Goal: Task Accomplishment & Management: Manage account settings

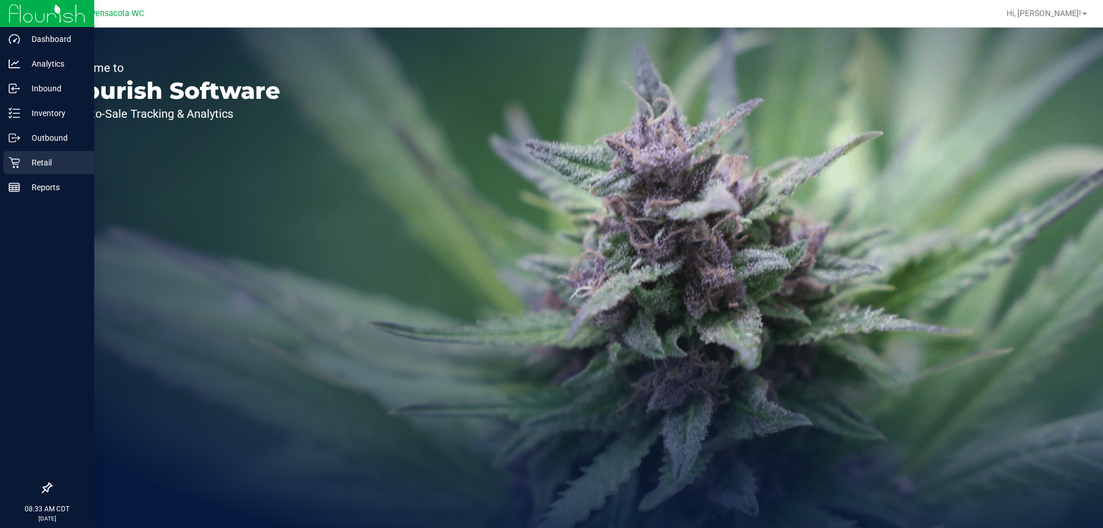
click at [16, 168] on icon at bounding box center [14, 162] width 11 height 11
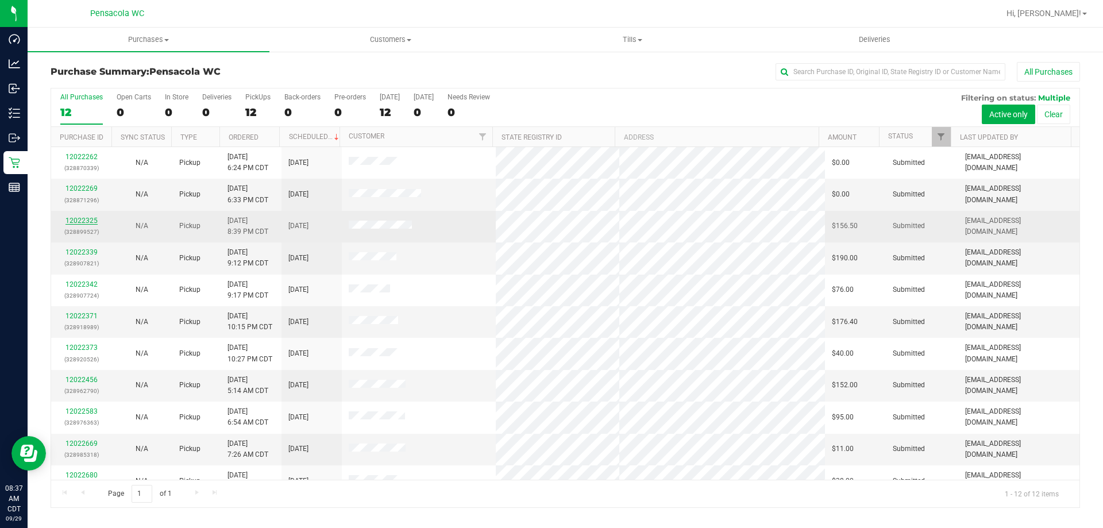
click at [88, 223] on link "12022325" at bounding box center [81, 221] width 32 height 8
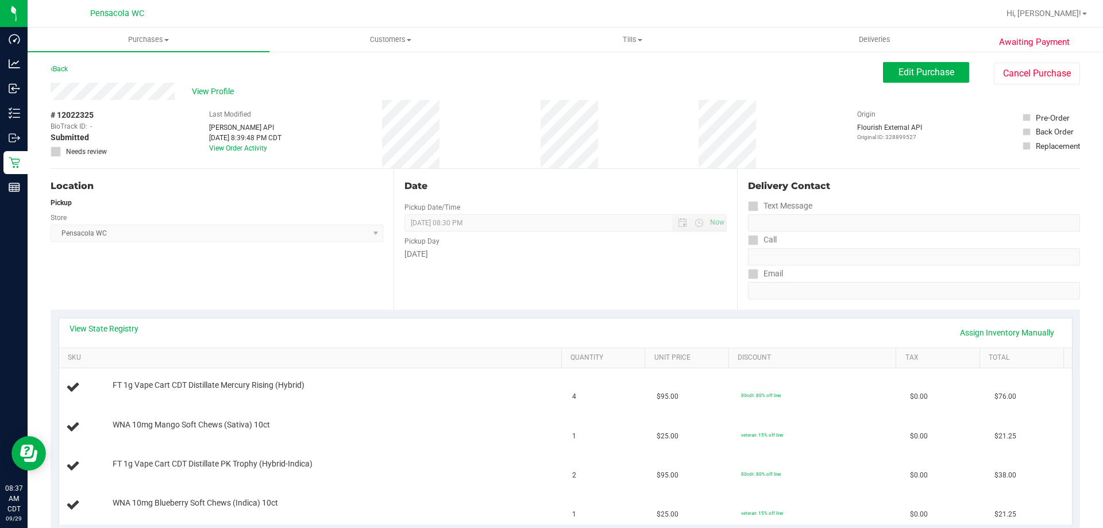
click at [54, 64] on div "Back" at bounding box center [59, 69] width 17 height 14
click at [56, 69] on link "Back" at bounding box center [59, 69] width 17 height 8
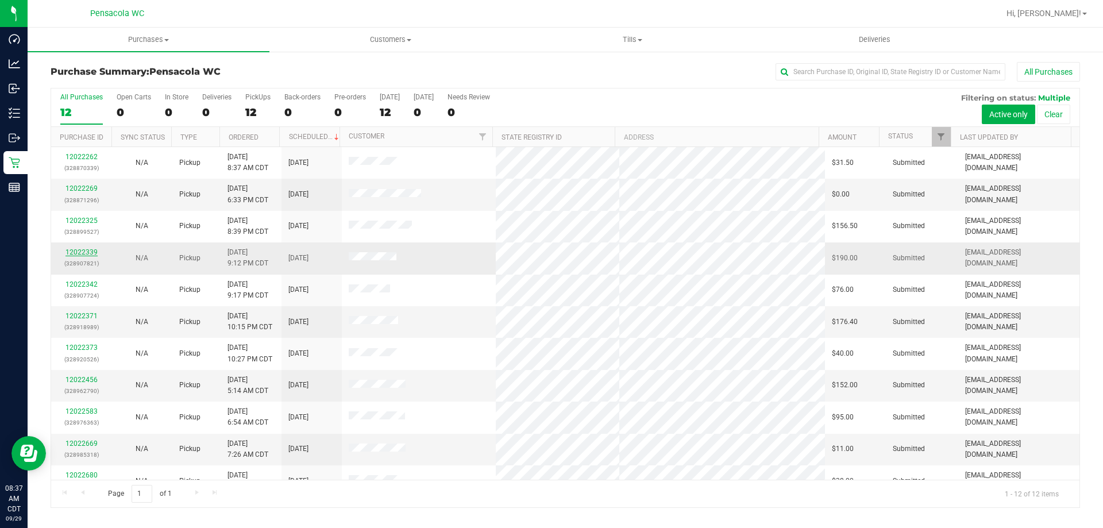
click at [87, 253] on link "12022339" at bounding box center [81, 252] width 32 height 8
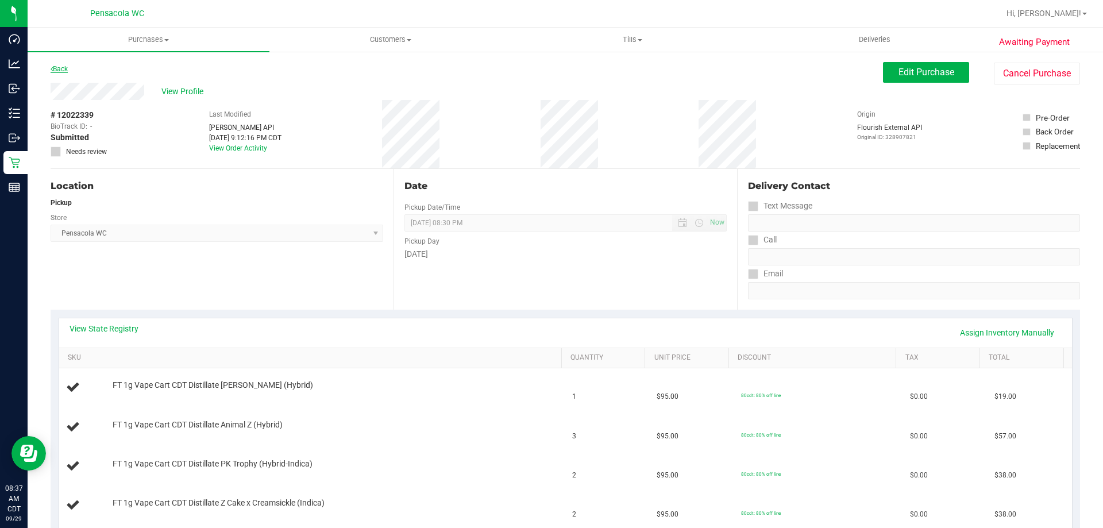
click at [57, 72] on link "Back" at bounding box center [59, 69] width 17 height 8
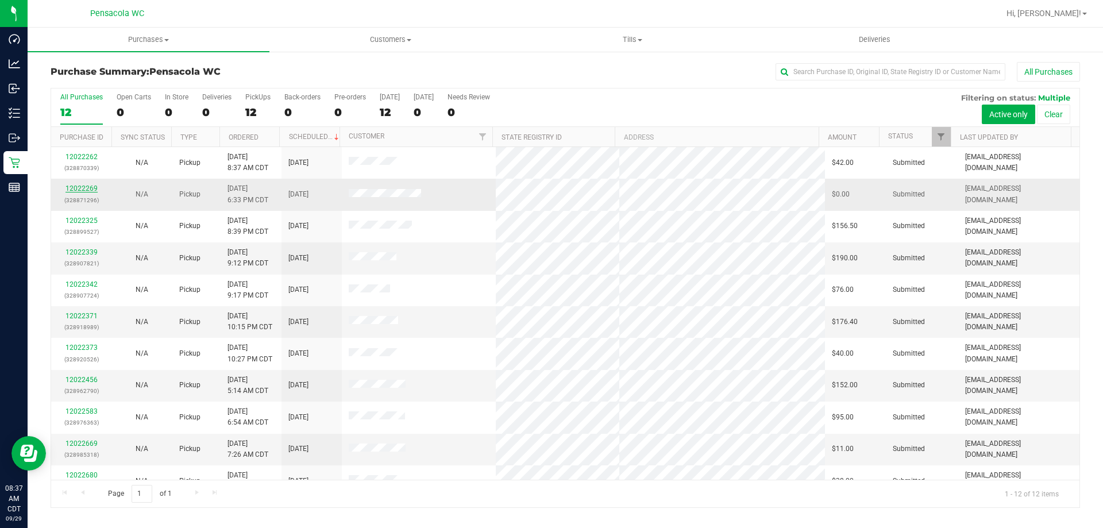
click at [91, 189] on link "12022269" at bounding box center [81, 188] width 32 height 8
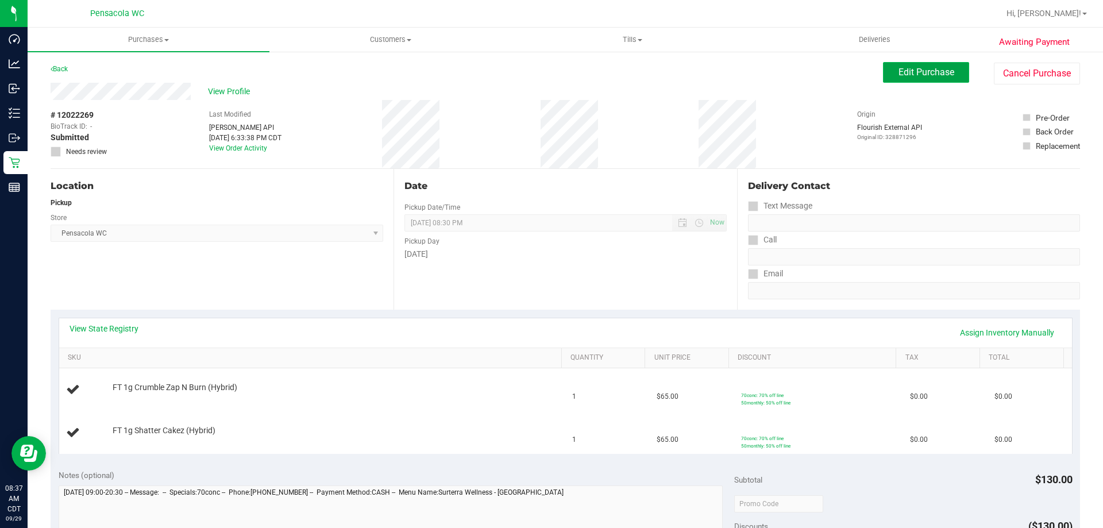
click at [898, 75] on span "Edit Purchase" at bounding box center [926, 72] width 56 height 11
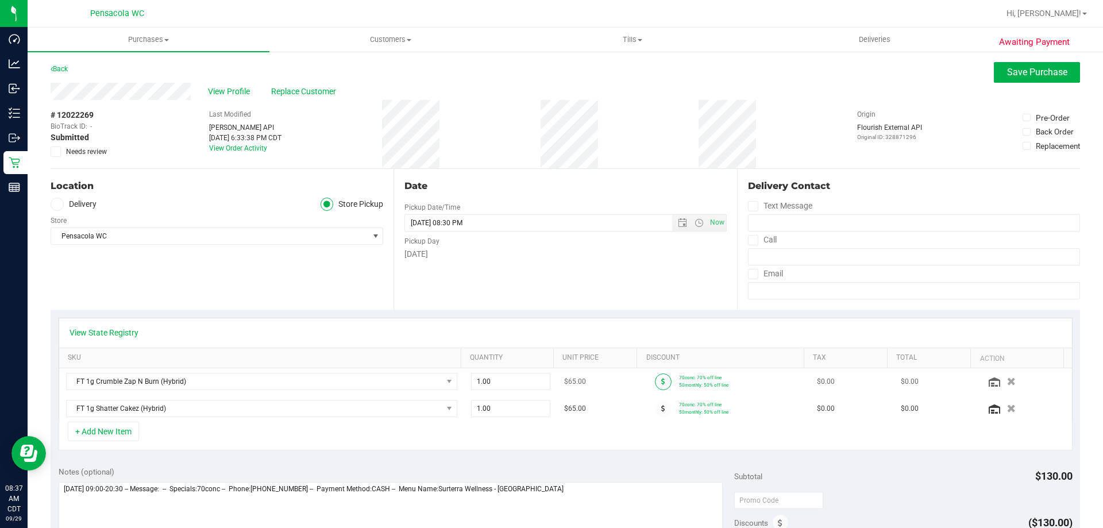
click at [656, 383] on span at bounding box center [663, 381] width 17 height 17
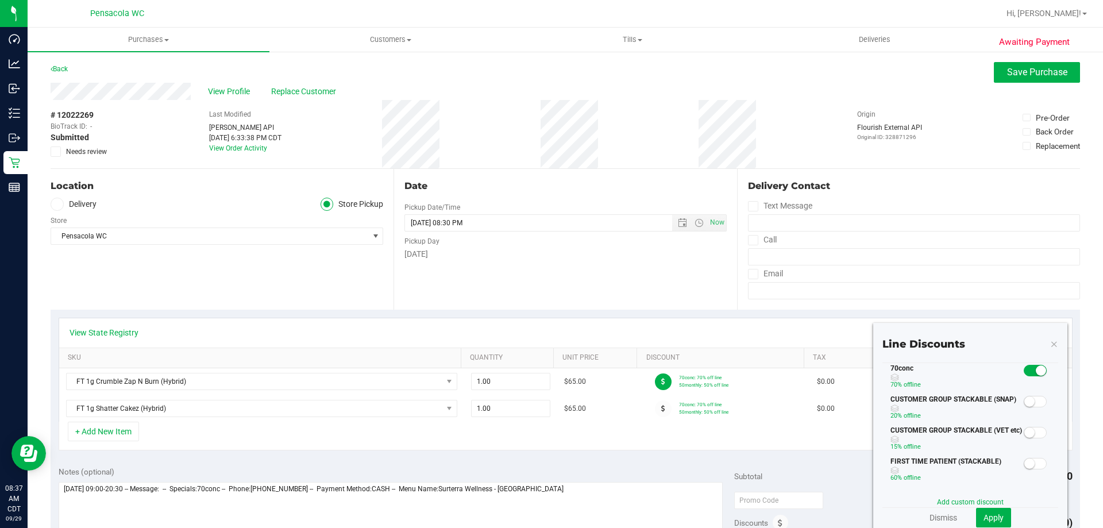
click at [1023, 368] on span at bounding box center [1034, 370] width 23 height 11
click at [983, 513] on span "Apply" at bounding box center [993, 517] width 20 height 9
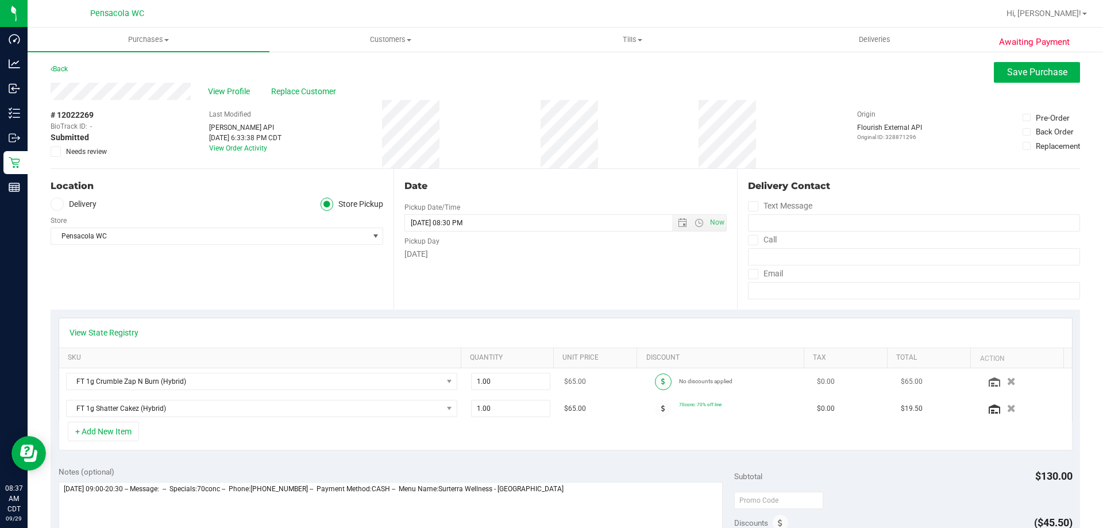
click at [655, 383] on span at bounding box center [663, 381] width 17 height 17
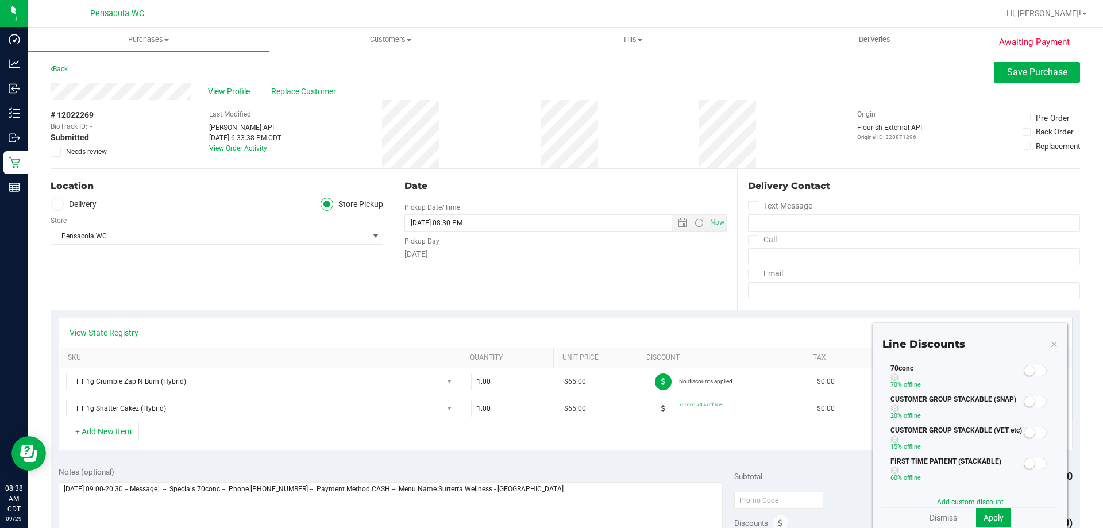
click at [1030, 369] on span at bounding box center [1034, 370] width 23 height 11
click at [992, 519] on span "Apply" at bounding box center [993, 517] width 20 height 9
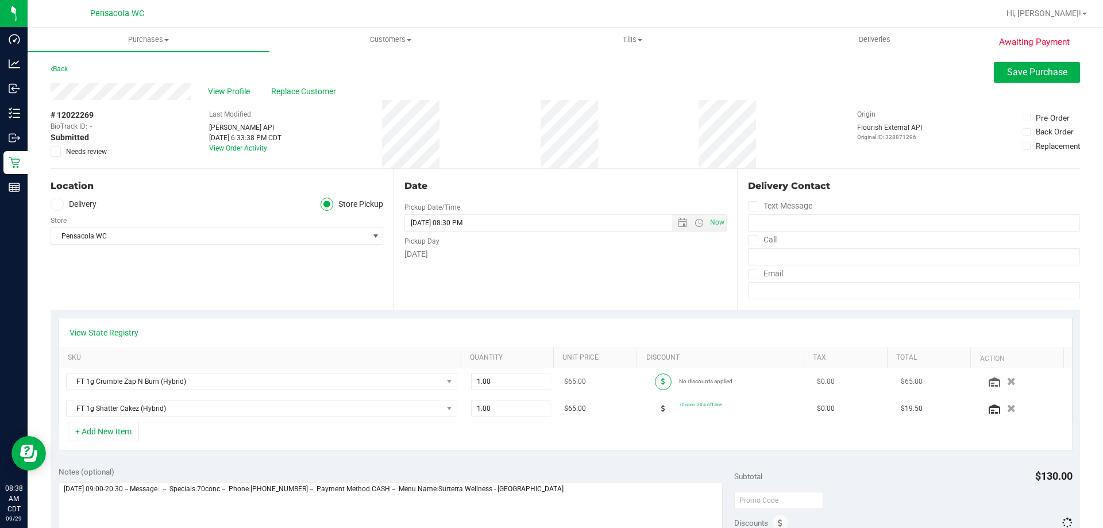
click at [661, 381] on icon at bounding box center [663, 381] width 4 height 7
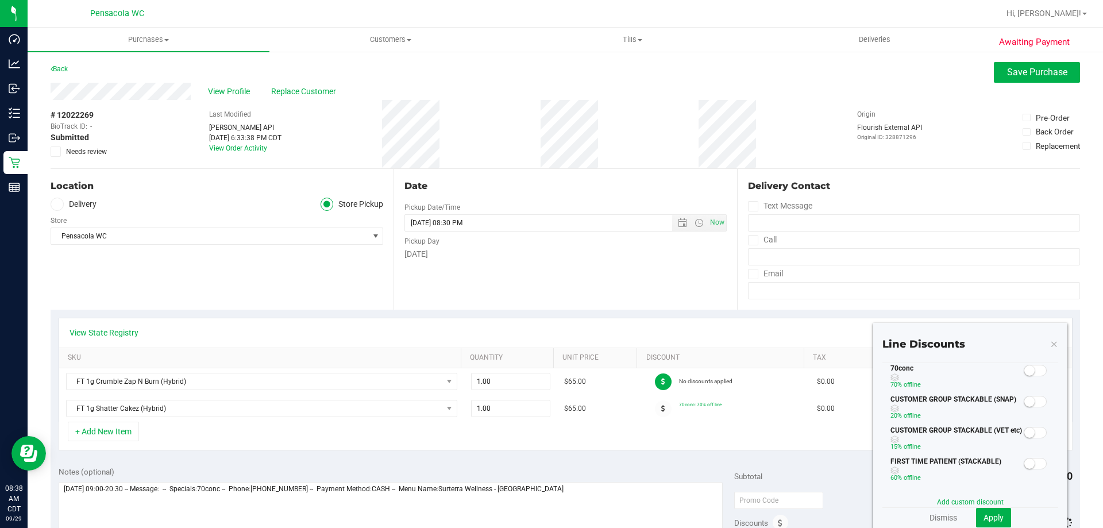
click at [953, 281] on div "Email" at bounding box center [914, 273] width 332 height 17
click at [1030, 375] on span at bounding box center [1034, 370] width 23 height 11
click at [987, 521] on span "Apply" at bounding box center [993, 517] width 20 height 9
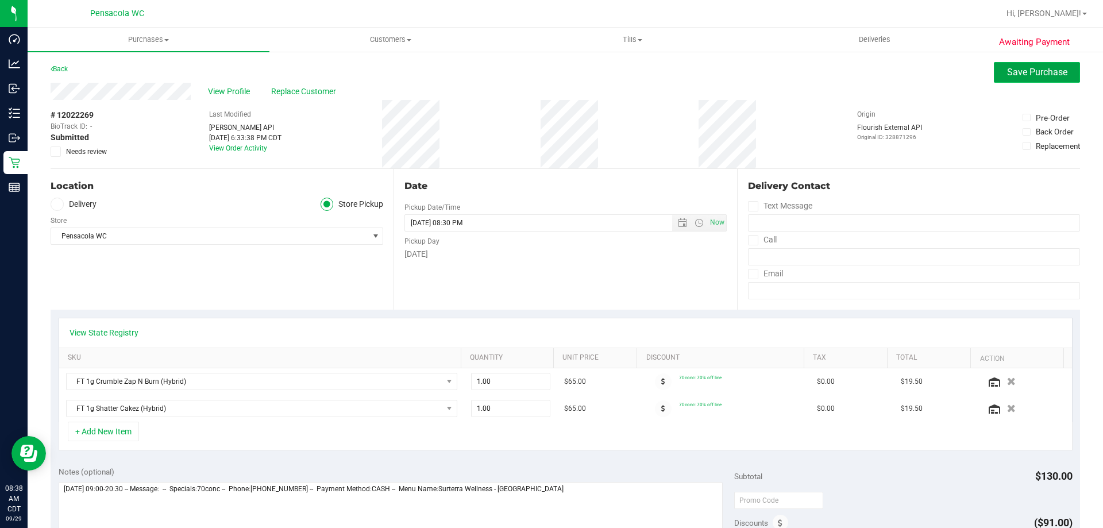
click at [1007, 76] on span "Save Purchase" at bounding box center [1037, 72] width 60 height 11
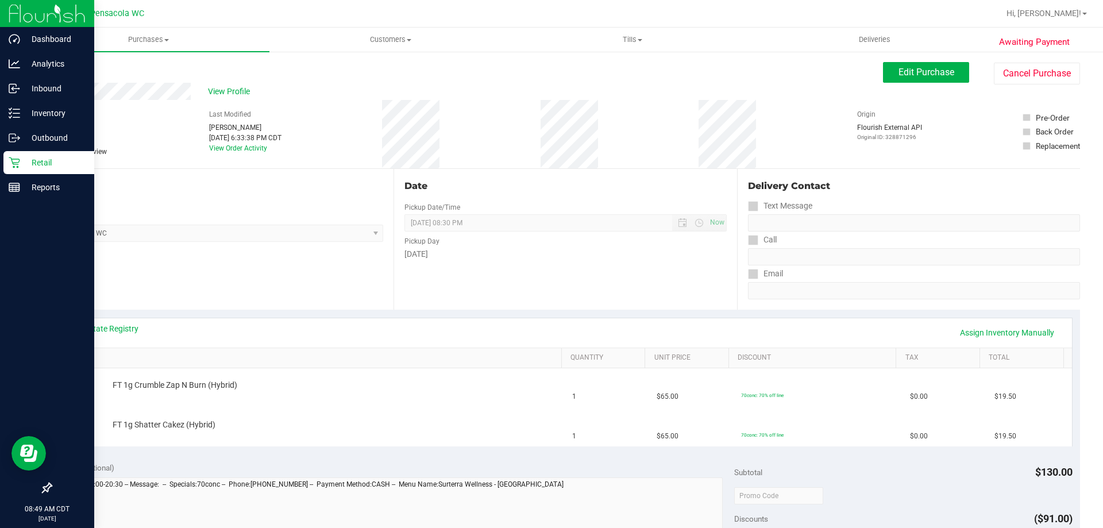
click at [12, 164] on icon at bounding box center [14, 162] width 11 height 11
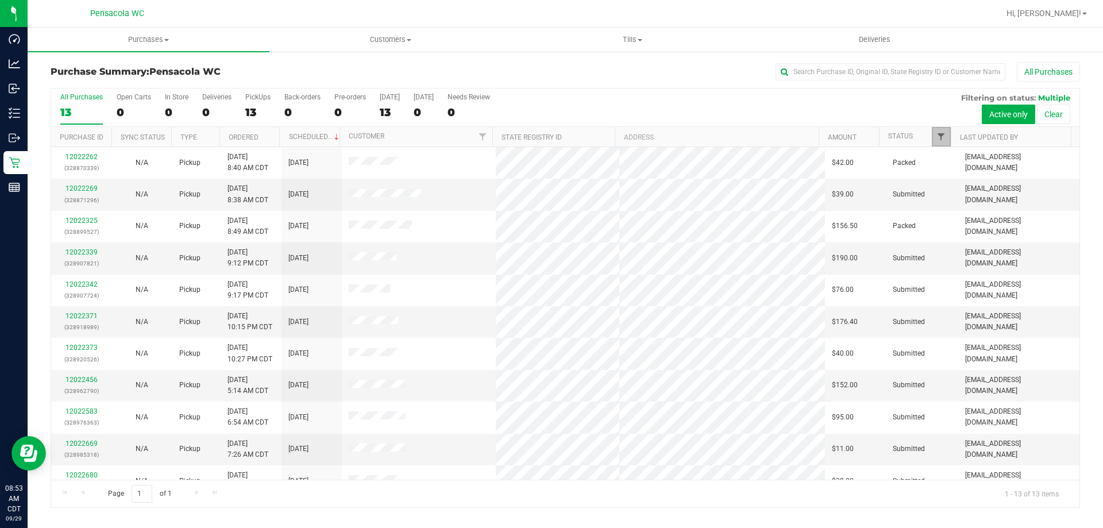
click at [938, 133] on span "Filter" at bounding box center [940, 136] width 9 height 9
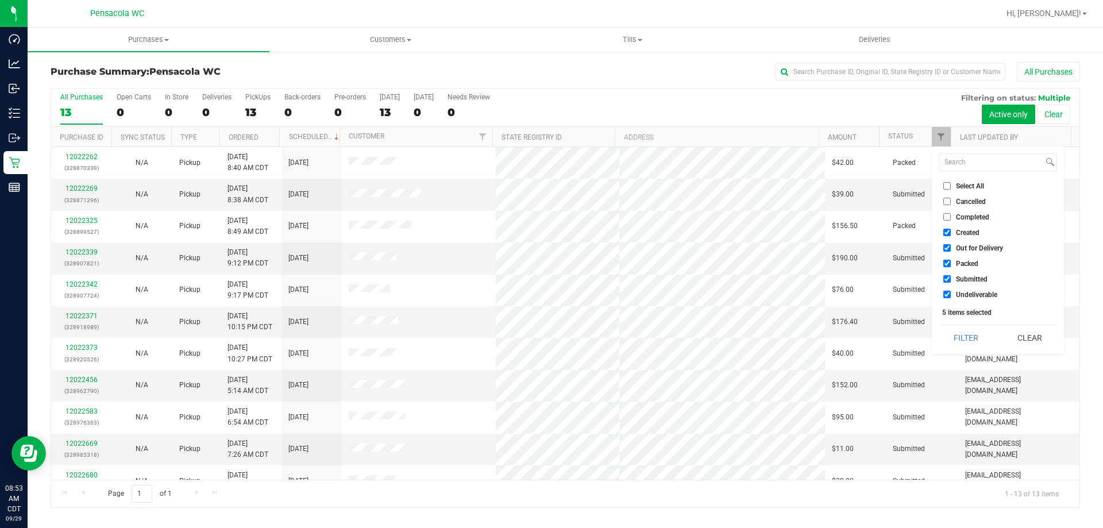
click at [947, 187] on input "Select All" at bounding box center [946, 185] width 7 height 7
checkbox input "true"
click at [947, 187] on input "Select All" at bounding box center [946, 185] width 7 height 7
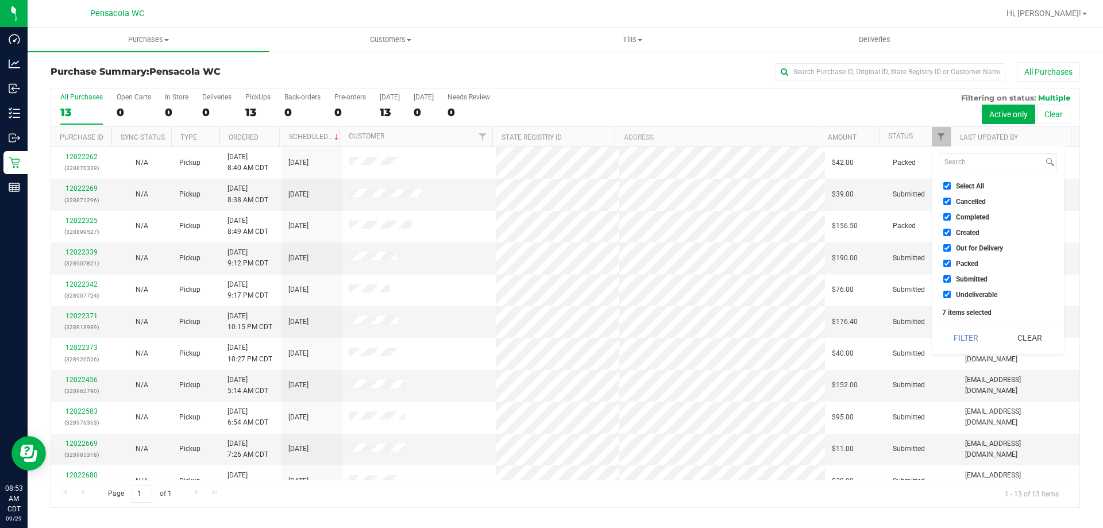
checkbox input "false"
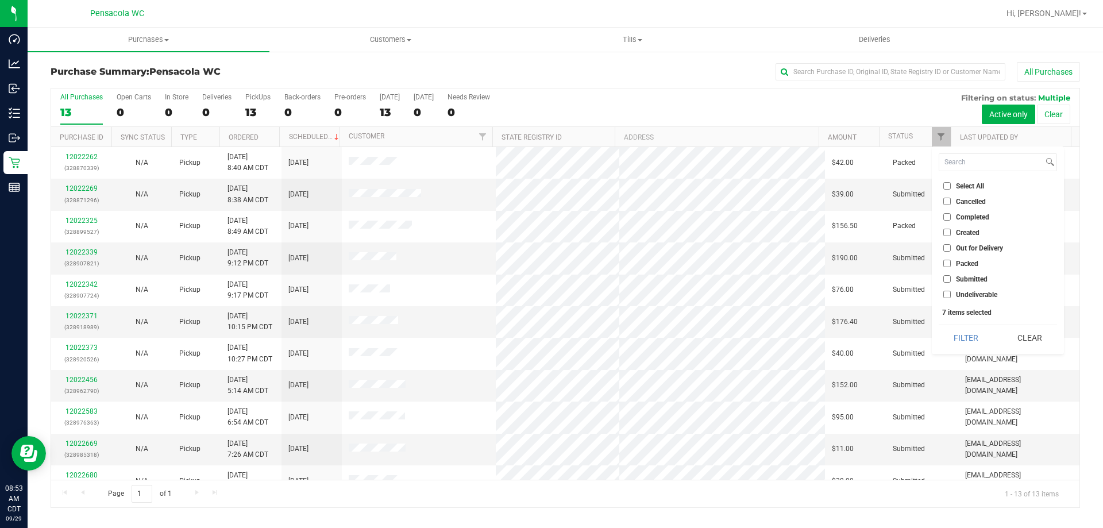
checkbox input "false"
click at [967, 280] on span "Submitted" at bounding box center [972, 279] width 32 height 7
click at [951, 280] on input "Submitted" at bounding box center [946, 278] width 7 height 7
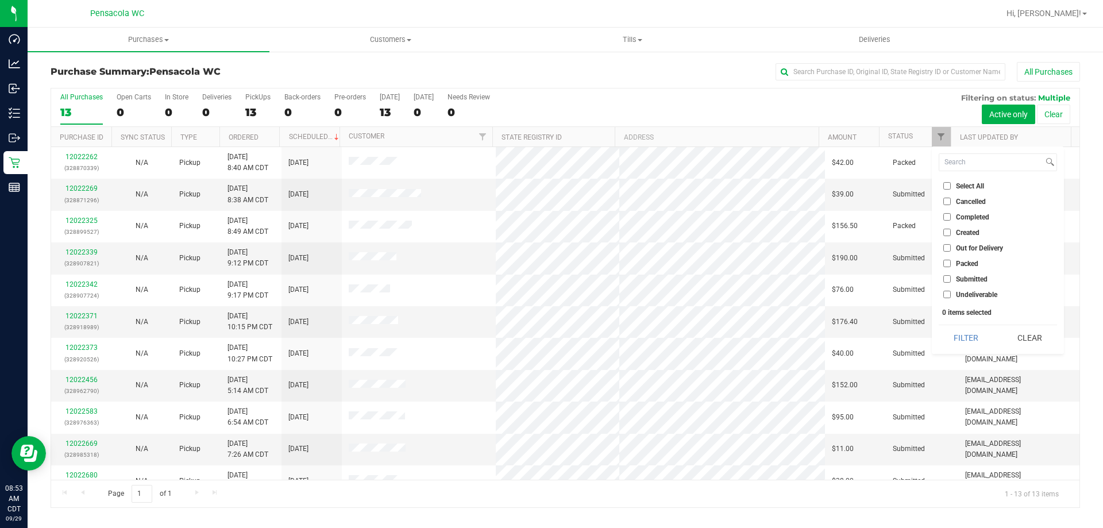
checkbox input "true"
click at [969, 330] on button "Filter" at bounding box center [965, 337] width 55 height 25
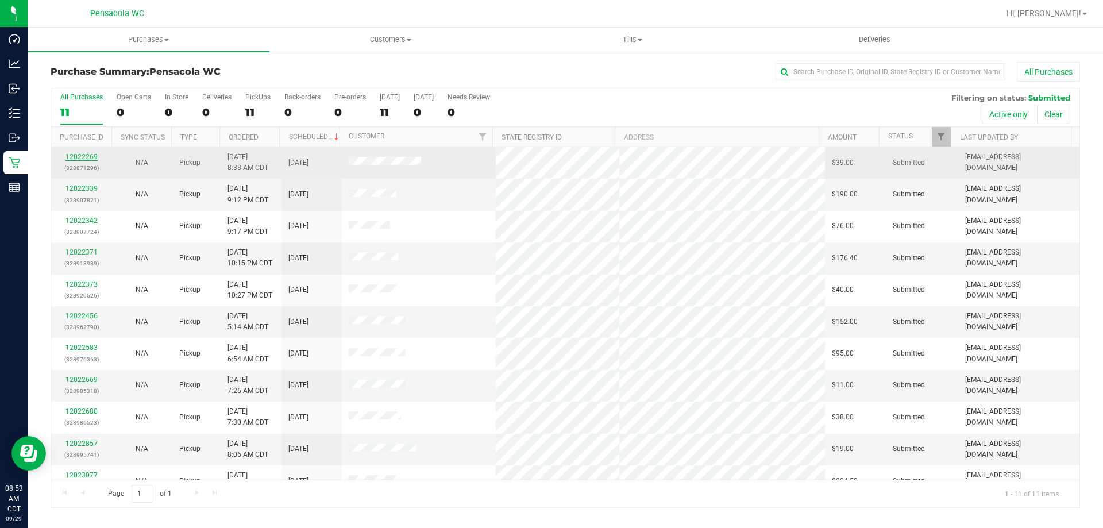
click at [71, 157] on link "12022269" at bounding box center [81, 157] width 32 height 8
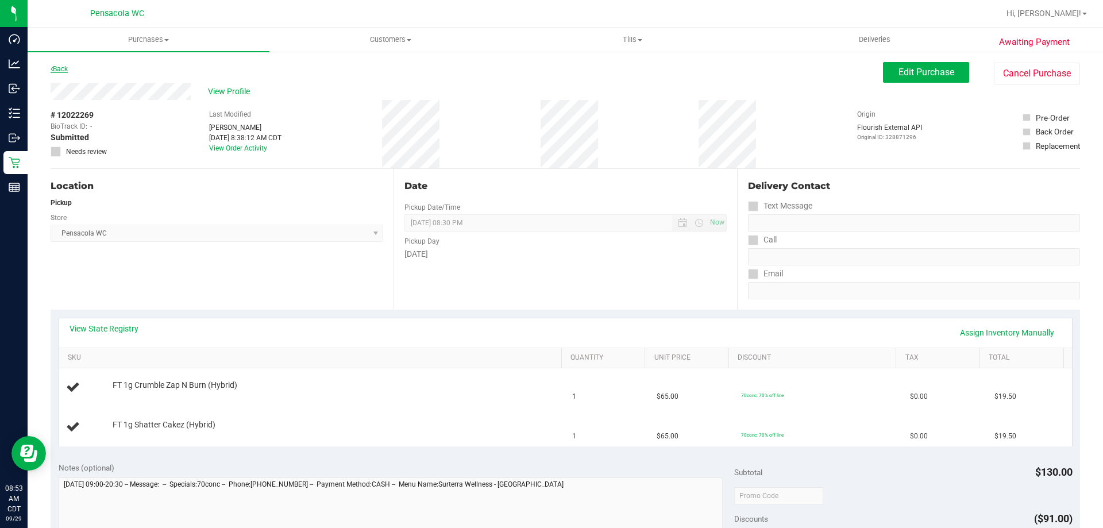
click at [53, 71] on link "Back" at bounding box center [59, 69] width 17 height 8
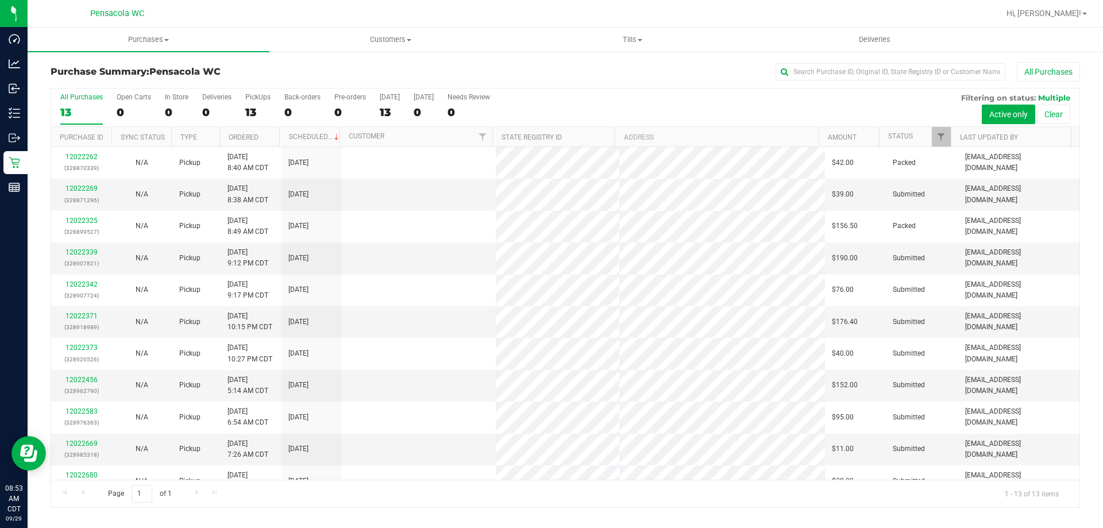
click at [270, 140] on th "Ordered" at bounding box center [249, 137] width 60 height 20
click at [270, 140] on span at bounding box center [266, 137] width 9 height 9
click at [275, 140] on th "Ordered" at bounding box center [249, 137] width 60 height 20
click at [271, 139] on th "Ordered" at bounding box center [249, 137] width 60 height 20
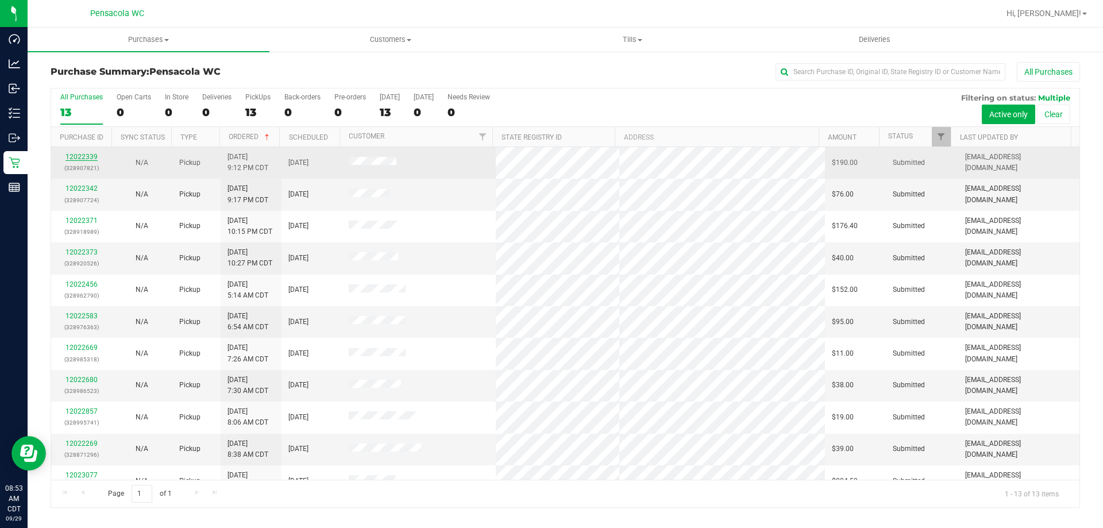
click at [68, 155] on link "12022339" at bounding box center [81, 157] width 32 height 8
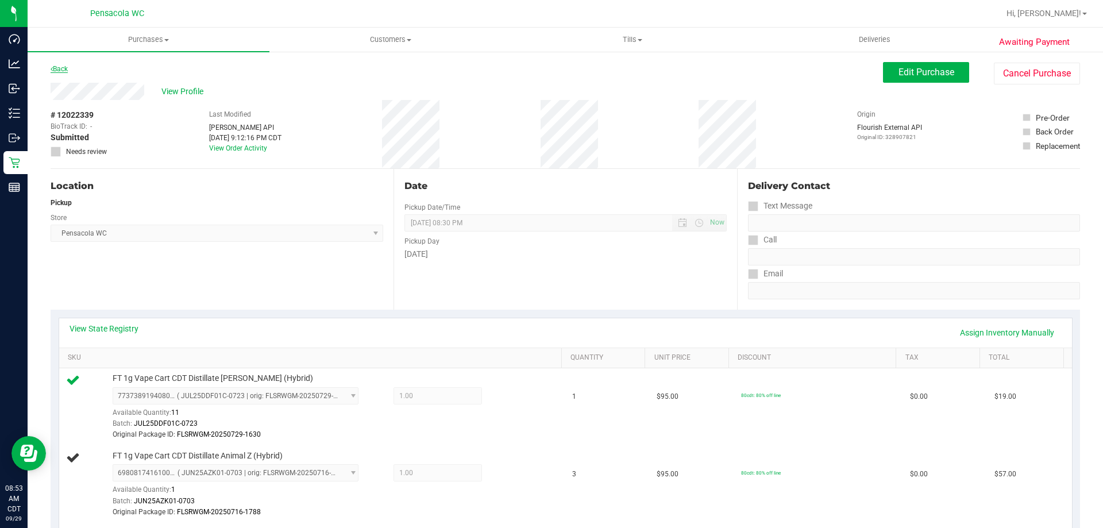
click at [63, 69] on link "Back" at bounding box center [59, 69] width 17 height 8
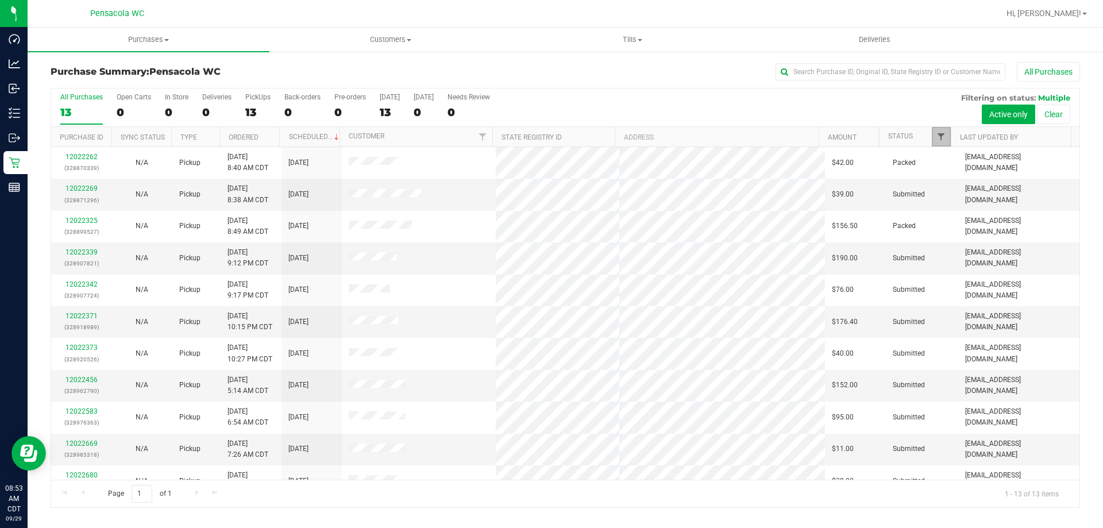
click at [944, 134] on span "Filter" at bounding box center [940, 136] width 9 height 9
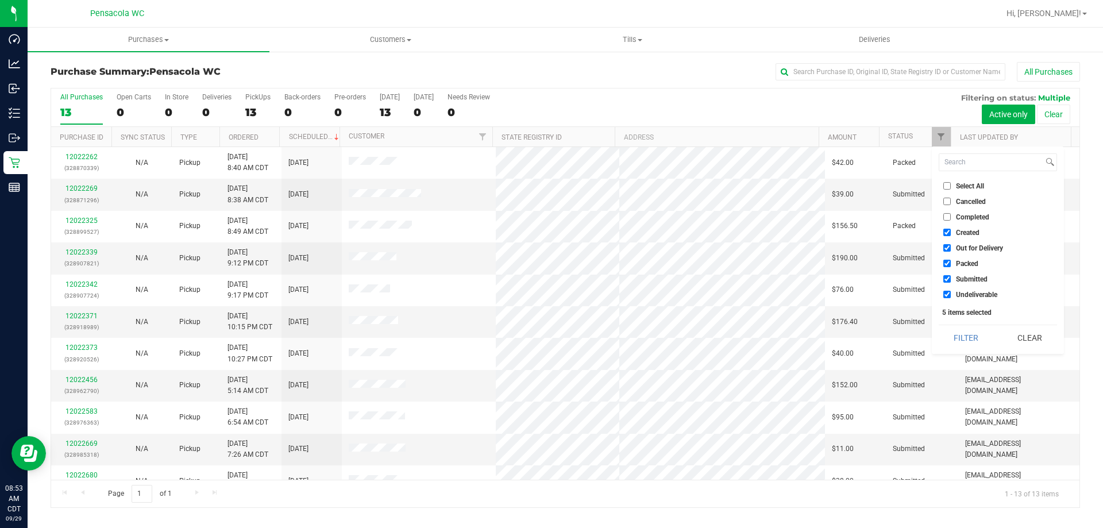
click at [946, 187] on input "Select All" at bounding box center [946, 185] width 7 height 7
checkbox input "true"
click at [946, 186] on input "Select All" at bounding box center [946, 185] width 7 height 7
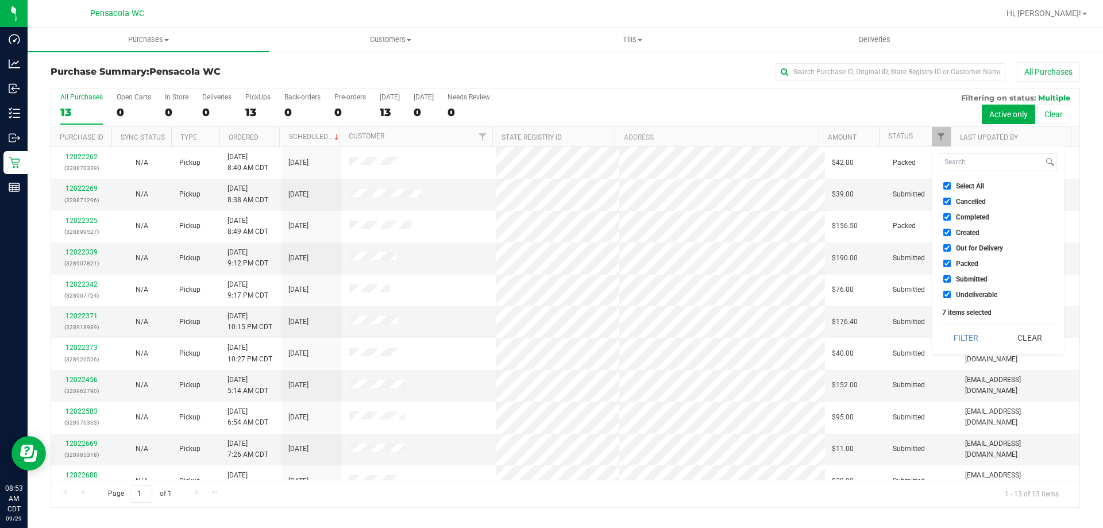
checkbox input "false"
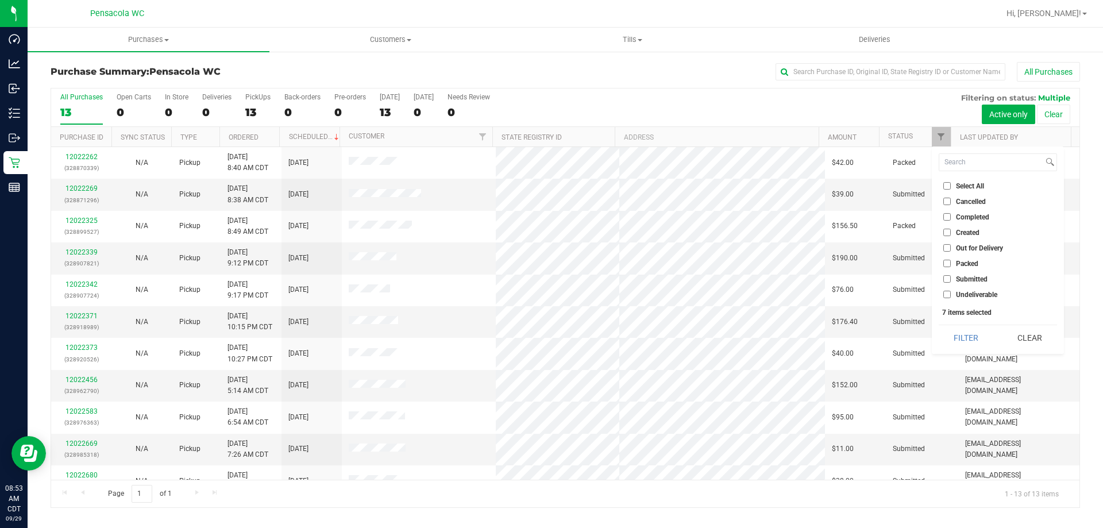
checkbox input "false"
click at [955, 276] on label "Submitted" at bounding box center [965, 278] width 44 height 7
click at [951, 276] on input "Submitted" at bounding box center [946, 278] width 7 height 7
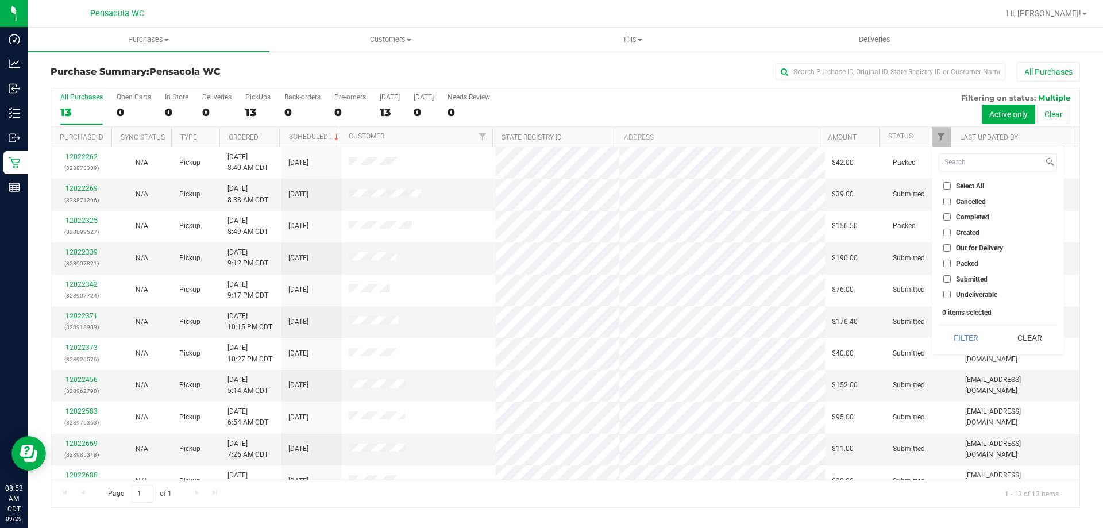
checkbox input "true"
click at [973, 342] on button "Filter" at bounding box center [965, 337] width 55 height 25
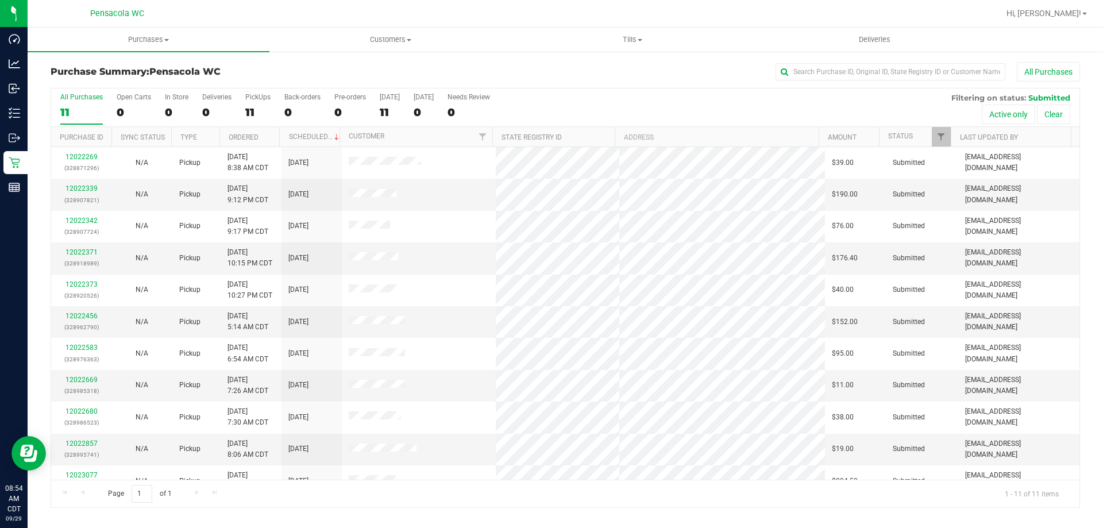
click at [266, 136] on th "Ordered" at bounding box center [249, 137] width 60 height 20
click at [268, 136] on span at bounding box center [266, 137] width 9 height 9
click at [265, 136] on span at bounding box center [266, 137] width 9 height 9
click at [271, 144] on th "Ordered" at bounding box center [249, 137] width 60 height 20
click at [71, 187] on link "12022342" at bounding box center [81, 188] width 32 height 8
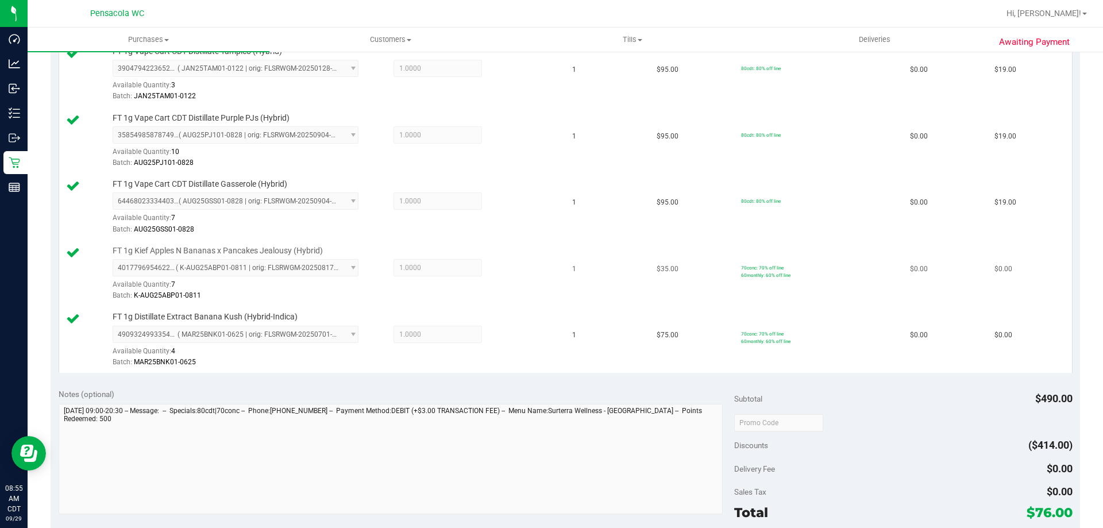
scroll to position [459, 0]
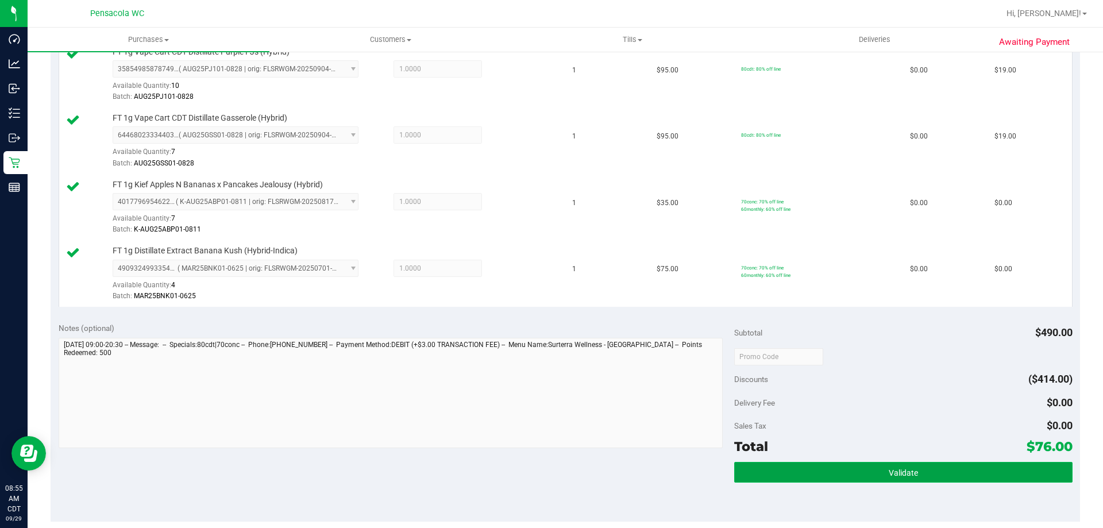
click at [798, 469] on button "Validate" at bounding box center [903, 472] width 338 height 21
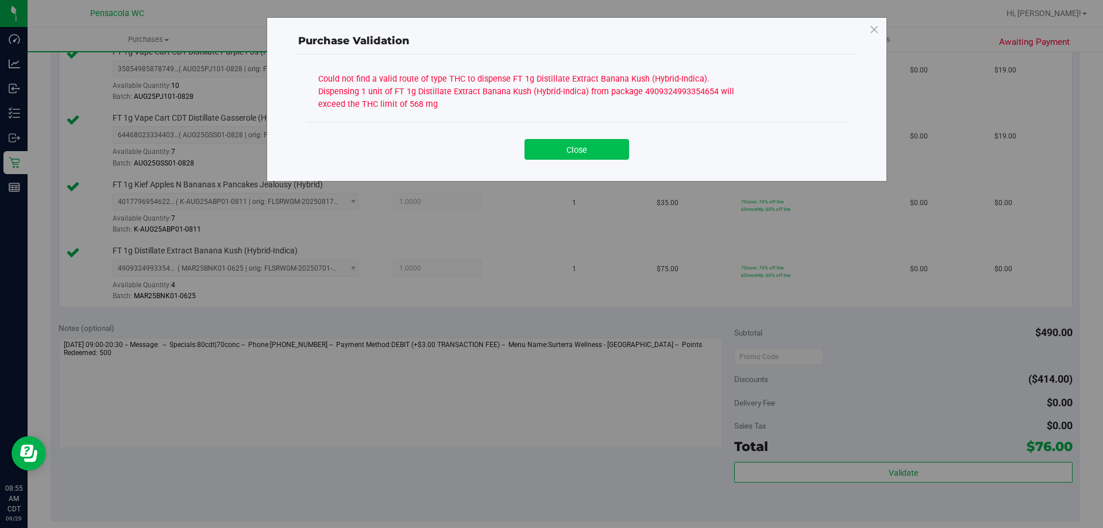
click at [560, 150] on button "Close" at bounding box center [576, 149] width 105 height 21
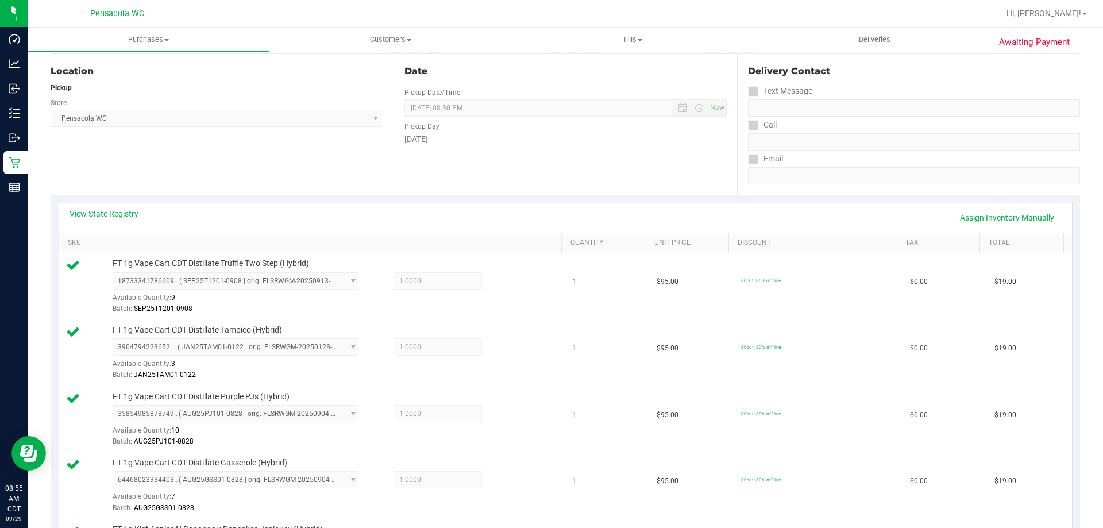
scroll to position [0, 0]
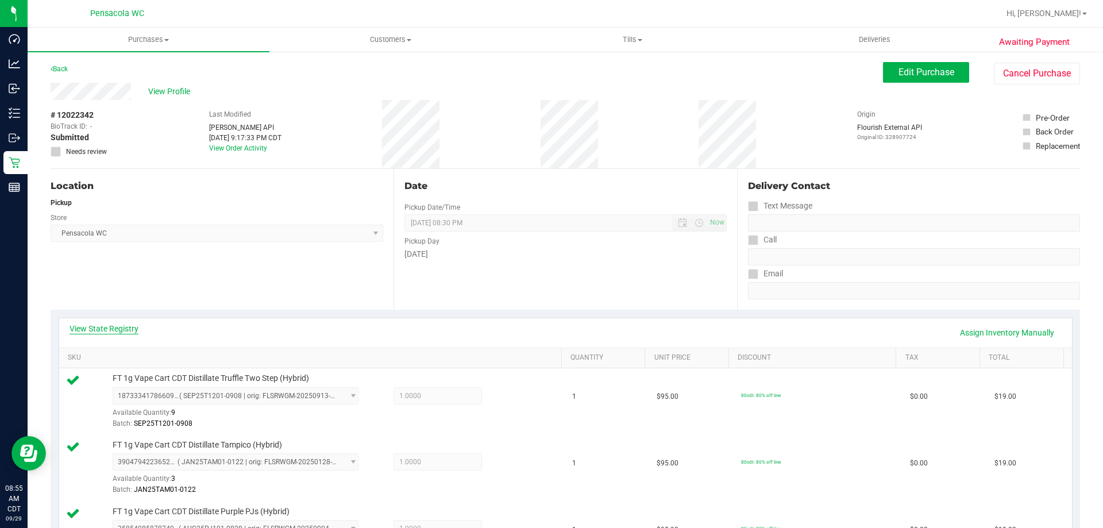
click at [99, 326] on link "View State Registry" at bounding box center [103, 328] width 69 height 11
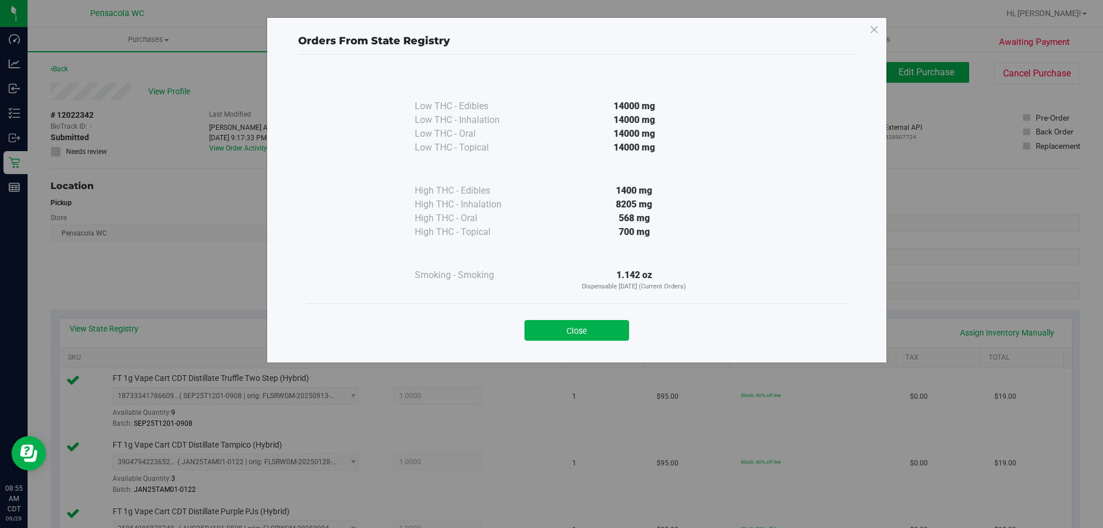
click at [601, 344] on div "Close" at bounding box center [577, 326] width 540 height 47
click at [598, 337] on button "Close" at bounding box center [576, 330] width 105 height 21
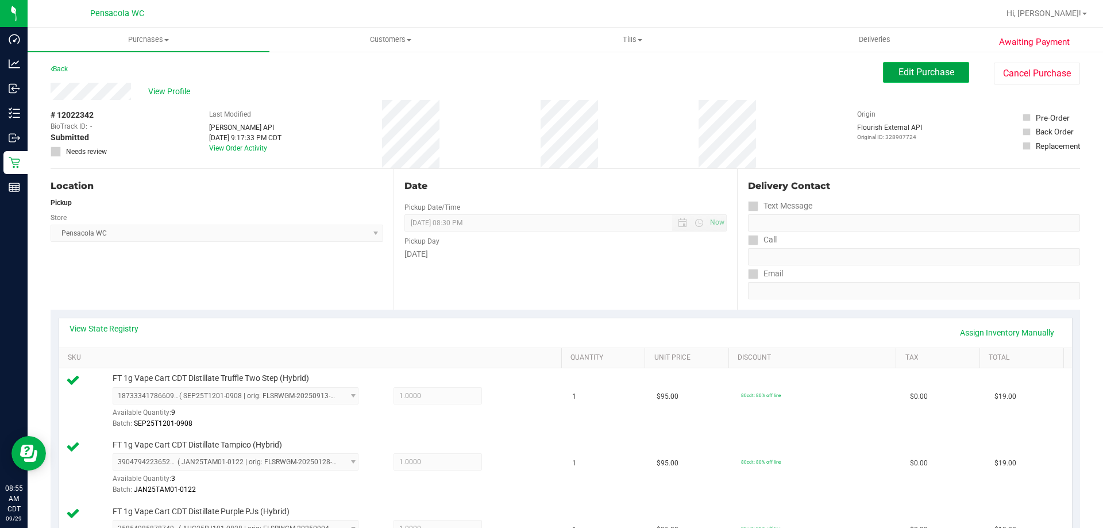
click at [898, 72] on span "Edit Purchase" at bounding box center [926, 72] width 56 height 11
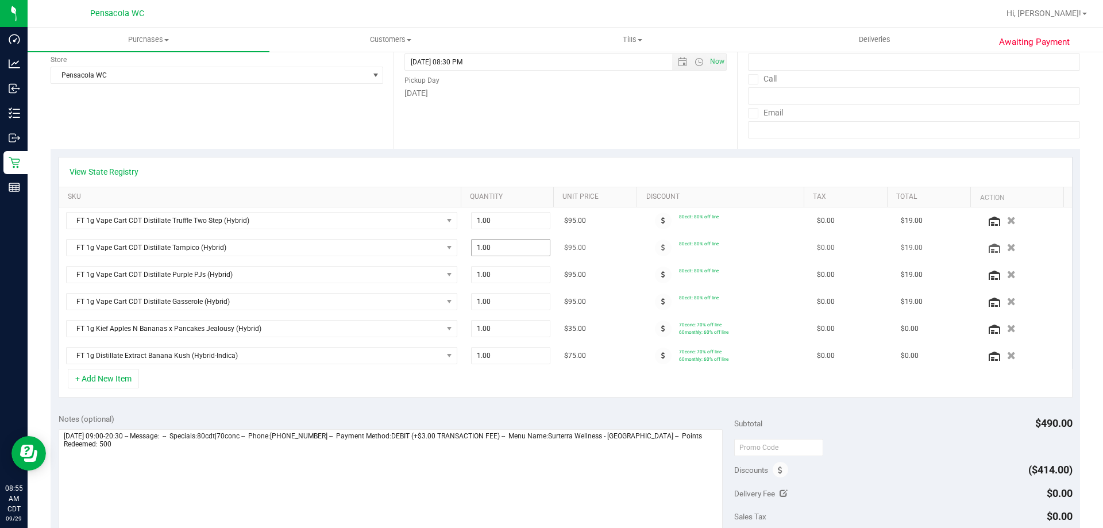
scroll to position [230, 0]
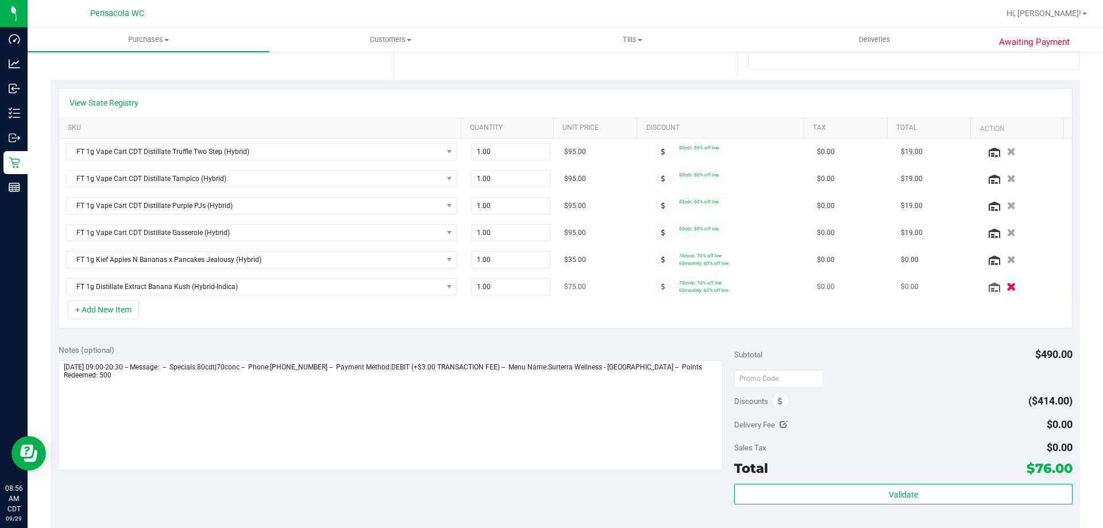
click at [1006, 289] on icon "button" at bounding box center [1011, 287] width 10 height 9
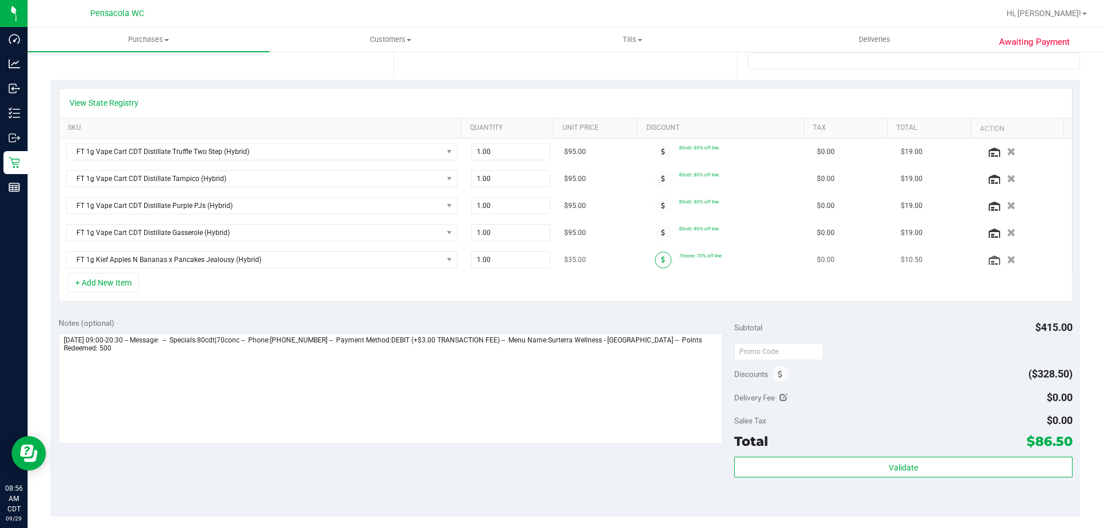
click at [661, 257] on icon at bounding box center [663, 259] width 4 height 7
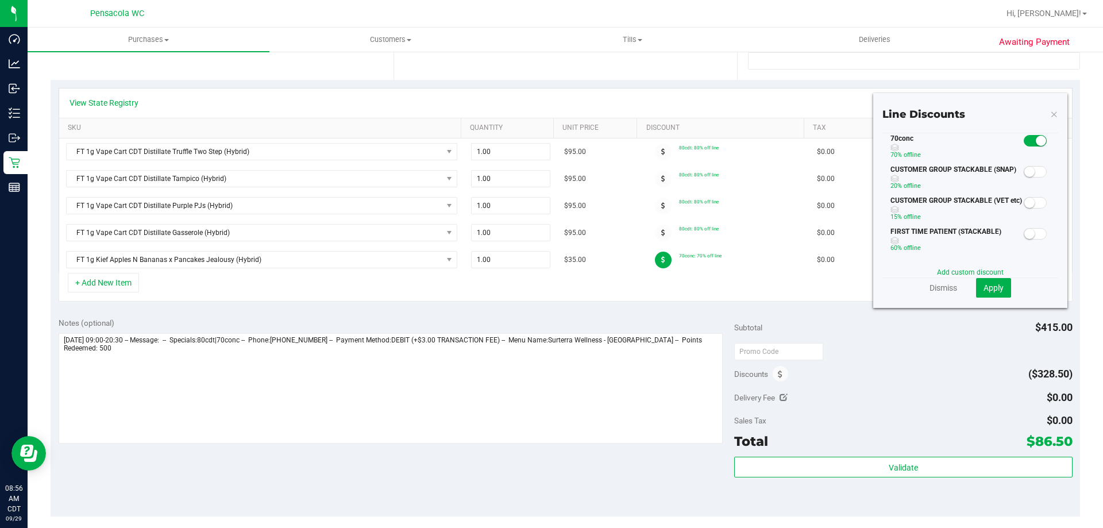
click at [1023, 139] on span at bounding box center [1034, 140] width 23 height 11
click at [1024, 138] on small at bounding box center [1029, 141] width 10 height 10
click at [998, 289] on button "Apply" at bounding box center [993, 288] width 35 height 20
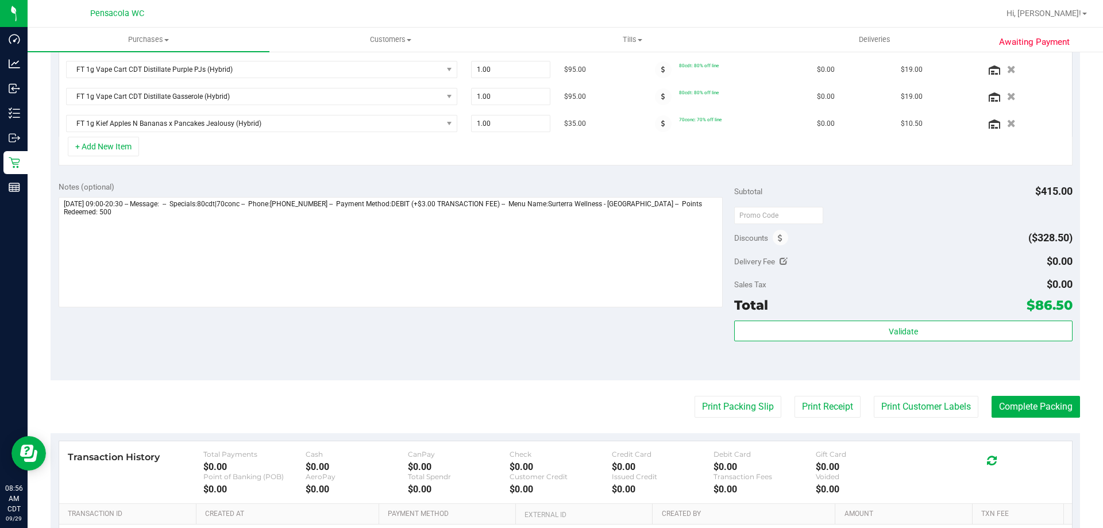
scroll to position [459, 0]
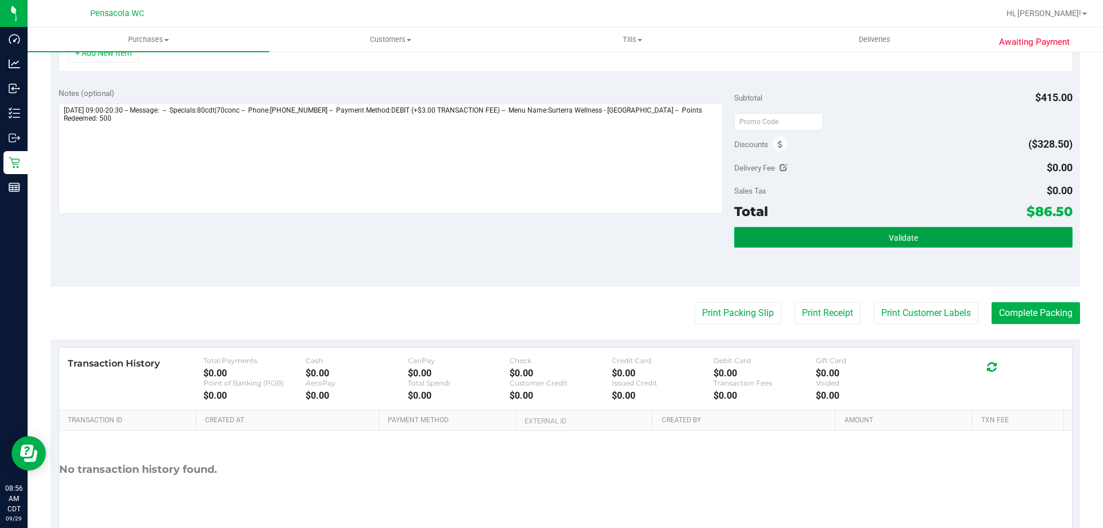
click at [891, 235] on span "Validate" at bounding box center [902, 237] width 29 height 9
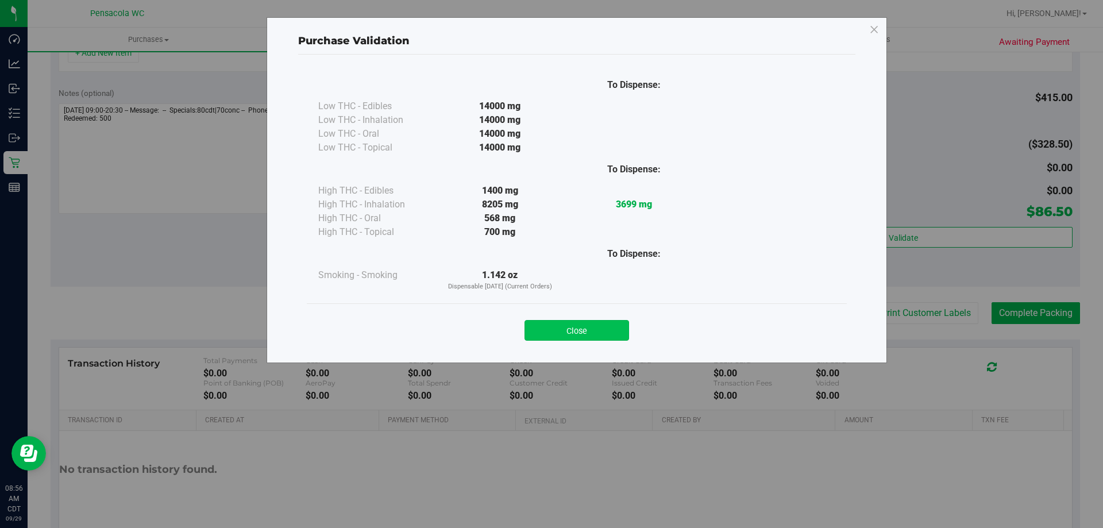
click at [603, 326] on button "Close" at bounding box center [576, 330] width 105 height 21
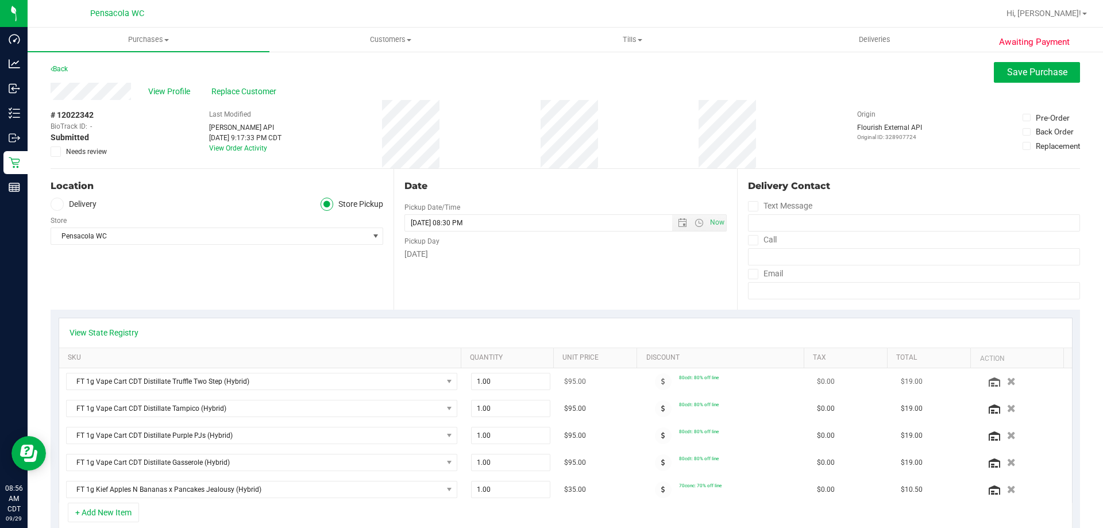
scroll to position [230, 0]
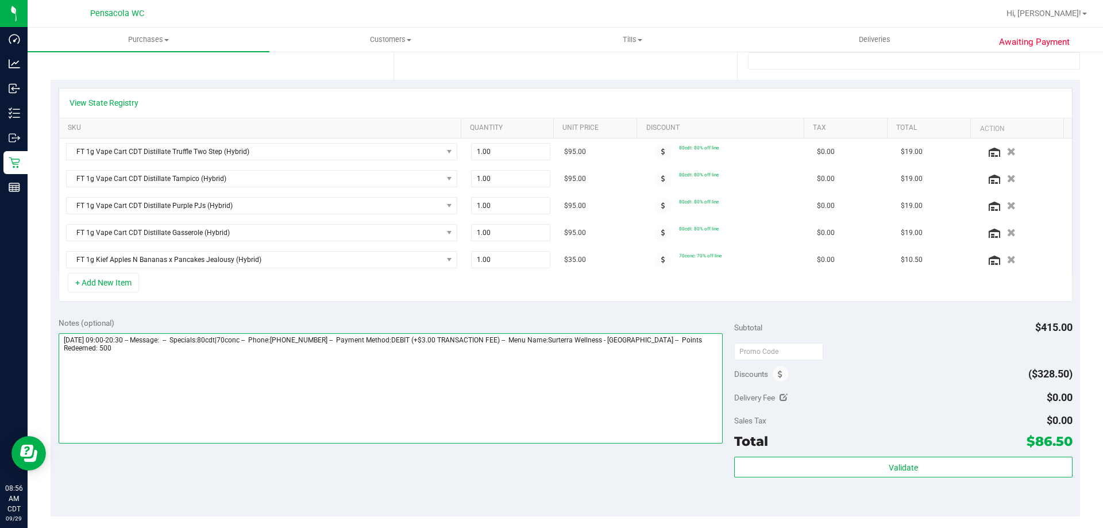
click at [325, 357] on textarea at bounding box center [391, 388] width 664 height 110
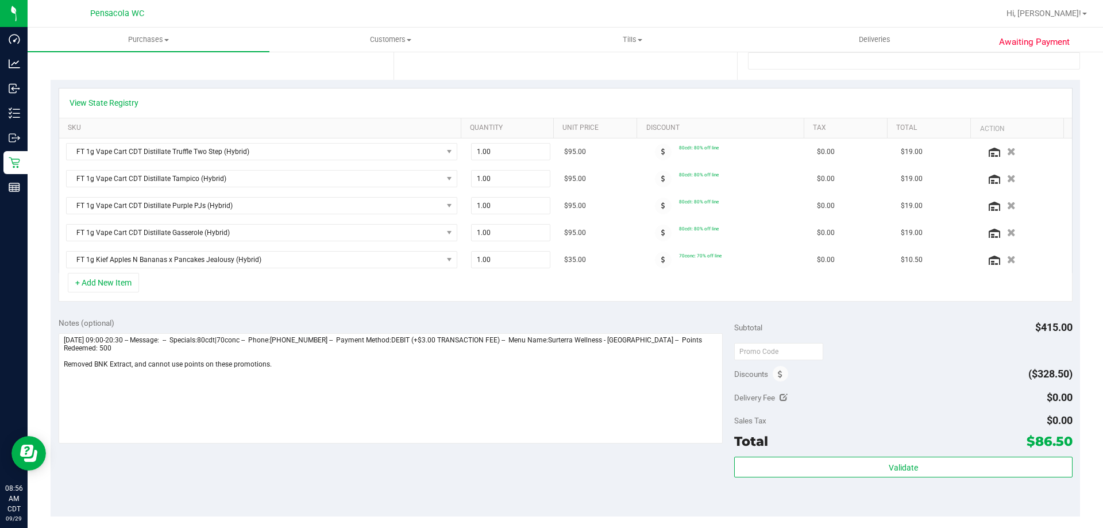
click at [661, 315] on div "Notes (optional) Subtotal $415.00 Discounts ($328.50) Delivery Fee $0.00 Sales …" at bounding box center [565, 413] width 1029 height 207
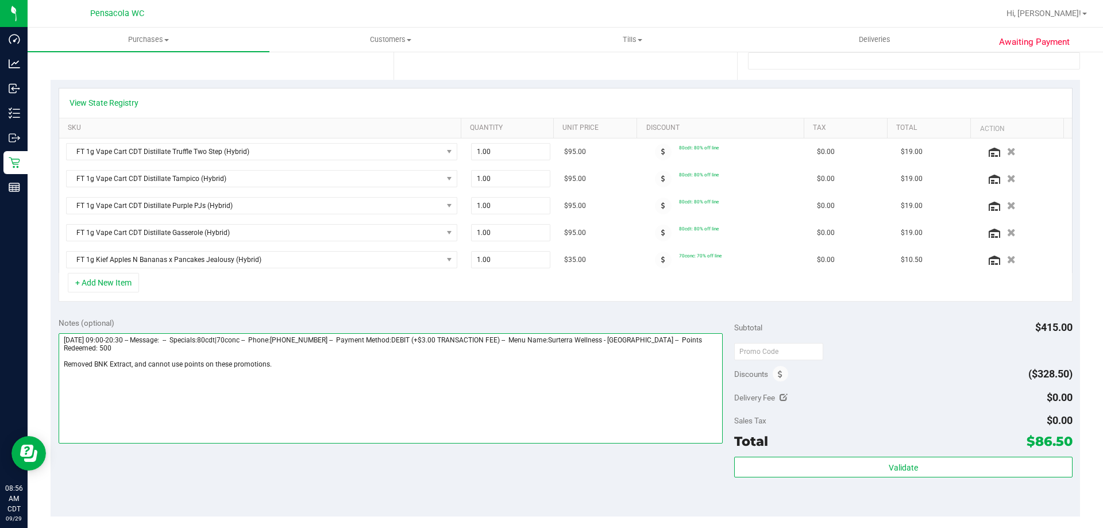
click at [548, 389] on textarea at bounding box center [391, 388] width 664 height 110
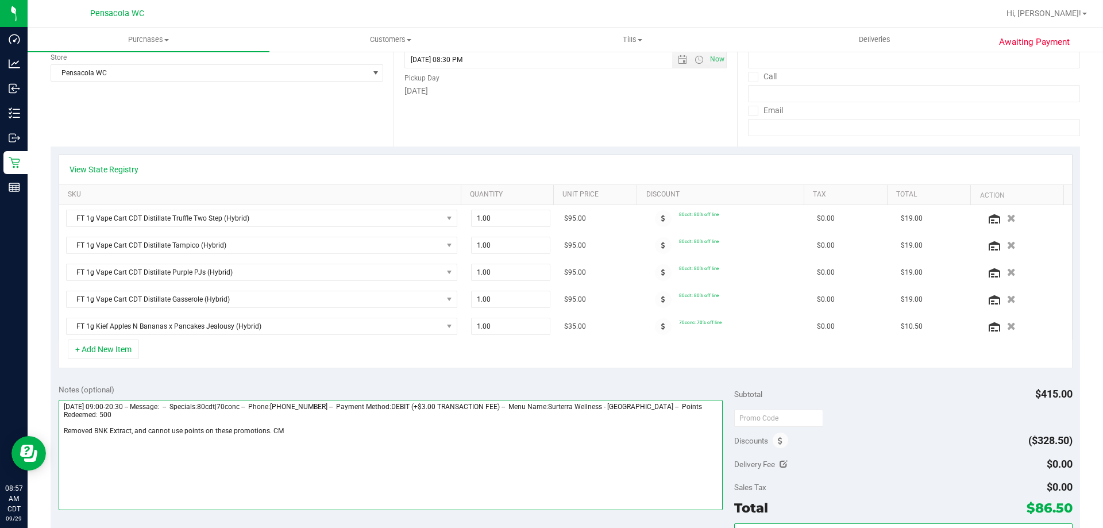
scroll to position [0, 0]
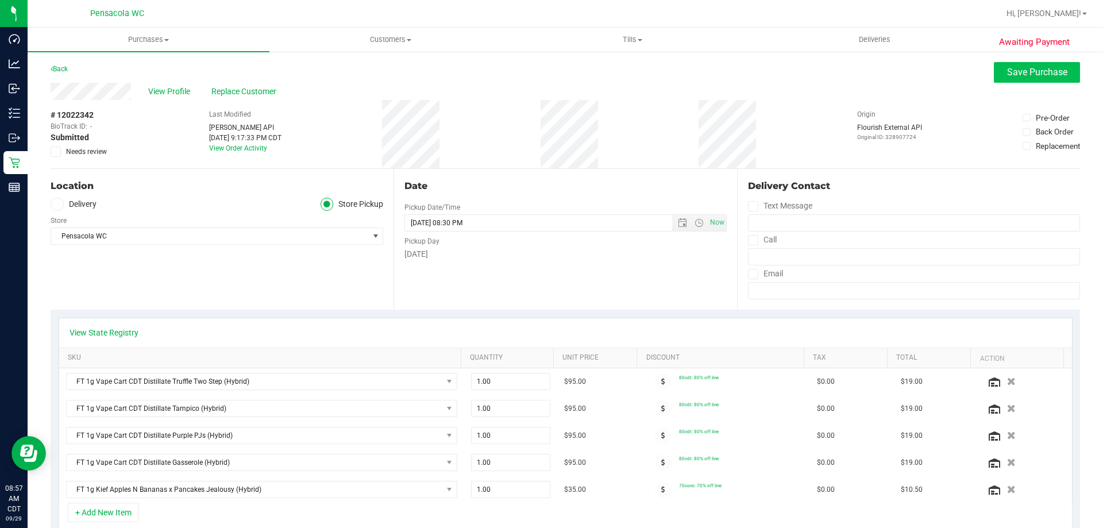
type textarea "Monday 09/29/2025 09:00-20:30 -- Message: -- Specials:80cdt|70conc -- Phone:850…"
click at [1026, 76] on span "Save Purchase" at bounding box center [1037, 72] width 60 height 11
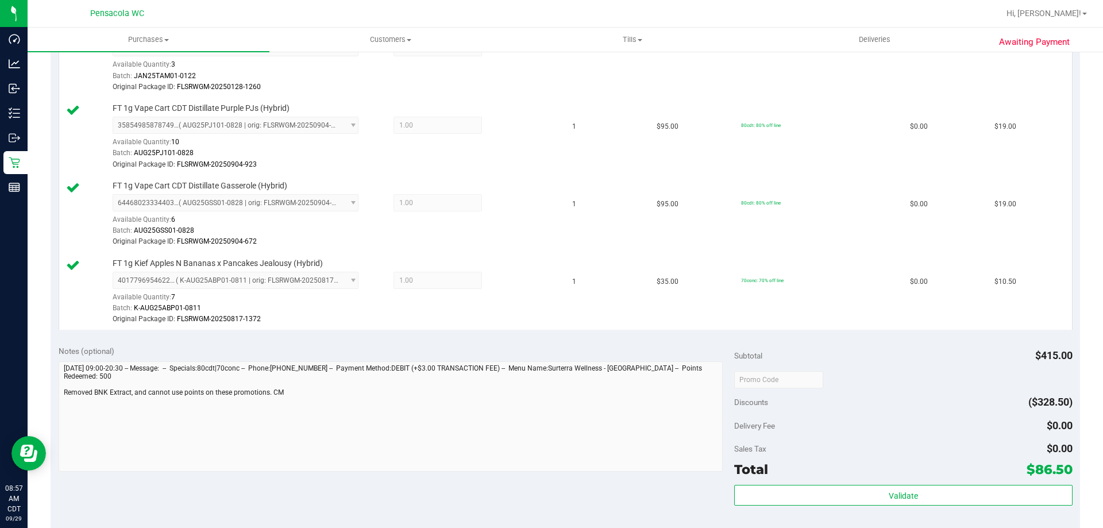
scroll to position [517, 0]
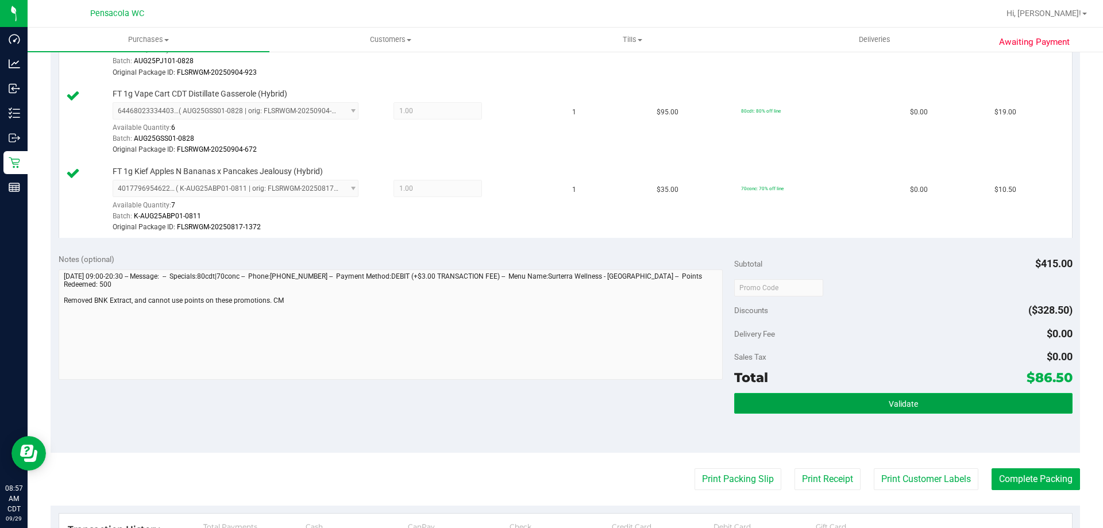
click at [837, 399] on button "Validate" at bounding box center [903, 403] width 338 height 21
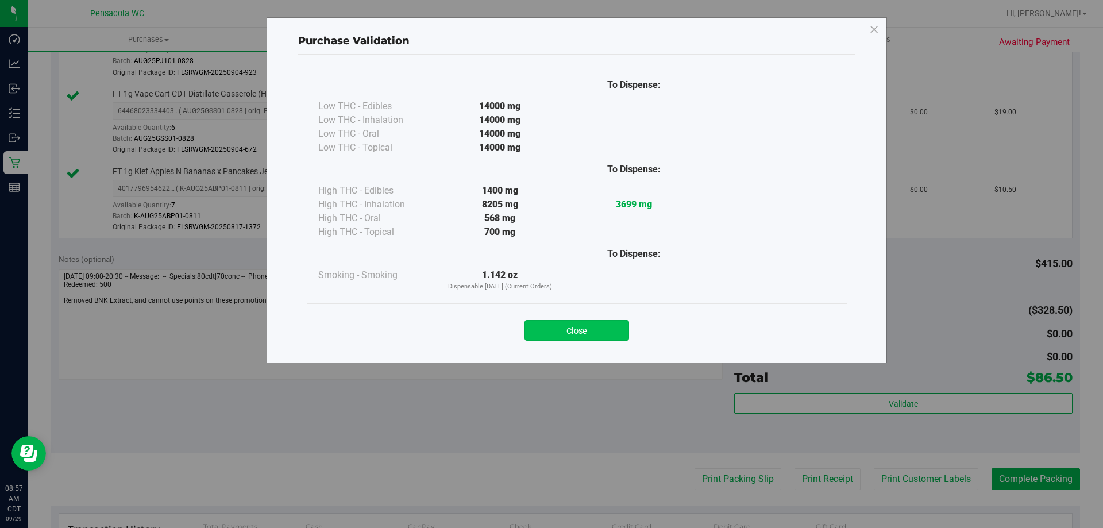
click at [603, 318] on div "Close" at bounding box center [576, 326] width 523 height 29
click at [603, 323] on button "Close" at bounding box center [576, 330] width 105 height 21
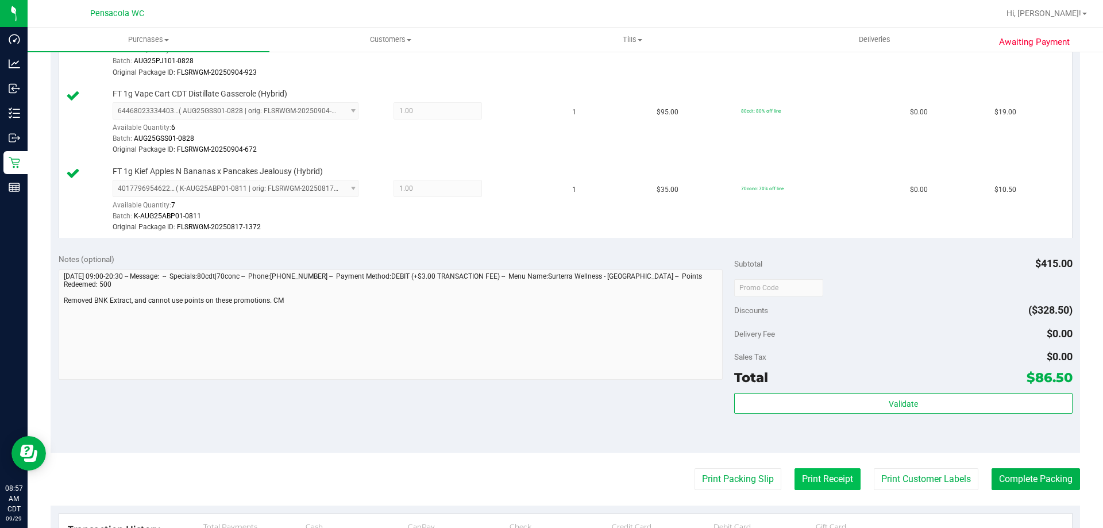
click at [818, 477] on button "Print Receipt" at bounding box center [827, 479] width 66 height 22
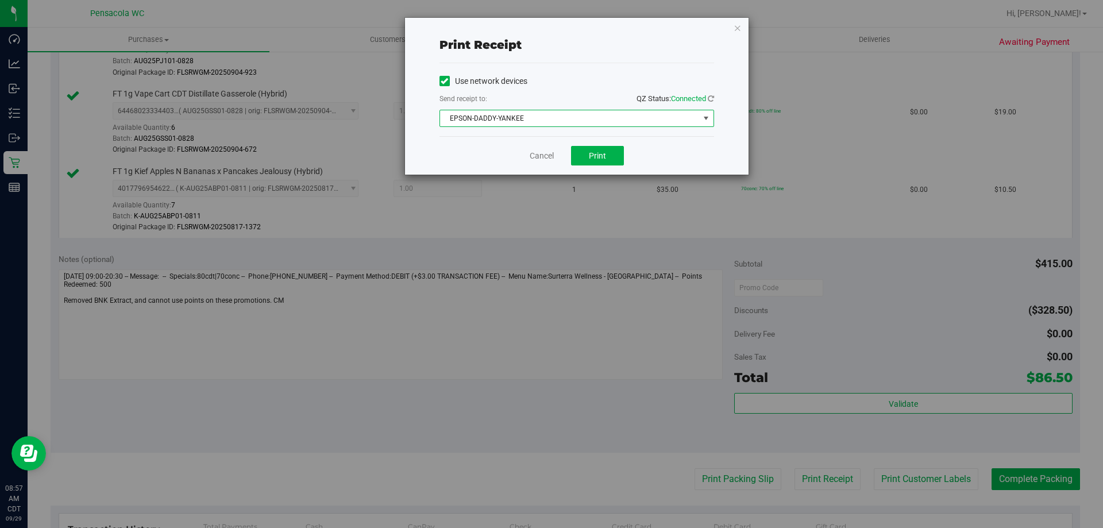
click at [551, 121] on span "EPSON-DADDY-YANKEE" at bounding box center [569, 118] width 259 height 16
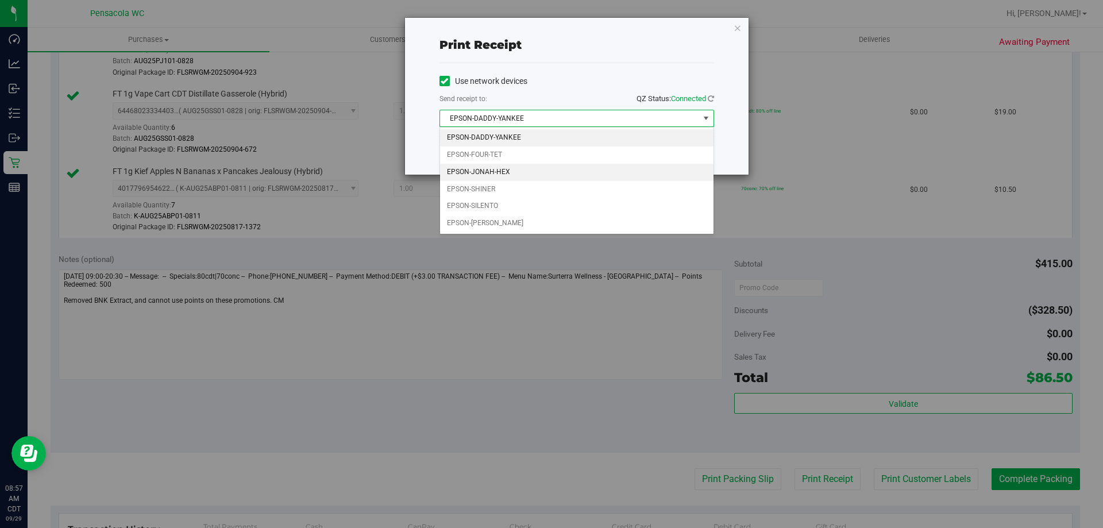
click at [530, 171] on li "EPSON-JONAH-HEX" at bounding box center [576, 172] width 273 height 17
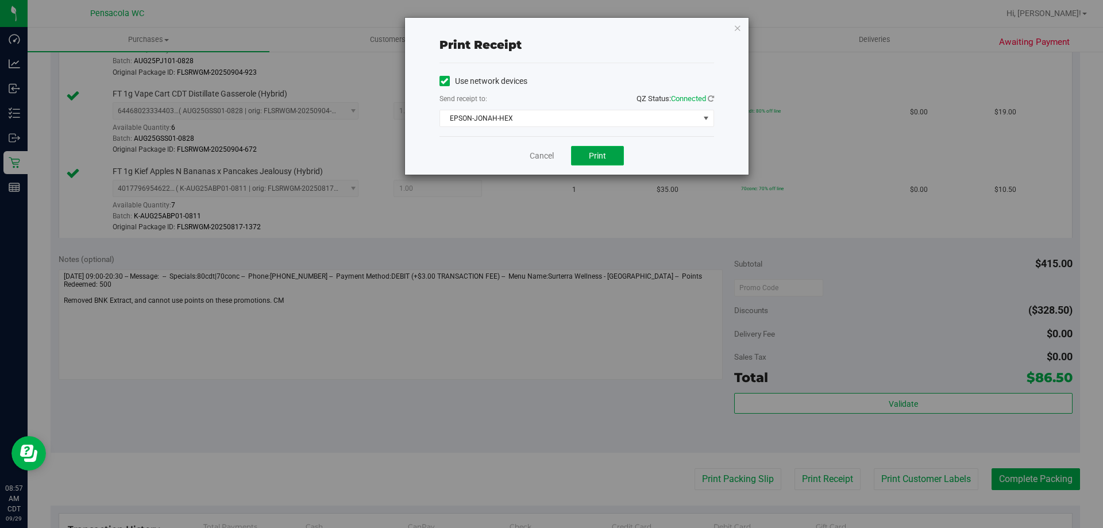
click at [609, 153] on button "Print" at bounding box center [597, 156] width 53 height 20
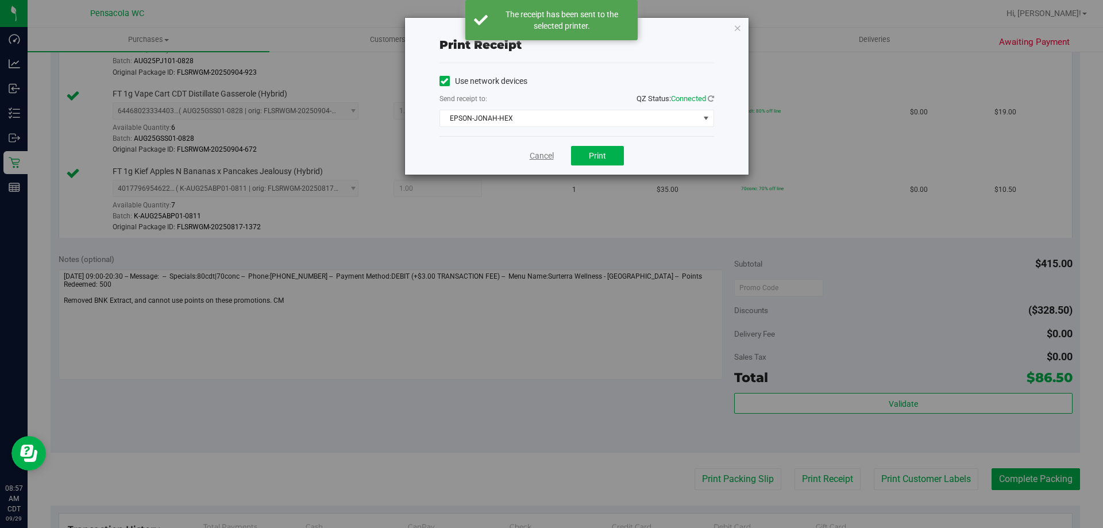
click at [549, 160] on link "Cancel" at bounding box center [542, 156] width 24 height 12
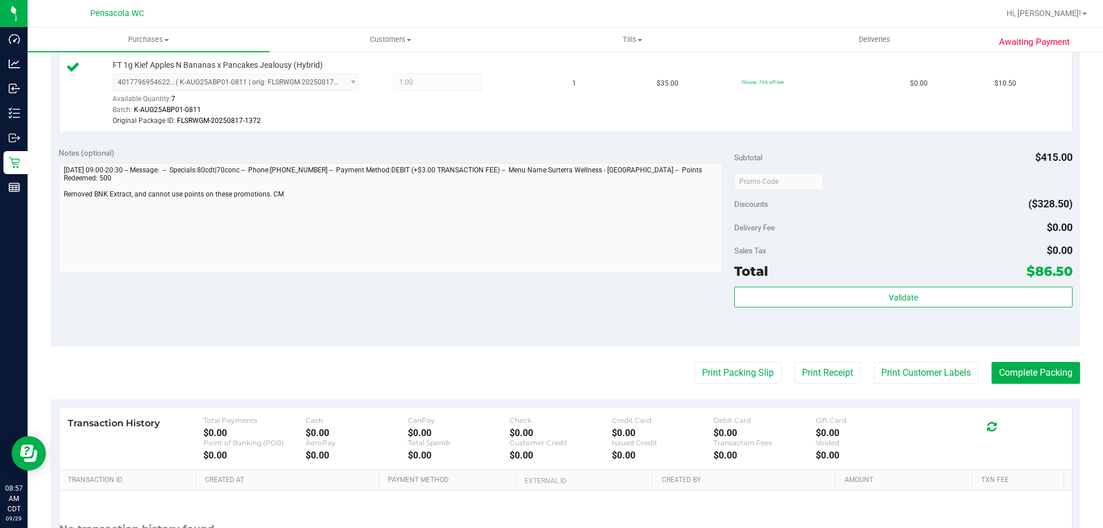
scroll to position [732, 0]
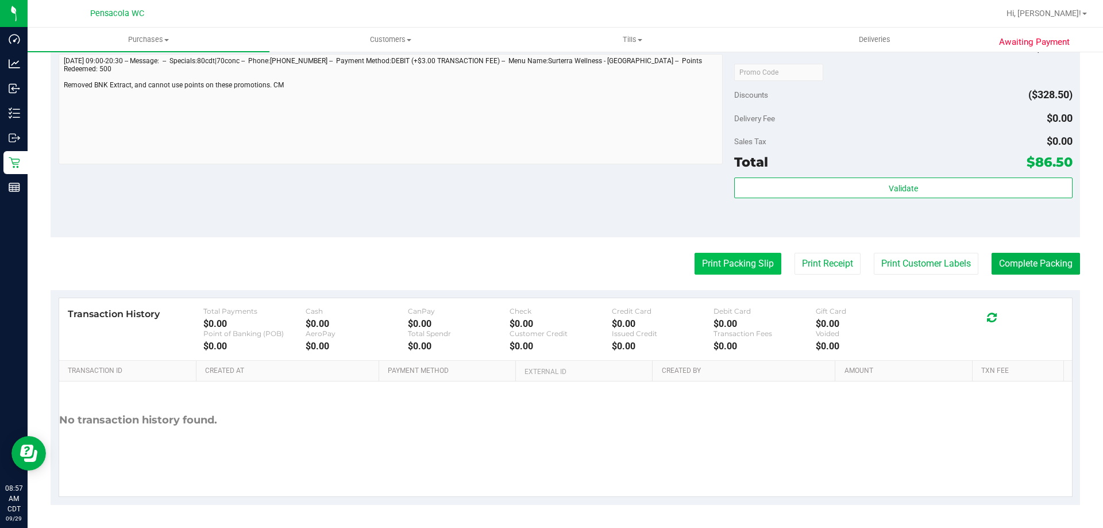
click at [744, 259] on button "Print Packing Slip" at bounding box center [737, 264] width 87 height 22
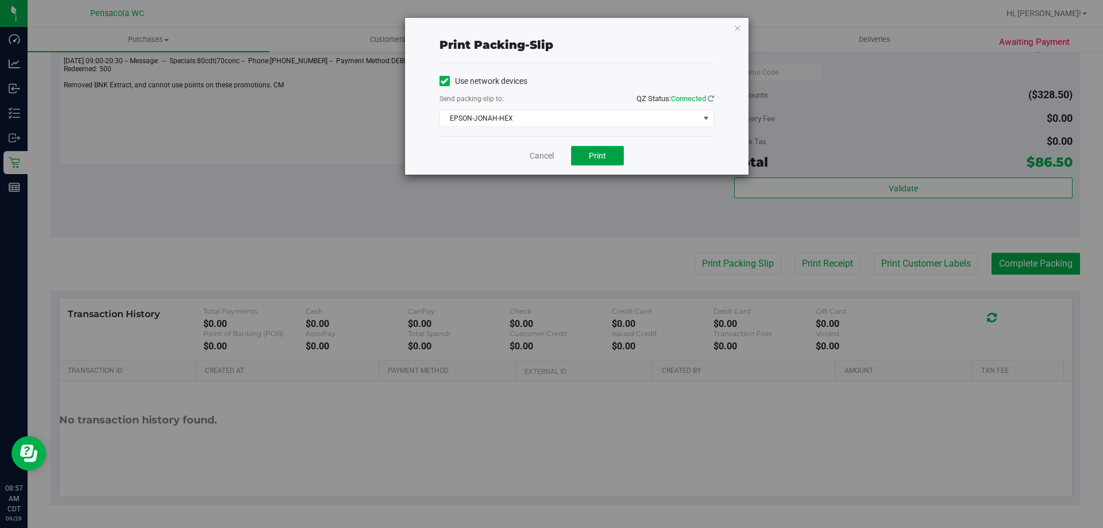
click at [605, 157] on span "Print" at bounding box center [597, 155] width 17 height 9
click at [550, 153] on link "Cancel" at bounding box center [542, 156] width 24 height 12
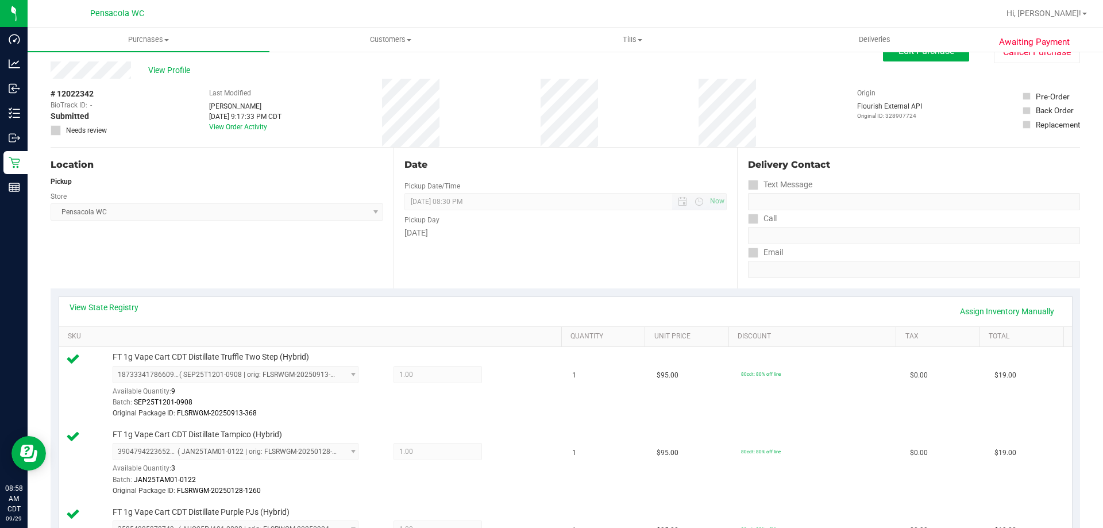
scroll to position [0, 0]
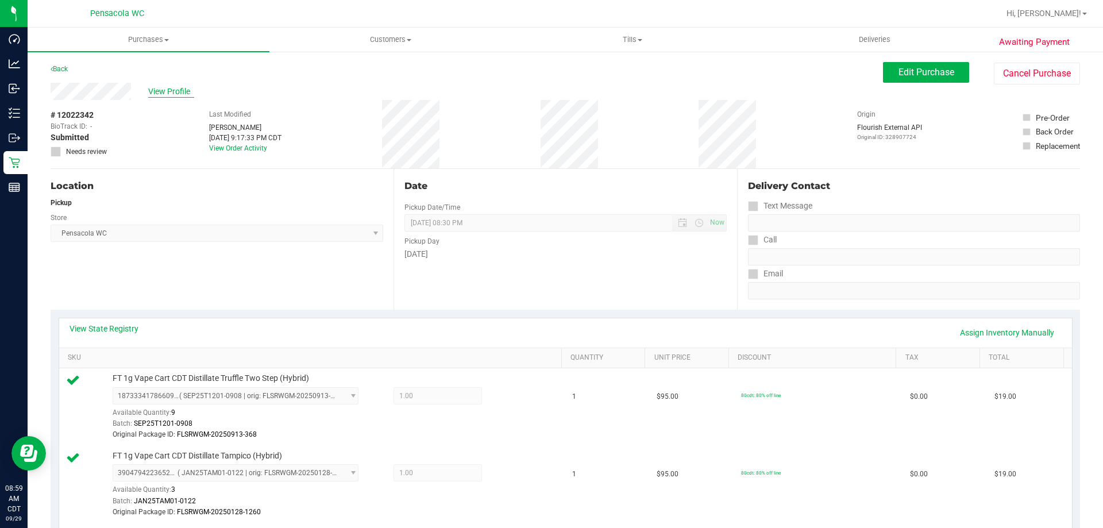
click at [180, 94] on span "View Profile" at bounding box center [171, 92] width 46 height 12
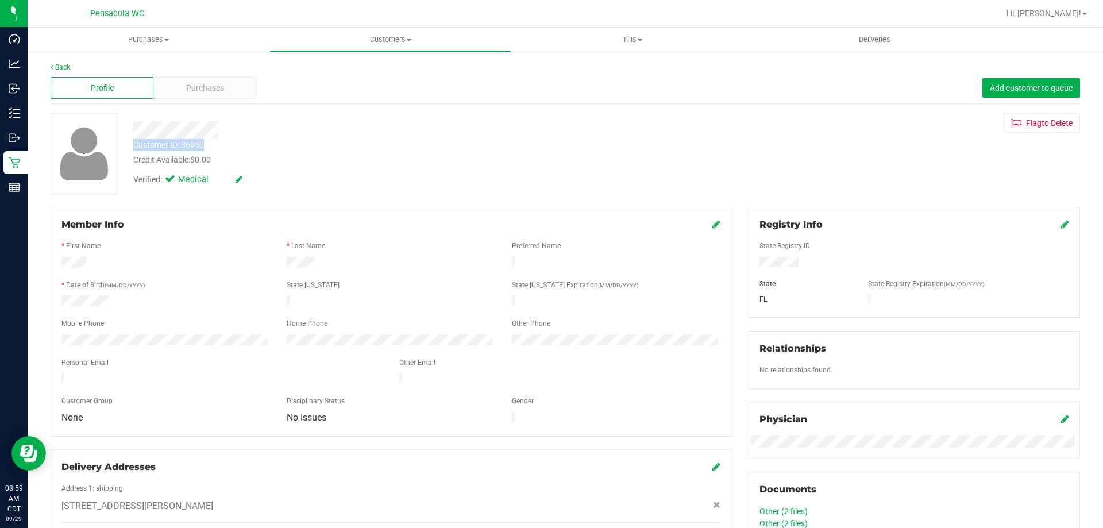
drag, startPoint x: 208, startPoint y: 144, endPoint x: 217, endPoint y: 167, distance: 24.7
click at [133, 146] on div "Customer ID: 36950 Credit Available: $0.00" at bounding box center [386, 152] width 523 height 27
copy div "Customer ID: 36950"
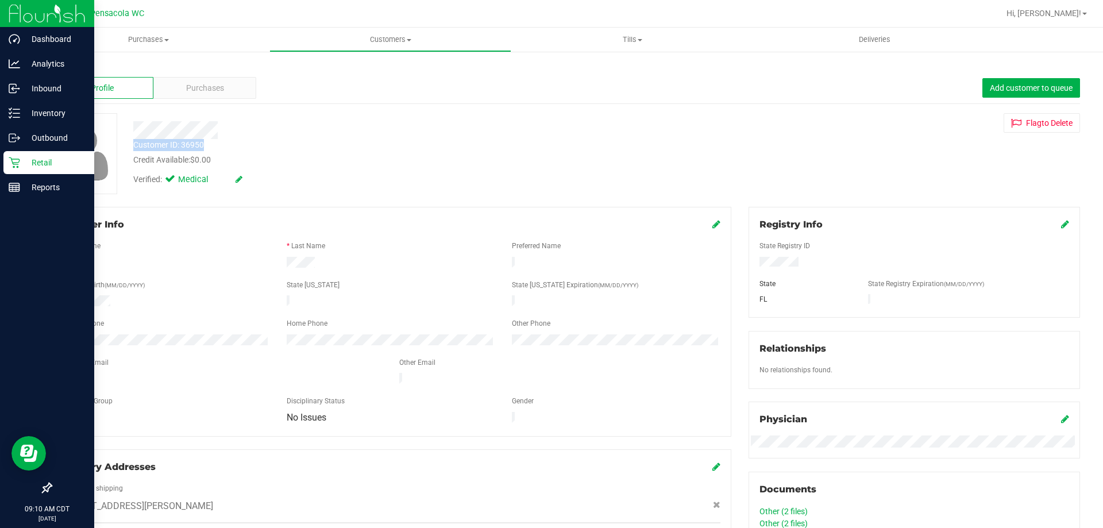
click at [25, 164] on p "Retail" at bounding box center [54, 163] width 69 height 14
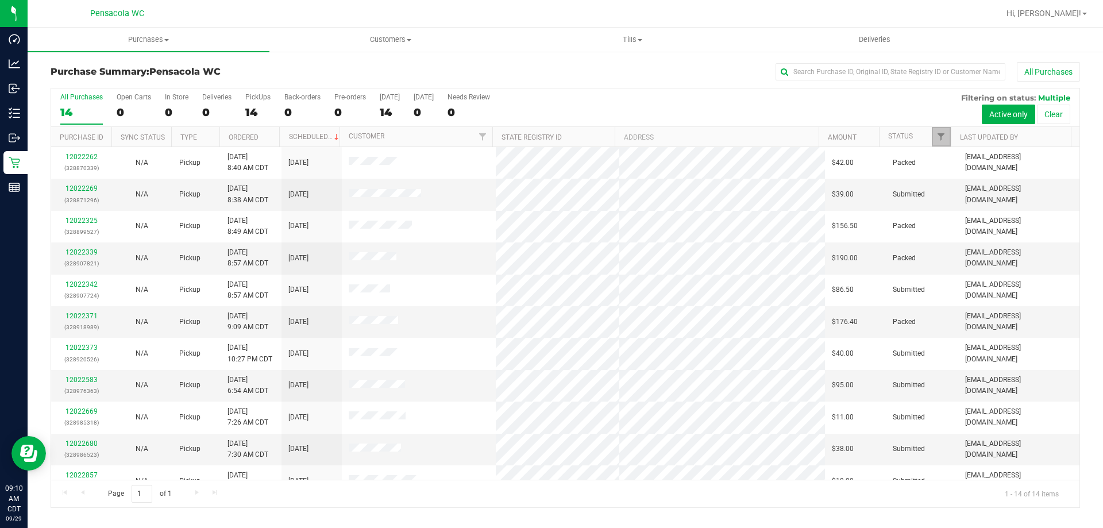
click at [941, 132] on link "Filter" at bounding box center [941, 137] width 19 height 20
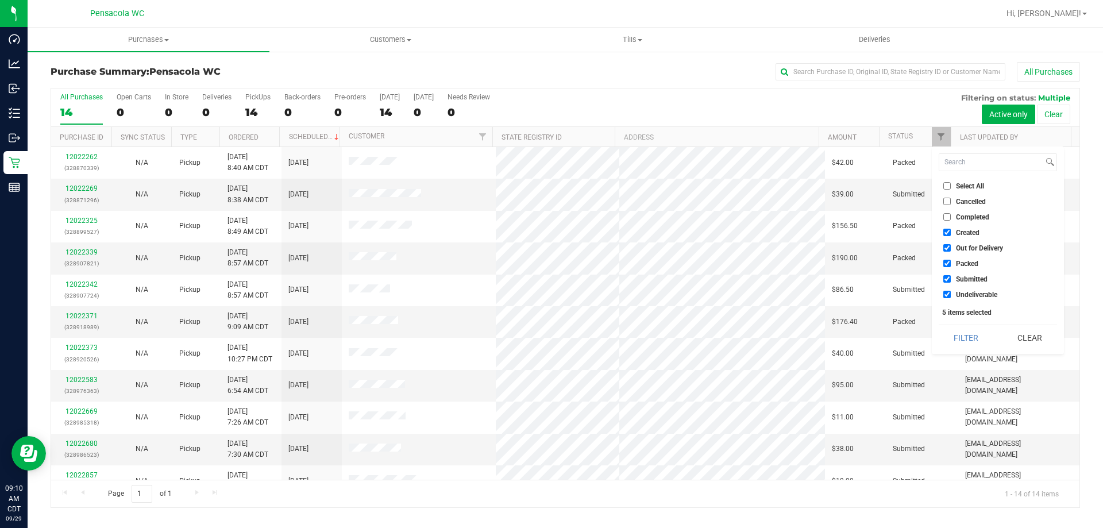
click at [944, 185] on input "Select All" at bounding box center [946, 185] width 7 height 7
checkbox input "true"
click at [944, 185] on input "Select All" at bounding box center [946, 185] width 7 height 7
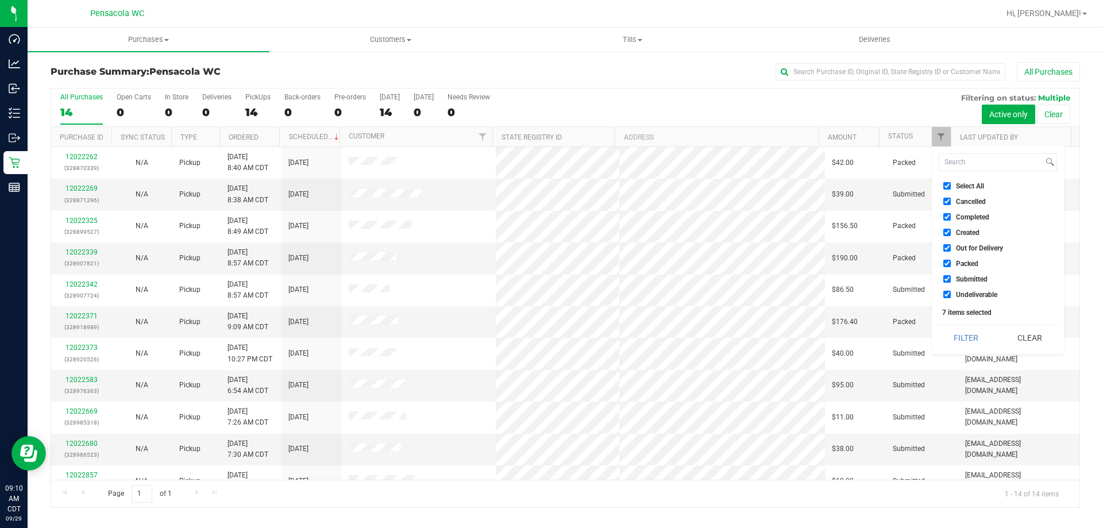
checkbox input "false"
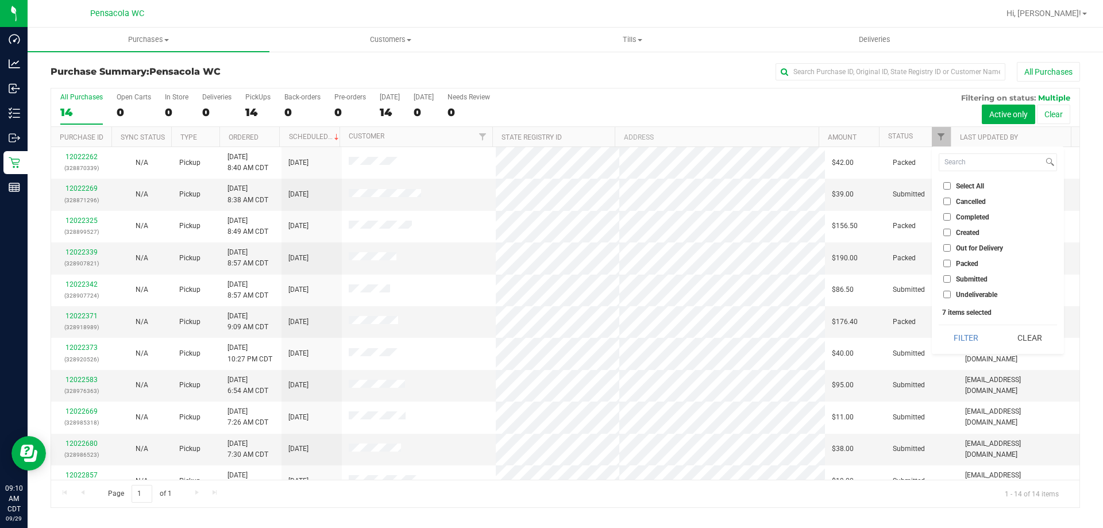
checkbox input "false"
click at [946, 278] on input "Submitted" at bounding box center [946, 278] width 7 height 7
checkbox input "true"
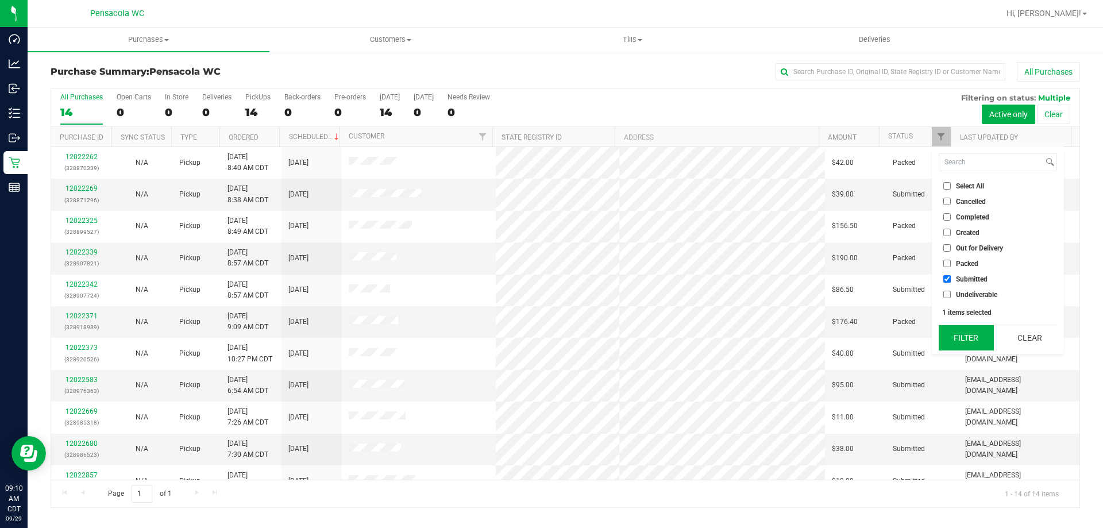
click at [969, 343] on button "Filter" at bounding box center [965, 337] width 55 height 25
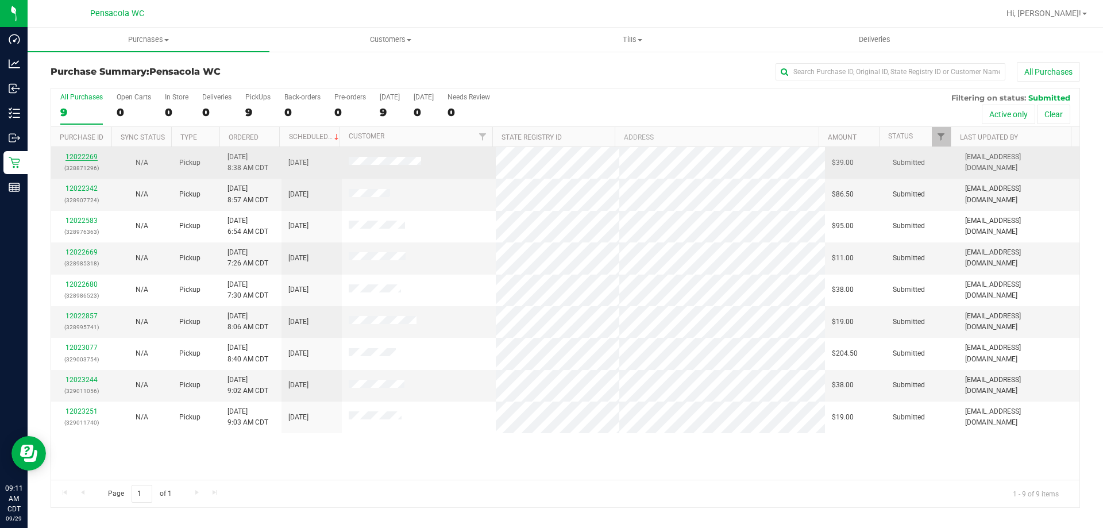
click at [92, 154] on link "12022269" at bounding box center [81, 157] width 32 height 8
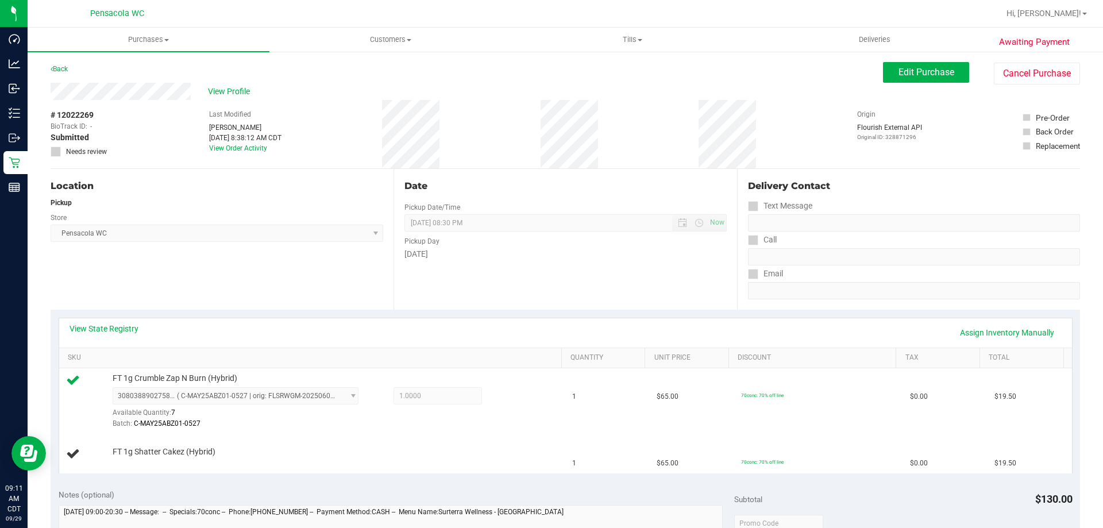
click at [582, 489] on div "Notes (optional)" at bounding box center [397, 494] width 676 height 11
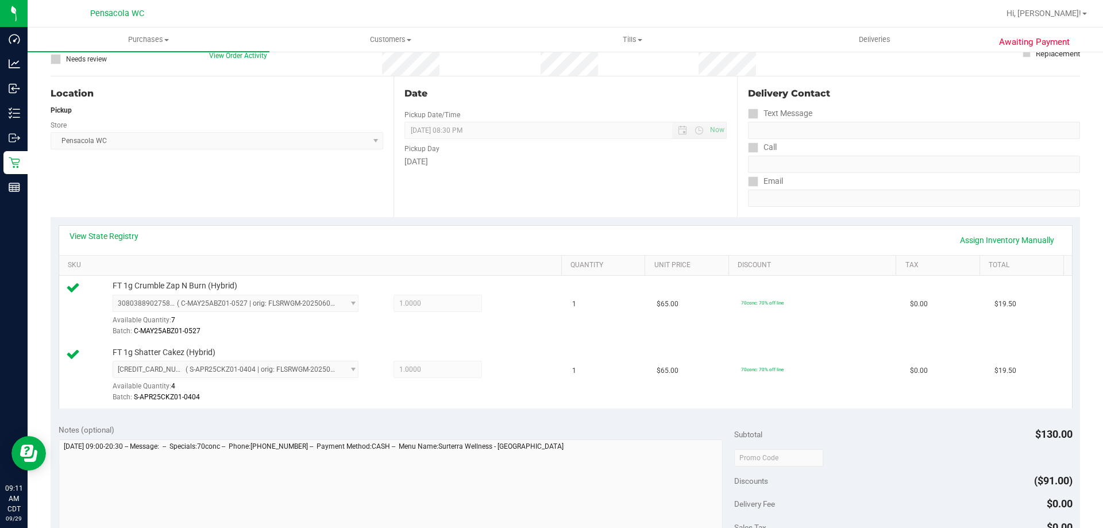
scroll to position [287, 0]
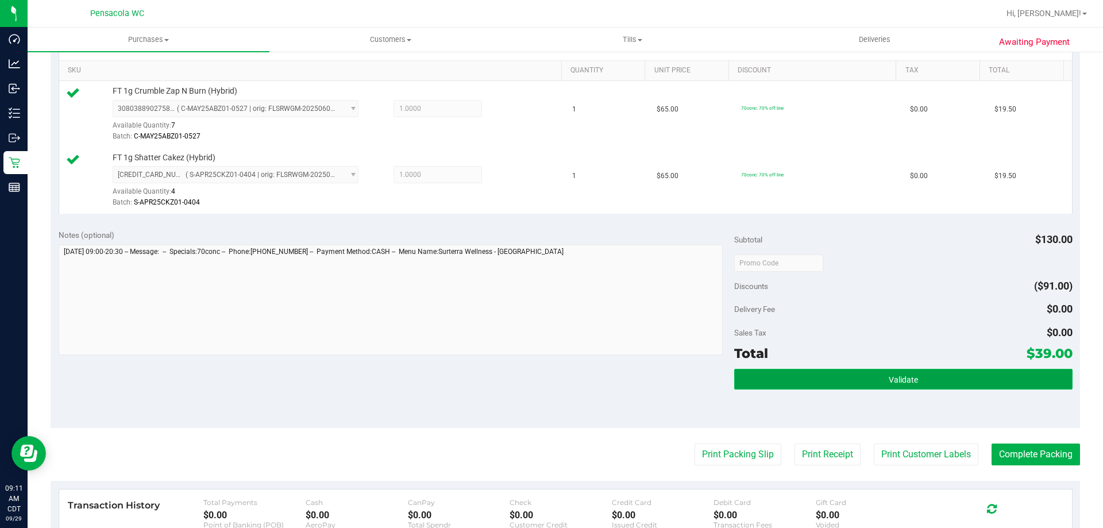
click at [809, 373] on button "Validate" at bounding box center [903, 379] width 338 height 21
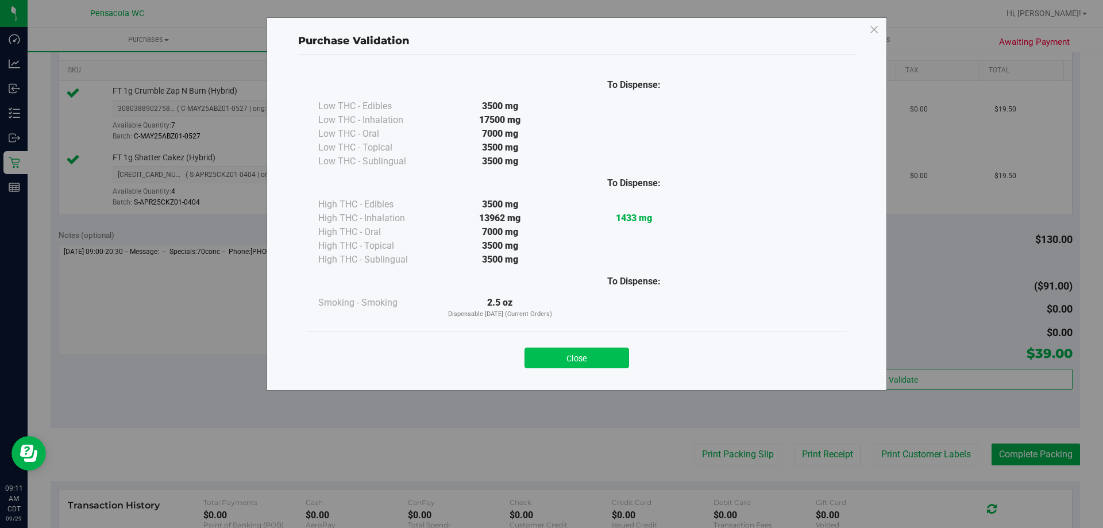
click at [610, 354] on button "Close" at bounding box center [576, 357] width 105 height 21
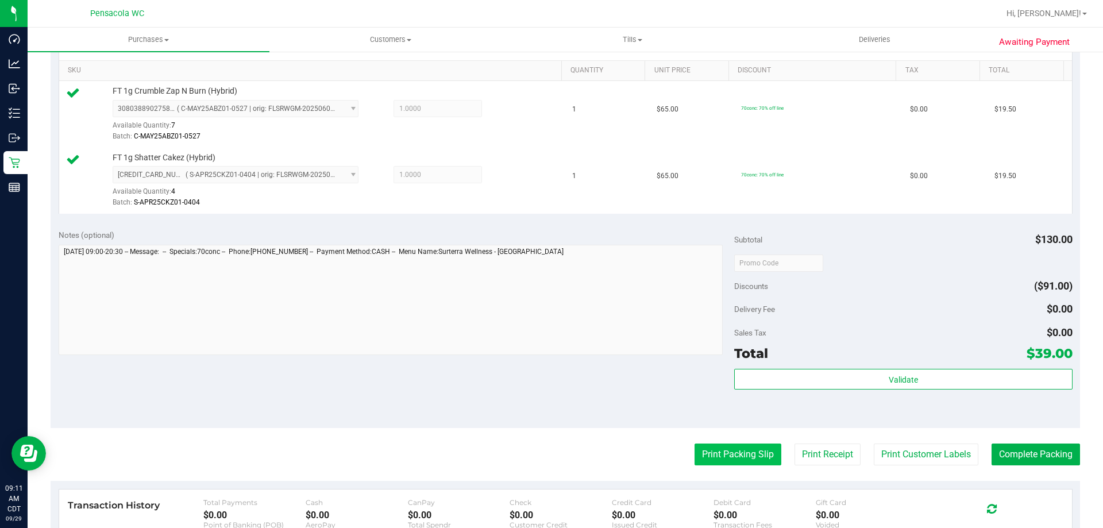
click at [710, 454] on button "Print Packing Slip" at bounding box center [737, 454] width 87 height 22
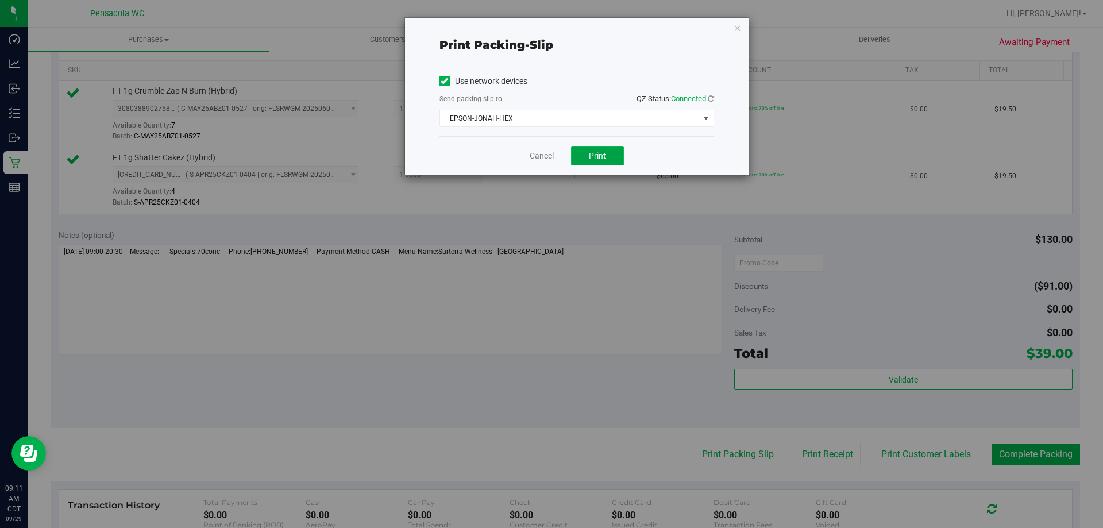
click at [595, 156] on span "Print" at bounding box center [597, 155] width 17 height 9
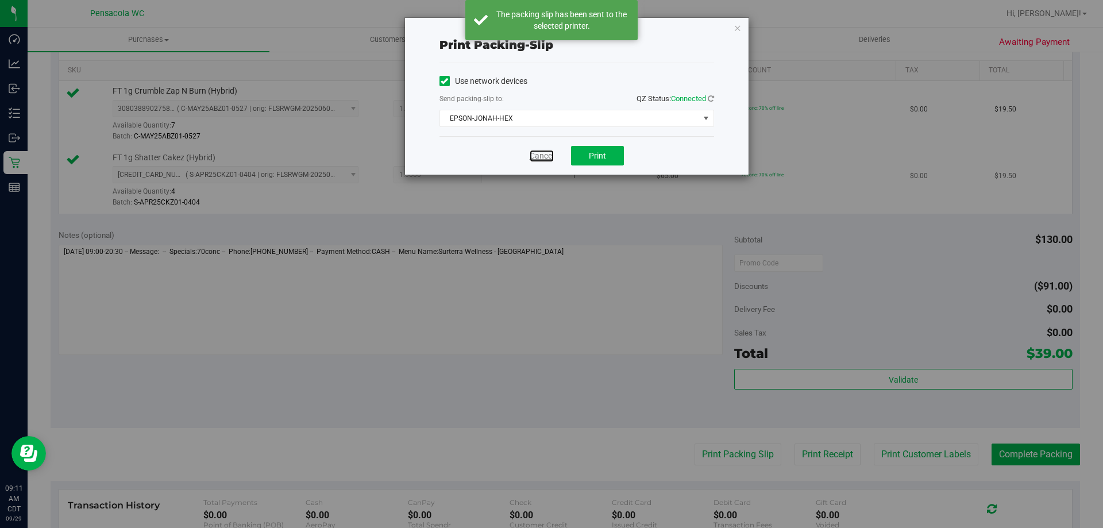
click at [543, 157] on link "Cancel" at bounding box center [542, 156] width 24 height 12
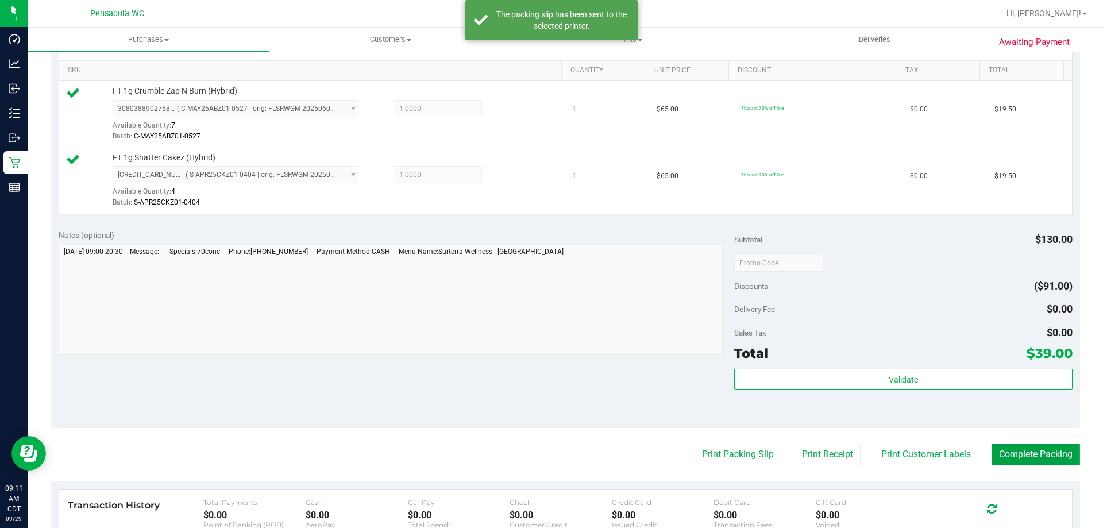
click at [1031, 455] on button "Complete Packing" at bounding box center [1035, 454] width 88 height 22
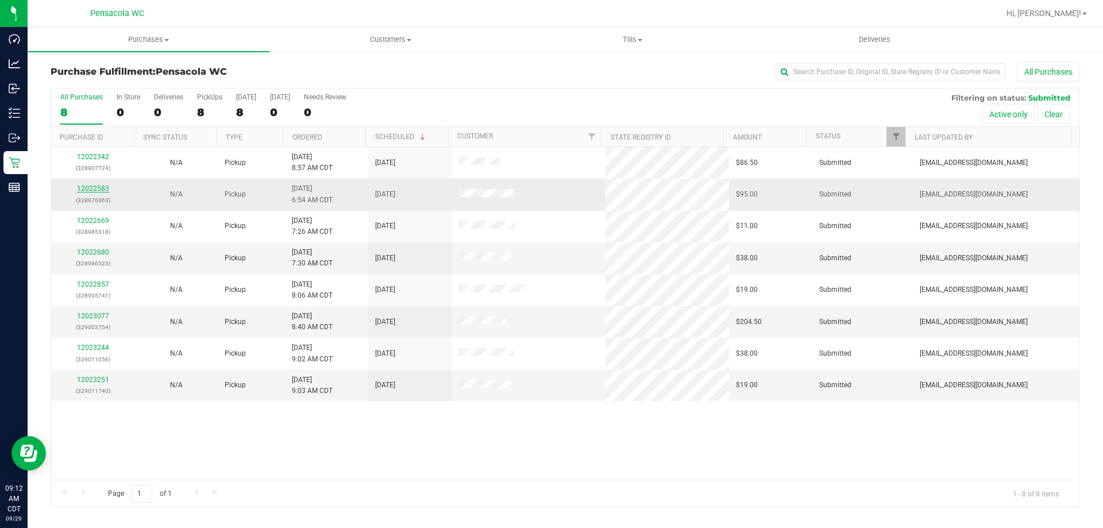
click at [88, 188] on link "12022583" at bounding box center [93, 188] width 32 height 8
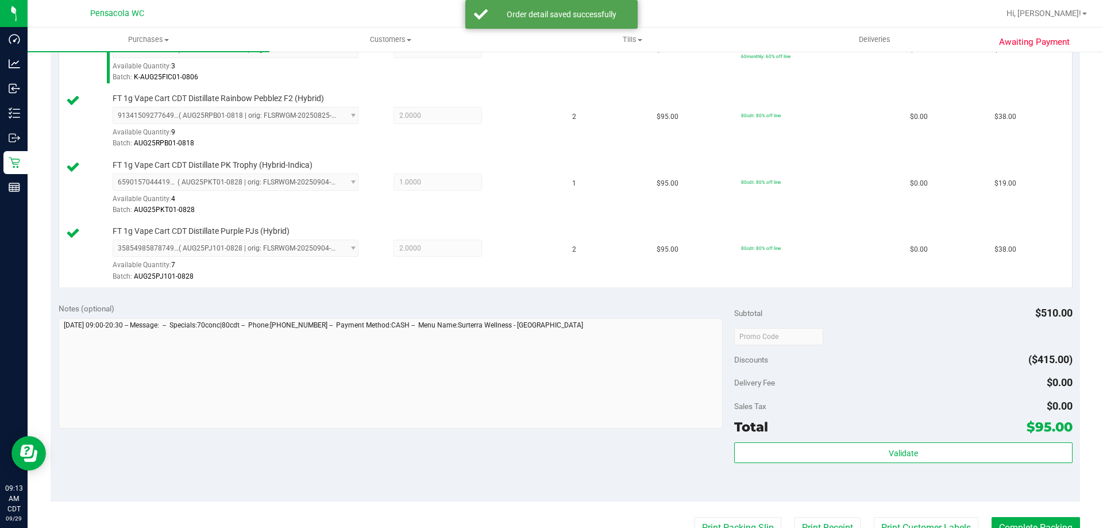
scroll to position [402, 0]
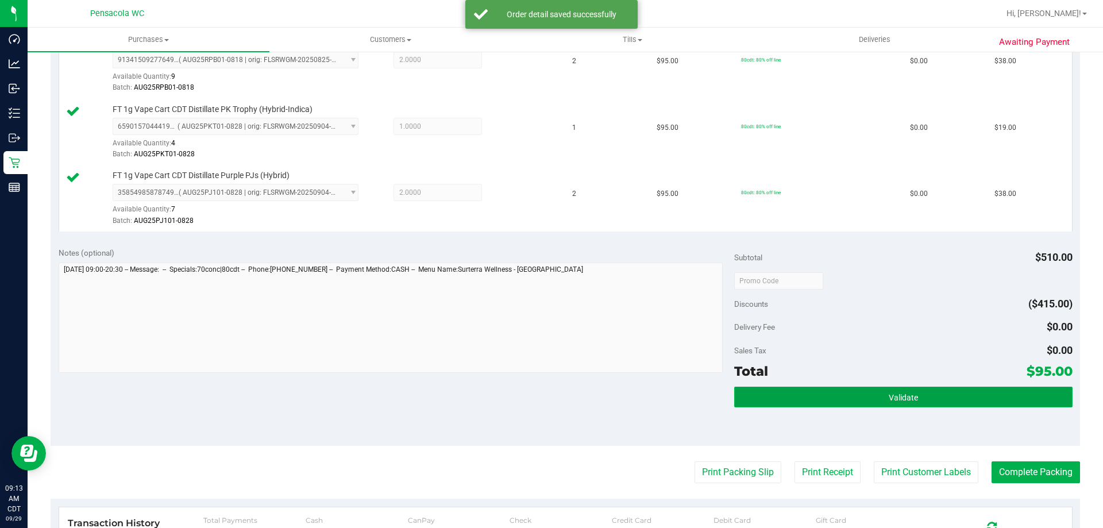
click at [825, 391] on button "Validate" at bounding box center [903, 397] width 338 height 21
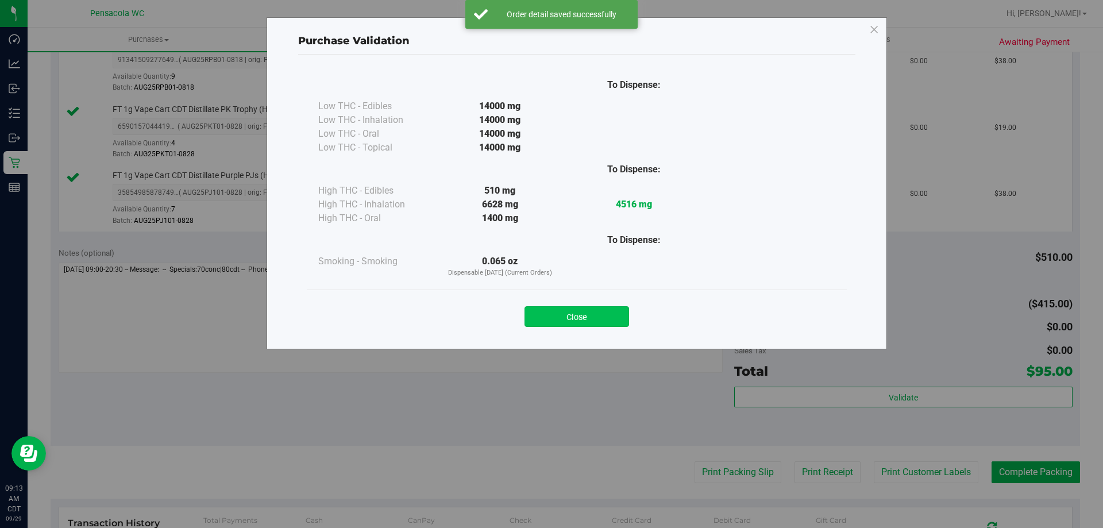
click at [599, 312] on button "Close" at bounding box center [576, 316] width 105 height 21
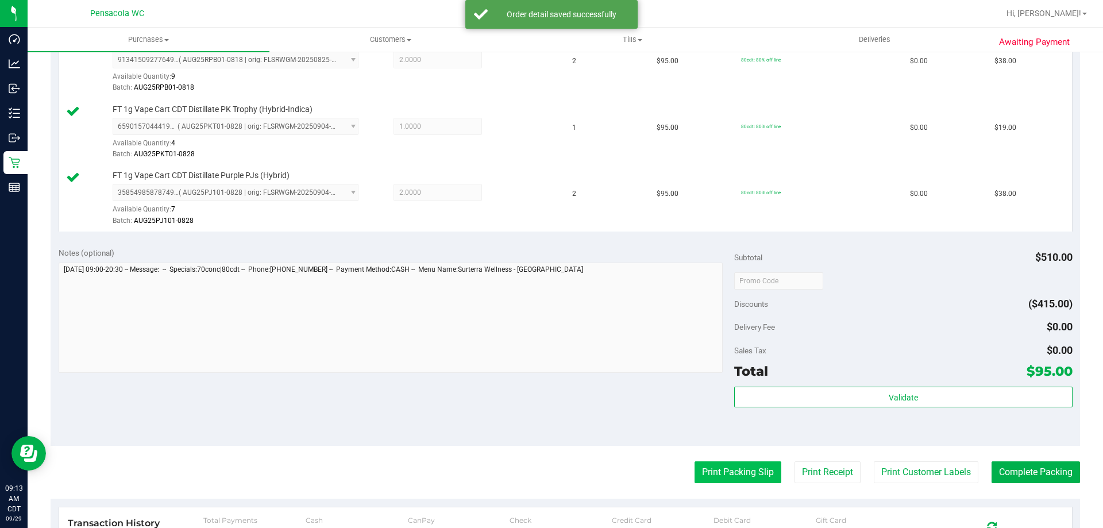
click at [747, 471] on button "Print Packing Slip" at bounding box center [737, 472] width 87 height 22
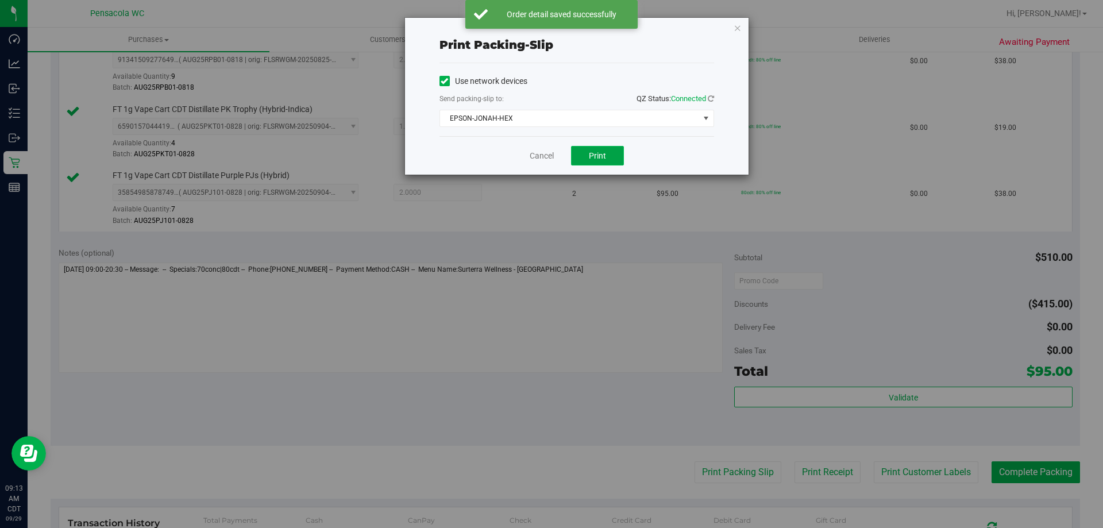
drag, startPoint x: 581, startPoint y: 152, endPoint x: 575, endPoint y: 154, distance: 5.9
click at [581, 151] on button "Print" at bounding box center [597, 156] width 53 height 20
click at [539, 152] on link "Cancel" at bounding box center [542, 156] width 24 height 12
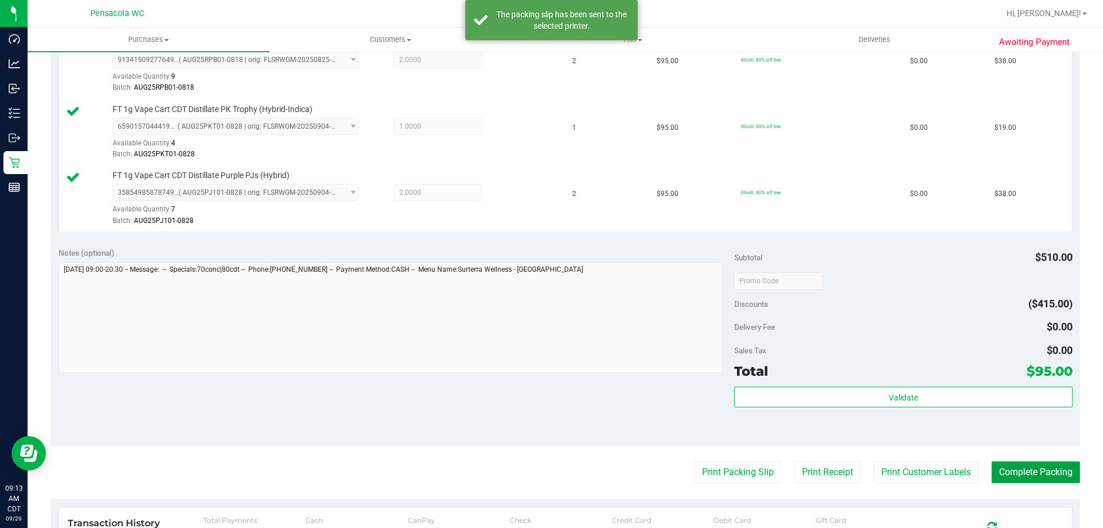
click at [1018, 470] on button "Complete Packing" at bounding box center [1035, 472] width 88 height 22
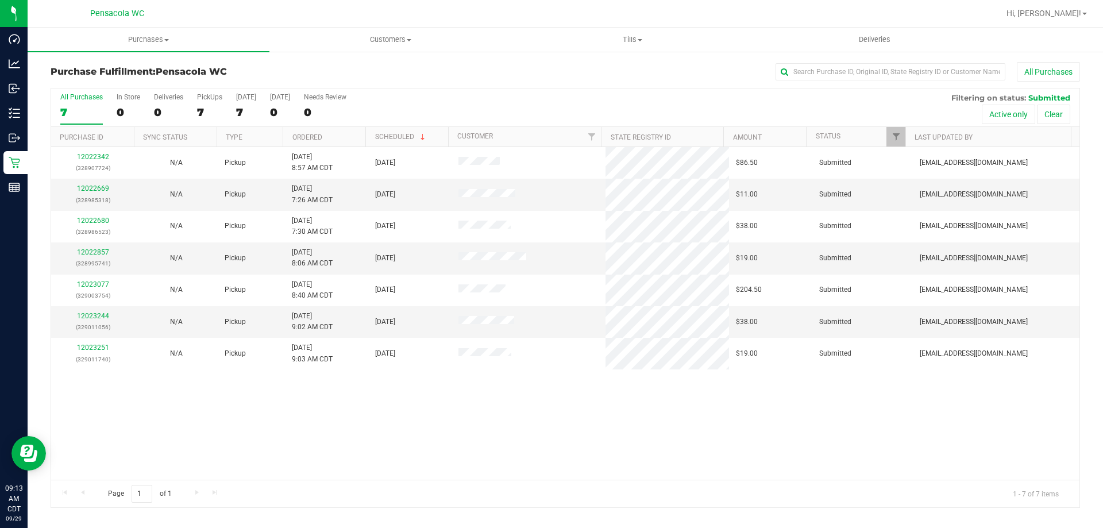
click at [341, 486] on div "Page 1 of 1 1 - 7 of 7 items" at bounding box center [565, 494] width 1028 height 28
click at [101, 188] on link "12022669" at bounding box center [93, 188] width 32 height 8
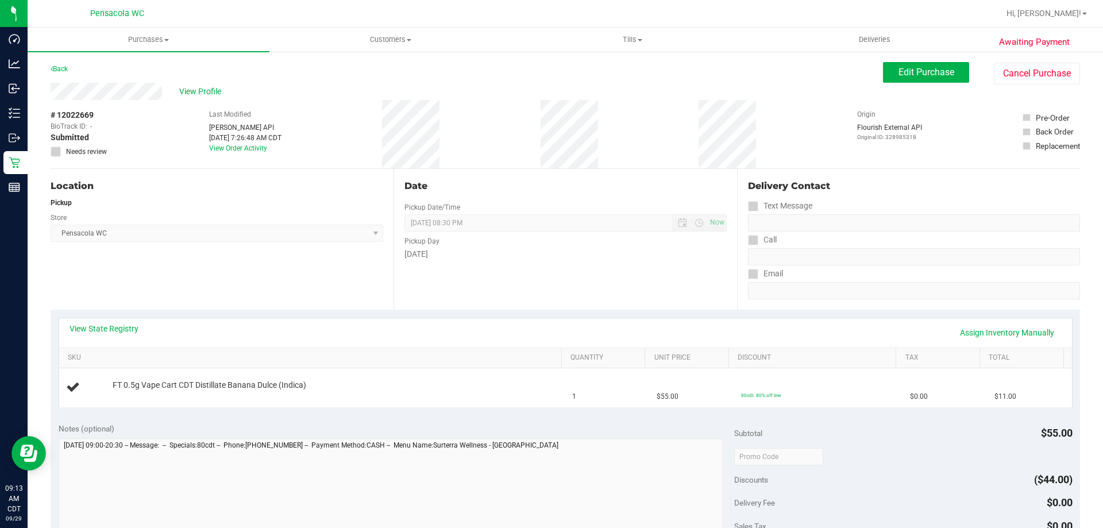
click at [396, 425] on div "Notes (optional)" at bounding box center [397, 428] width 676 height 11
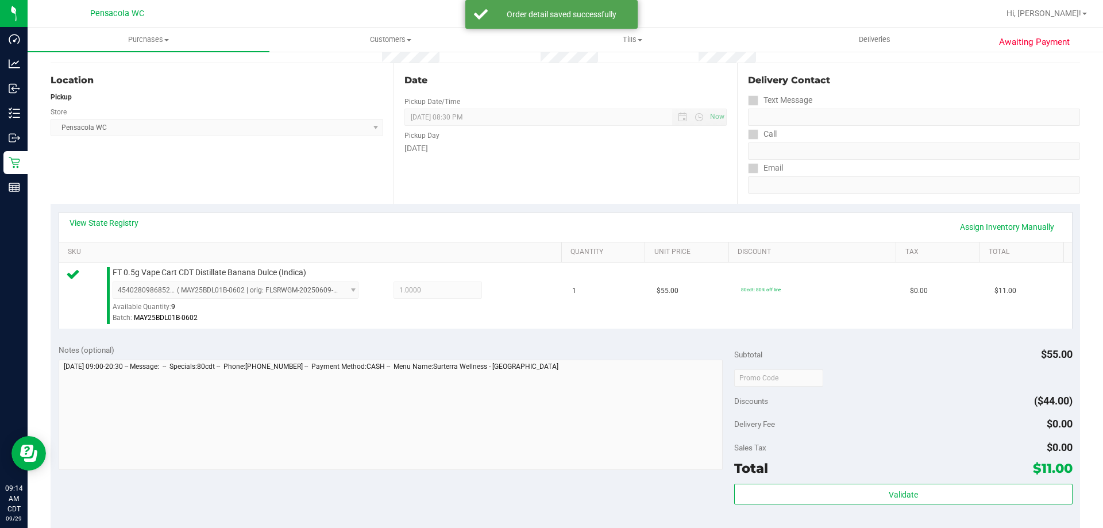
scroll to position [287, 0]
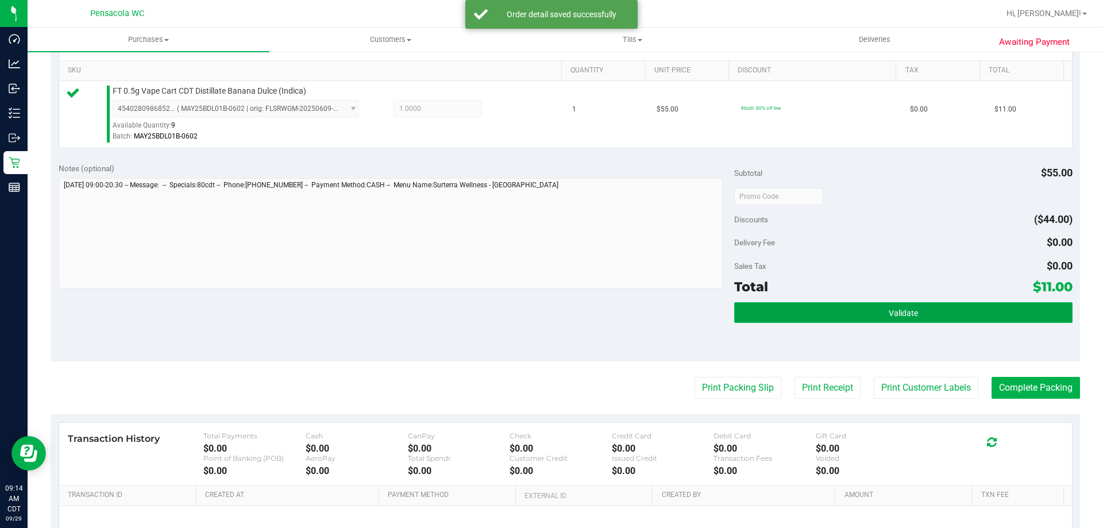
click at [757, 310] on button "Validate" at bounding box center [903, 312] width 338 height 21
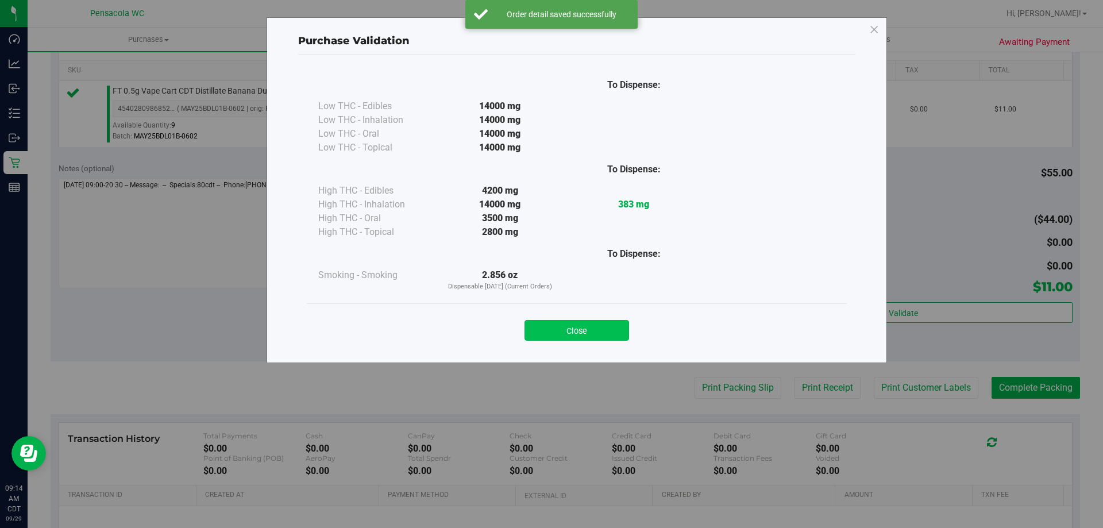
click at [615, 322] on button "Close" at bounding box center [576, 330] width 105 height 21
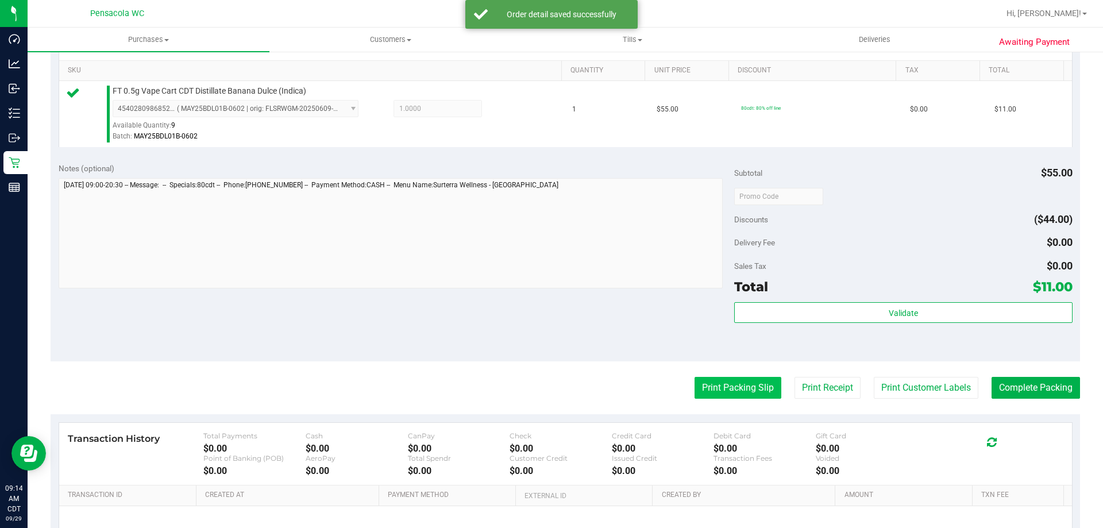
click at [709, 381] on button "Print Packing Slip" at bounding box center [737, 388] width 87 height 22
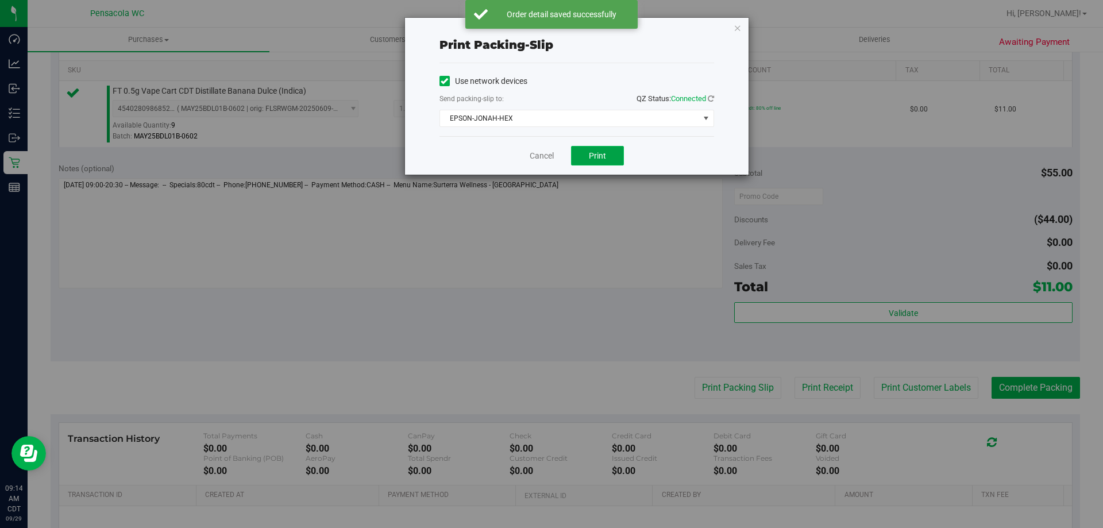
click at [595, 152] on span "Print" at bounding box center [597, 155] width 17 height 9
click at [544, 153] on link "Cancel" at bounding box center [536, 156] width 24 height 12
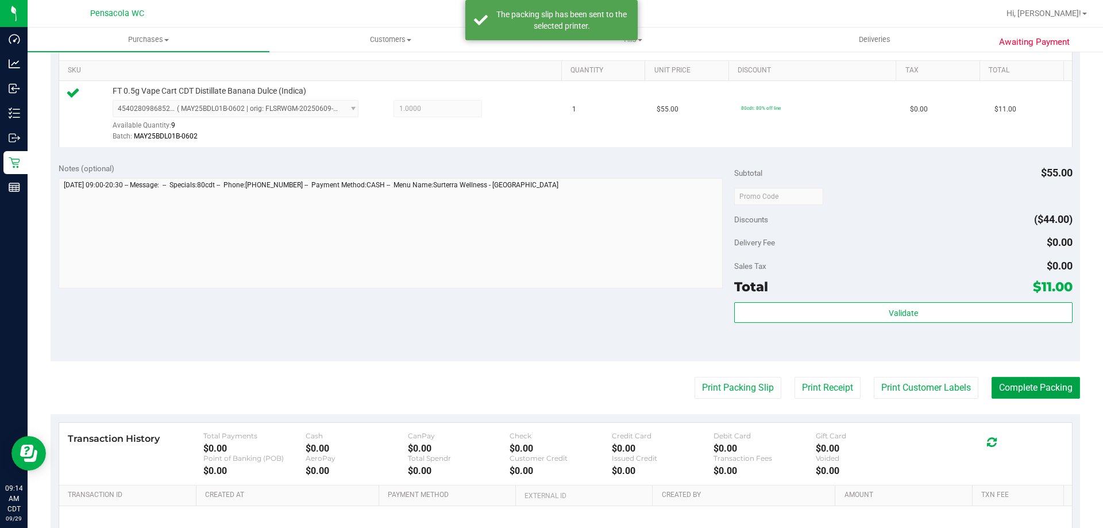
click at [1027, 395] on button "Complete Packing" at bounding box center [1035, 388] width 88 height 22
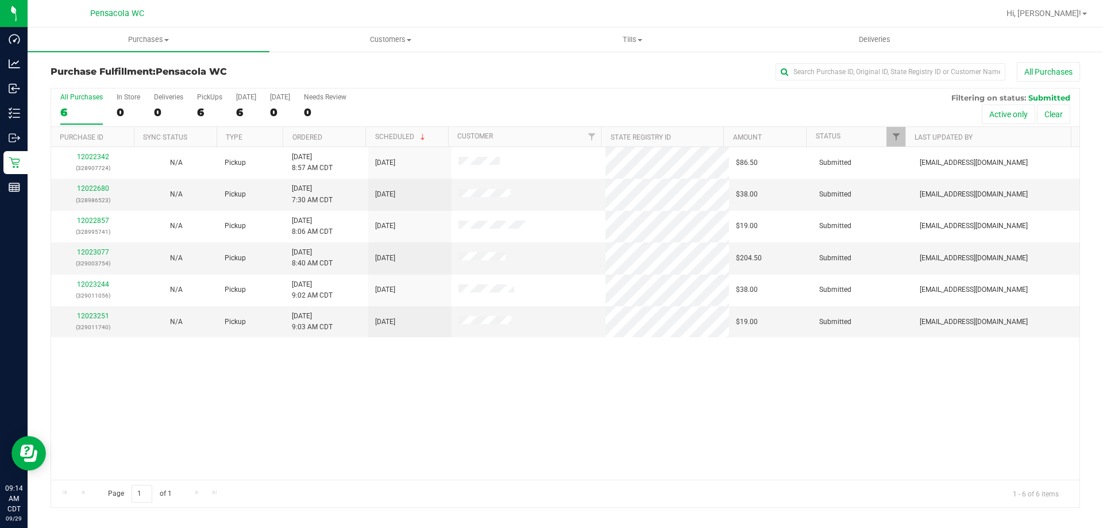
click at [543, 526] on div "Purchases Summary of purchases Fulfillment All purchases Customers All customer…" at bounding box center [565, 278] width 1075 height 500
click at [73, 389] on div "12022342 (328907724) N/A Pickup 9/29/2025 8:57 AM CDT 9/29/2025 $86.50 Submitte…" at bounding box center [565, 313] width 1028 height 333
click at [85, 188] on link "12022680" at bounding box center [93, 188] width 32 height 8
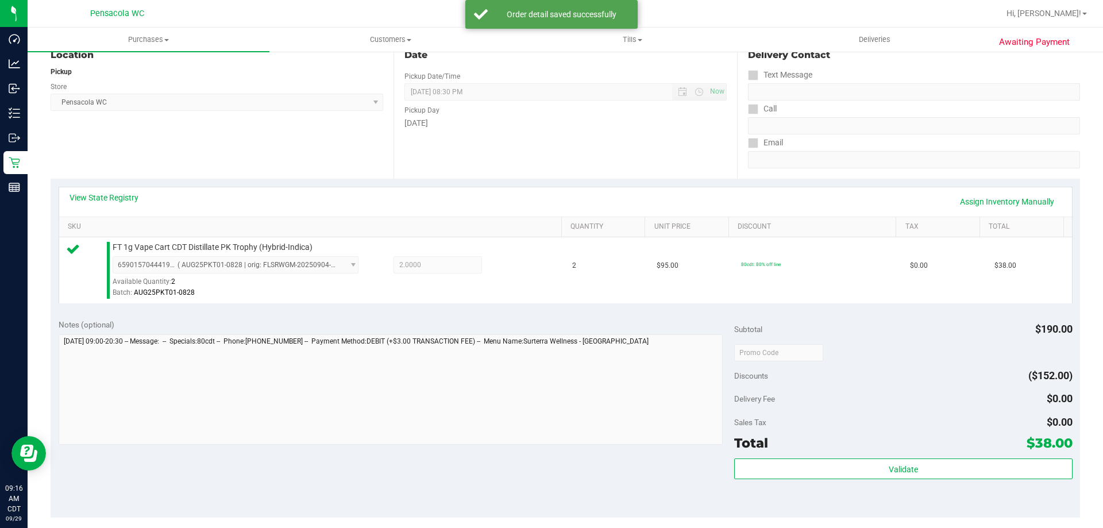
scroll to position [178, 0]
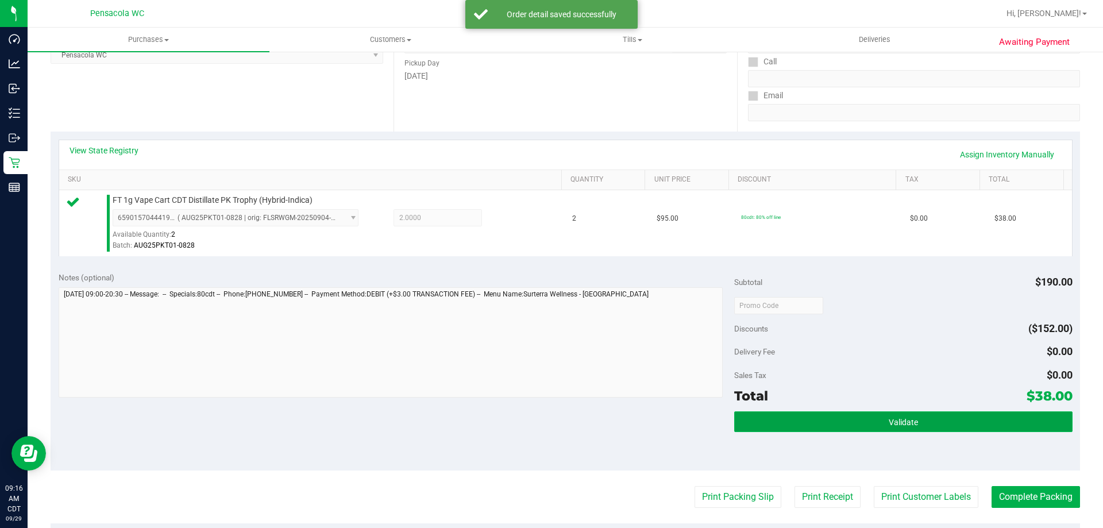
click at [940, 415] on button "Validate" at bounding box center [903, 421] width 338 height 21
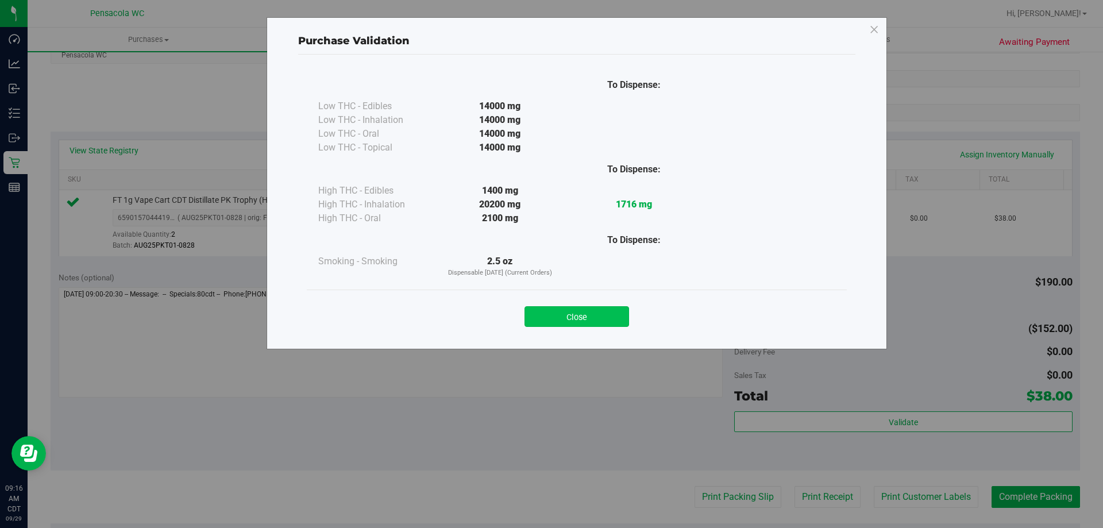
click at [593, 316] on button "Close" at bounding box center [576, 316] width 105 height 21
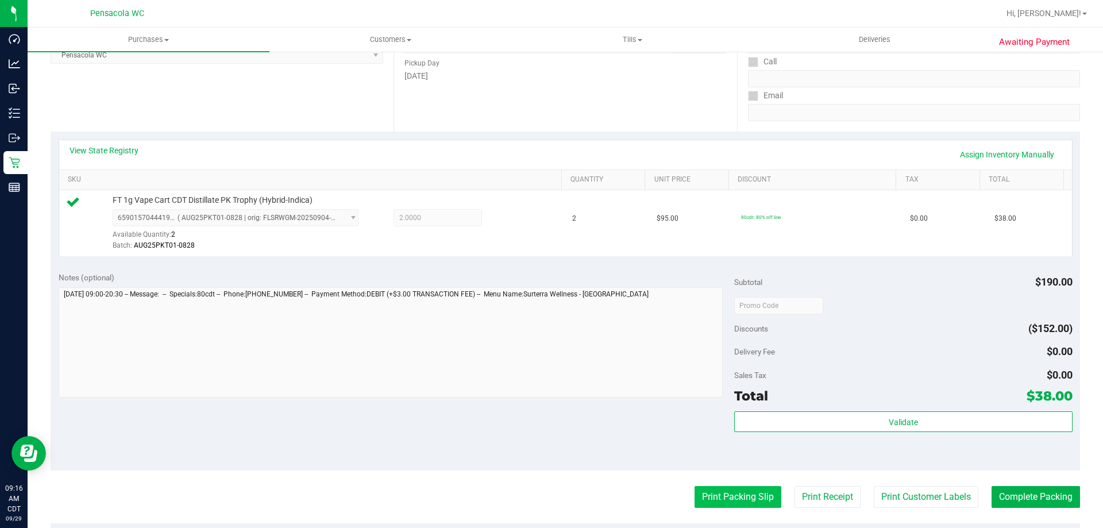
click at [731, 496] on button "Print Packing Slip" at bounding box center [737, 497] width 87 height 22
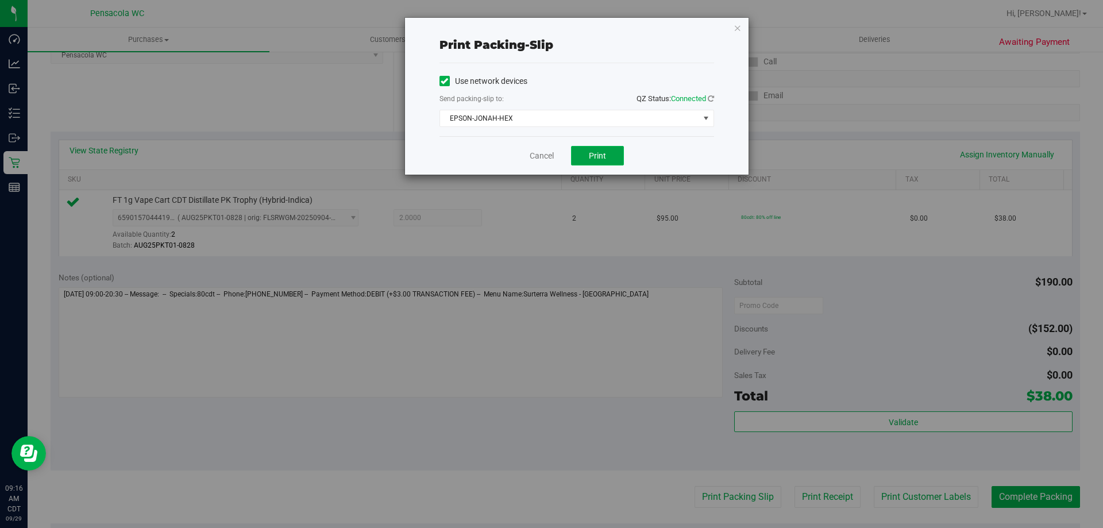
click at [609, 152] on button "Print" at bounding box center [597, 156] width 53 height 20
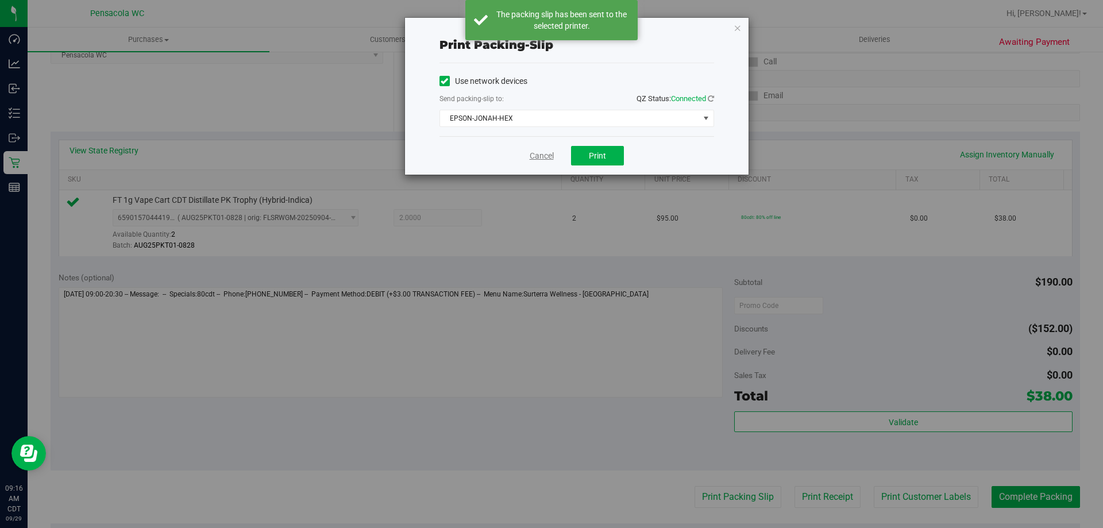
click at [546, 150] on link "Cancel" at bounding box center [542, 156] width 24 height 12
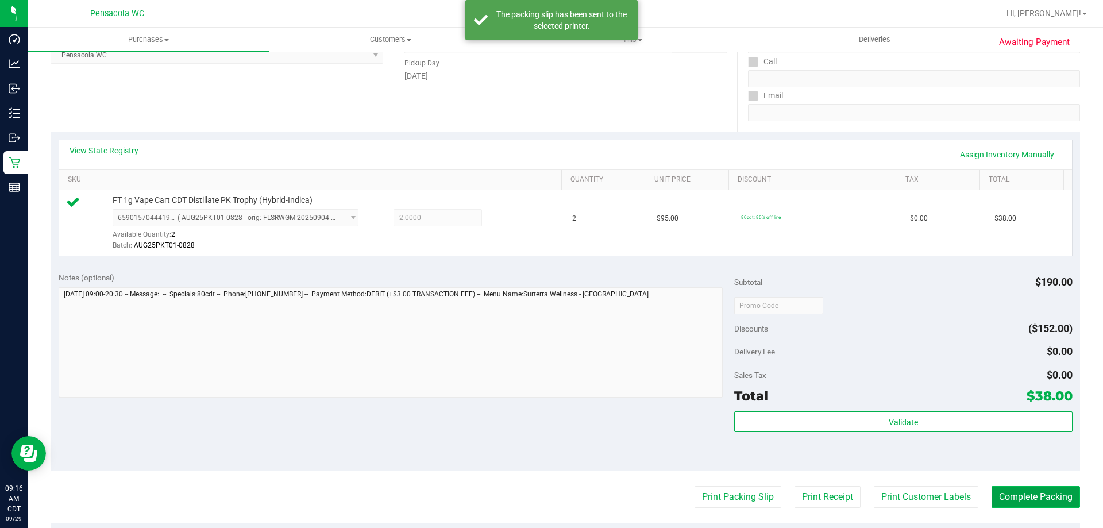
click at [1017, 492] on button "Complete Packing" at bounding box center [1035, 497] width 88 height 22
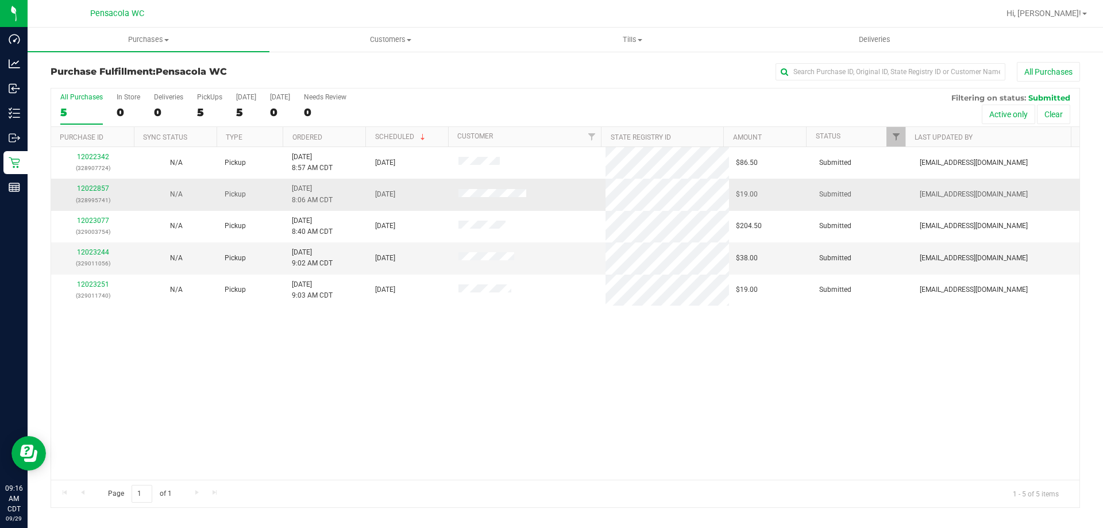
click at [104, 183] on td "12022857 (328995741)" at bounding box center [92, 195] width 83 height 32
click at [99, 187] on link "12022857" at bounding box center [93, 188] width 32 height 8
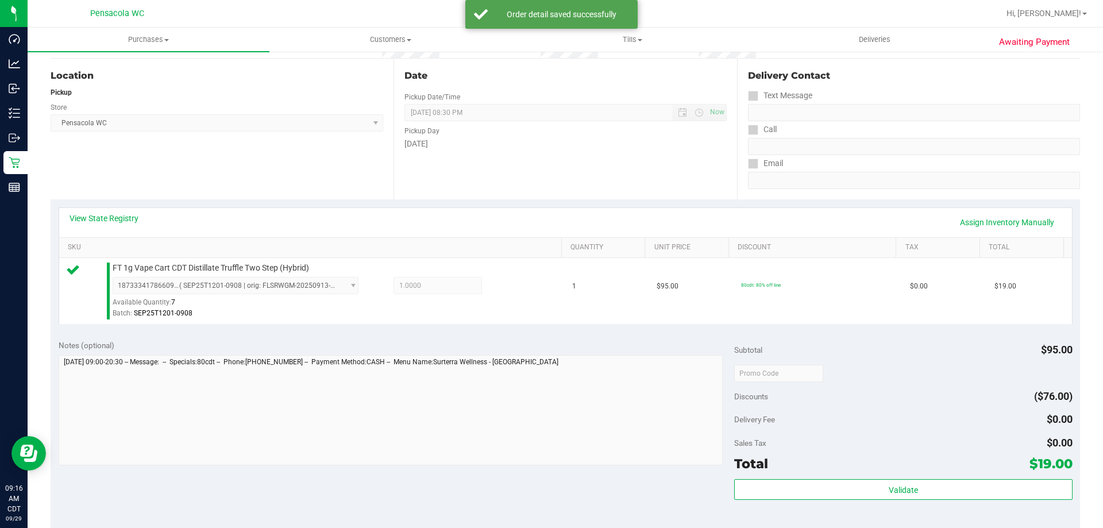
scroll to position [134, 0]
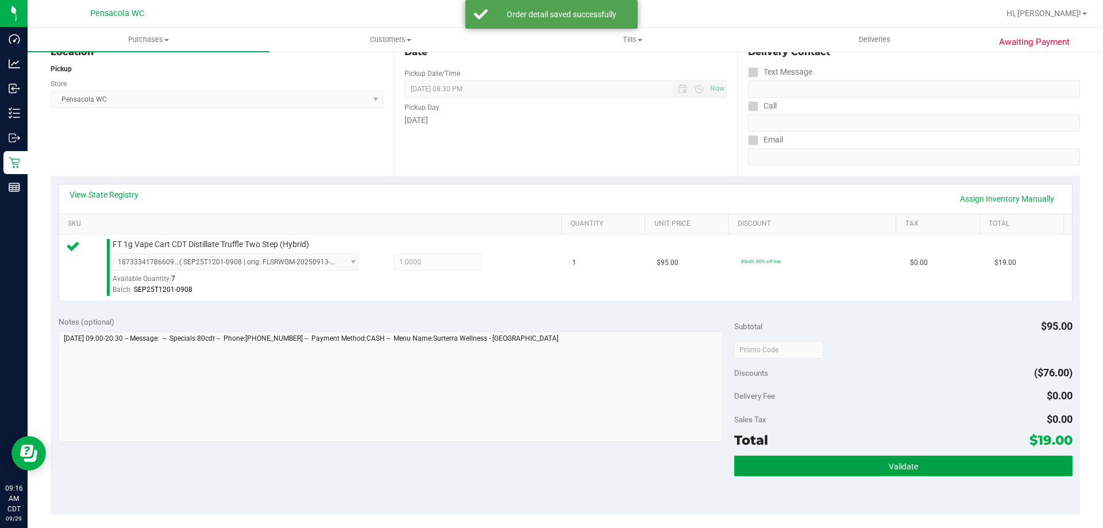
click at [965, 456] on button "Validate" at bounding box center [903, 465] width 338 height 21
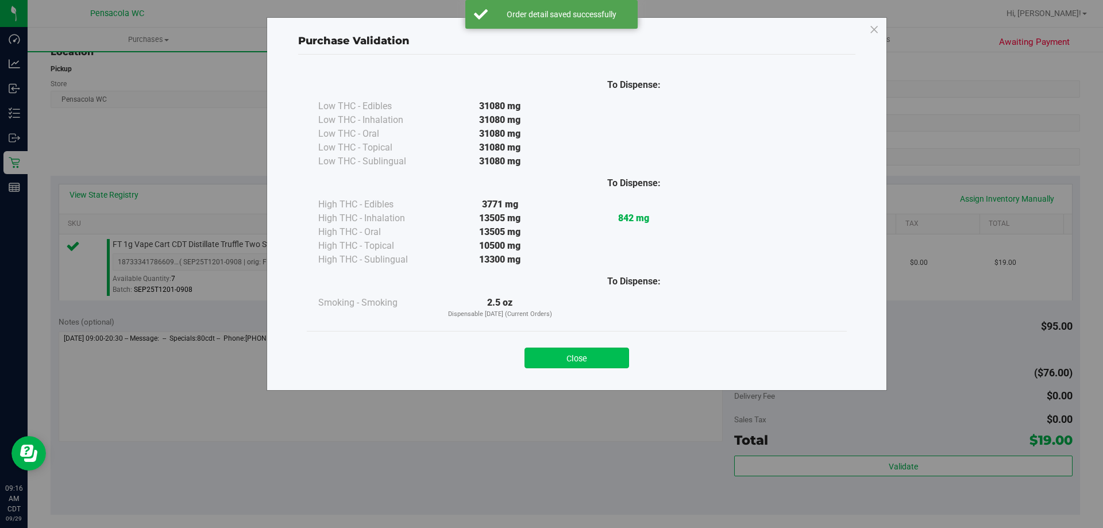
click at [606, 365] on button "Close" at bounding box center [576, 357] width 105 height 21
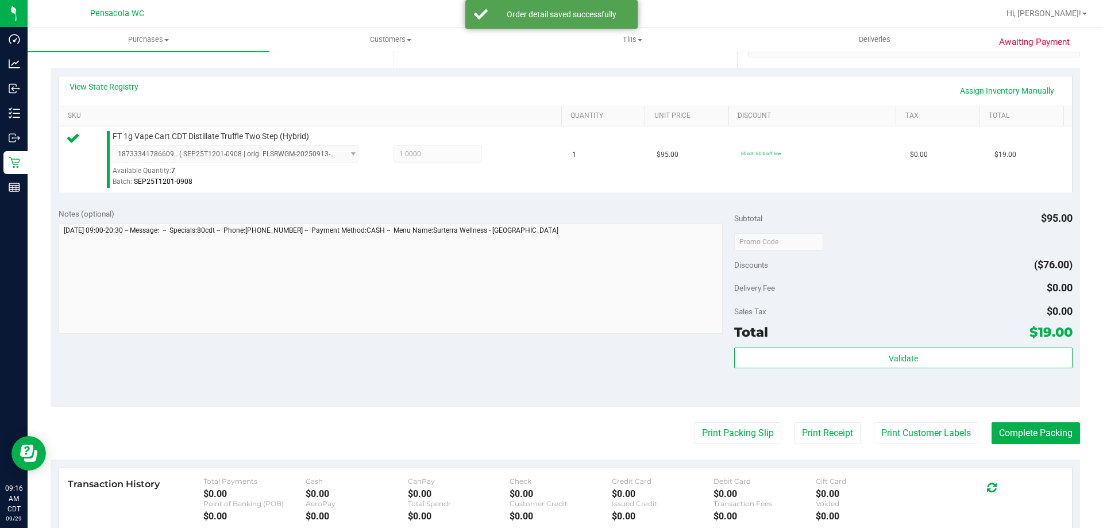
scroll to position [246, 0]
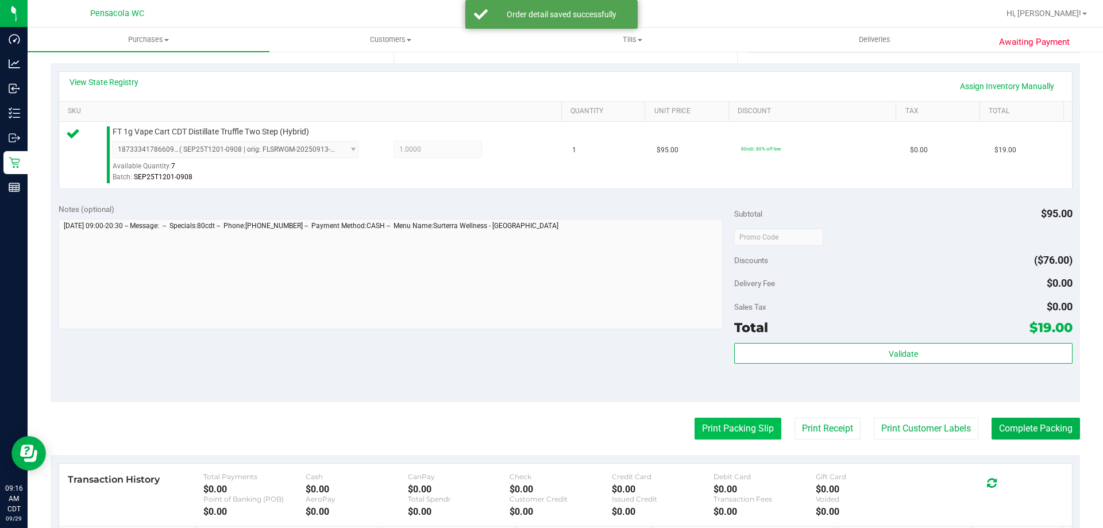
click at [731, 419] on button "Print Packing Slip" at bounding box center [737, 429] width 87 height 22
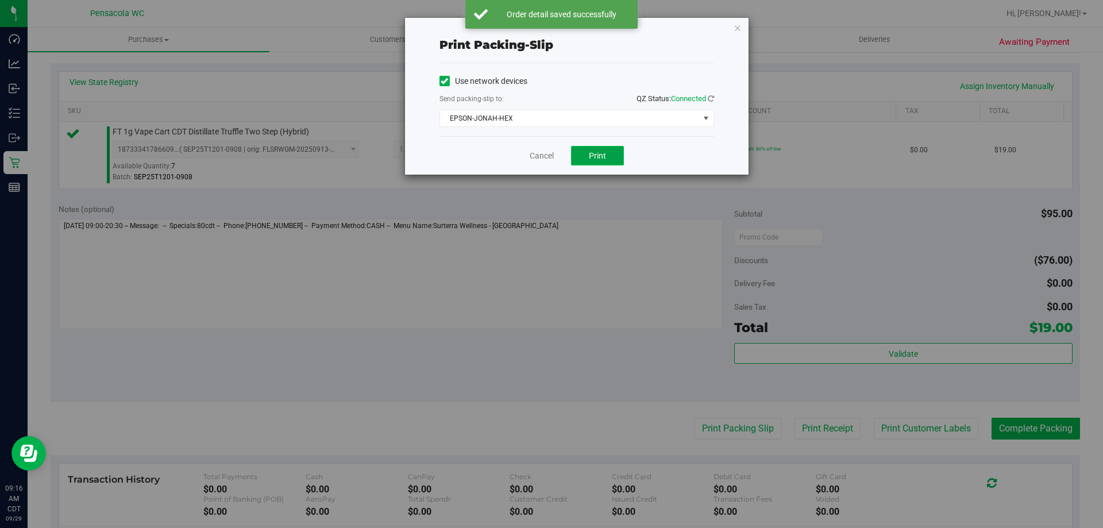
click at [598, 154] on span "Print" at bounding box center [597, 155] width 17 height 9
click at [551, 153] on link "Cancel" at bounding box center [542, 156] width 24 height 12
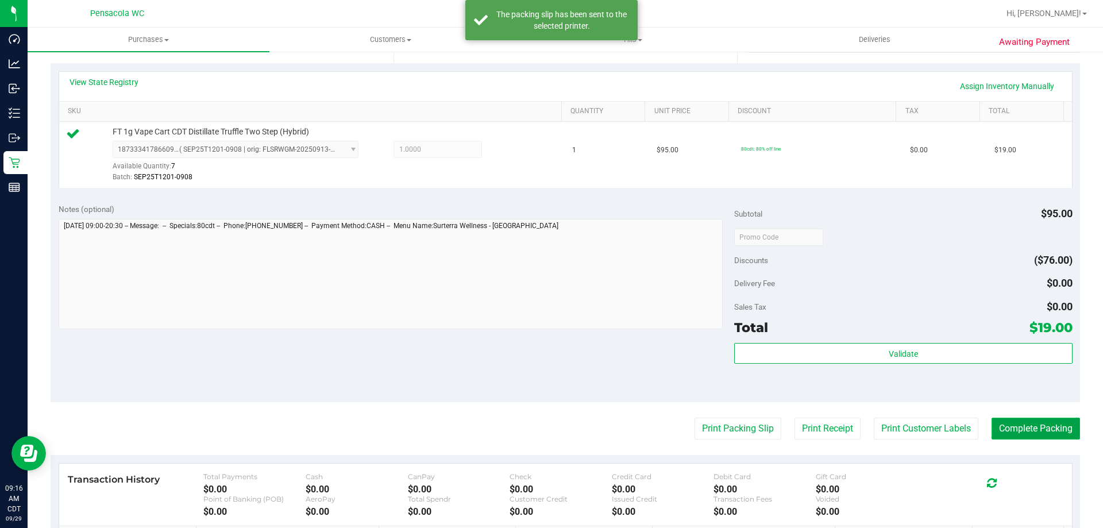
click at [1024, 428] on button "Complete Packing" at bounding box center [1035, 429] width 88 height 22
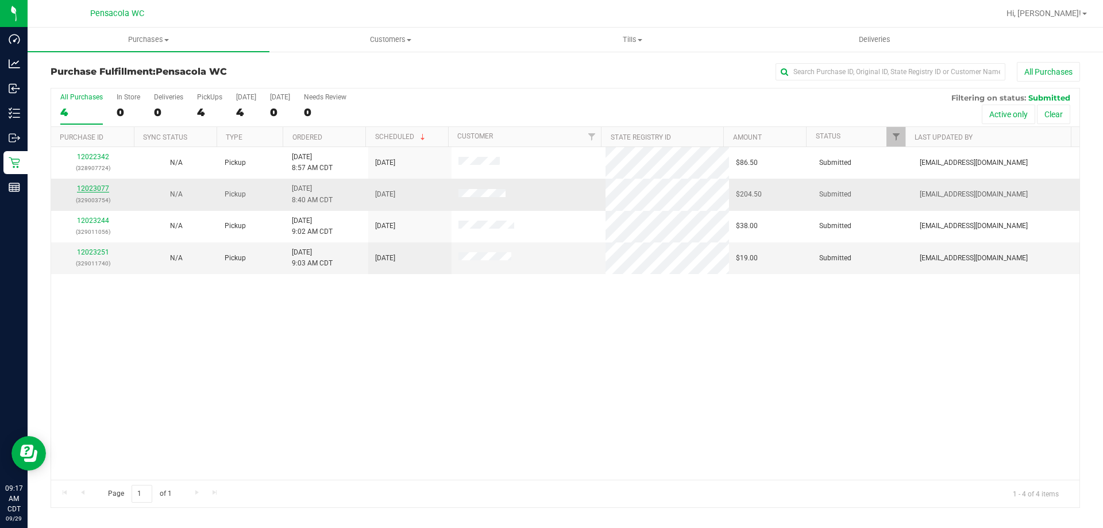
click at [103, 189] on link "12023077" at bounding box center [93, 188] width 32 height 8
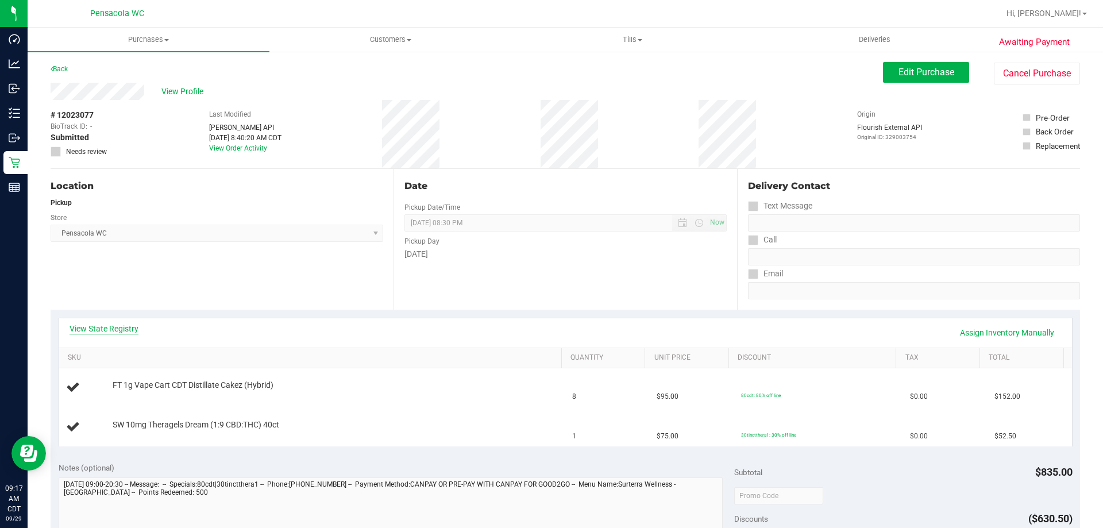
click at [119, 329] on link "View State Registry" at bounding box center [103, 328] width 69 height 11
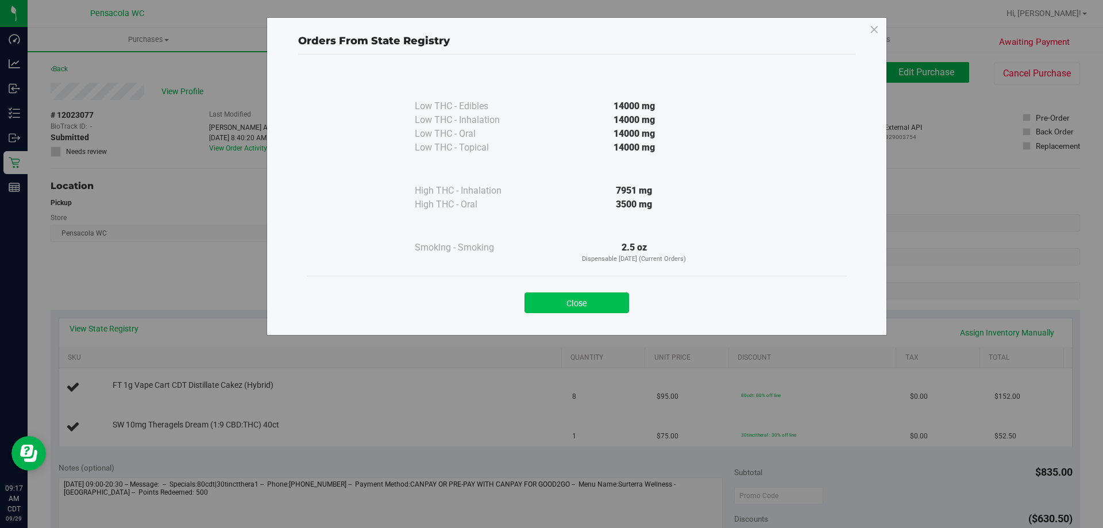
click at [552, 309] on button "Close" at bounding box center [576, 302] width 105 height 21
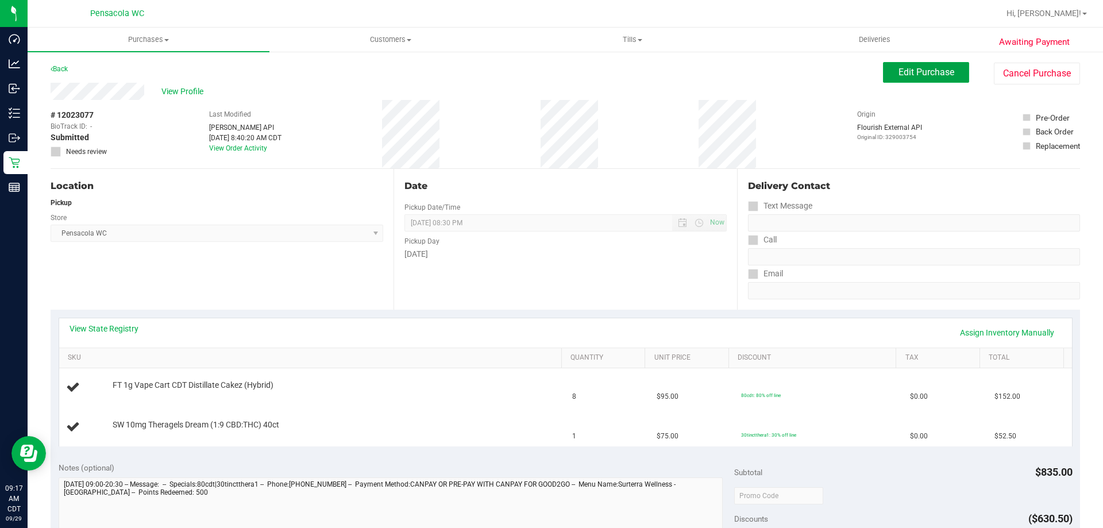
drag, startPoint x: 940, startPoint y: 69, endPoint x: 691, endPoint y: 24, distance: 253.5
click at [939, 69] on span "Edit Purchase" at bounding box center [926, 72] width 56 height 11
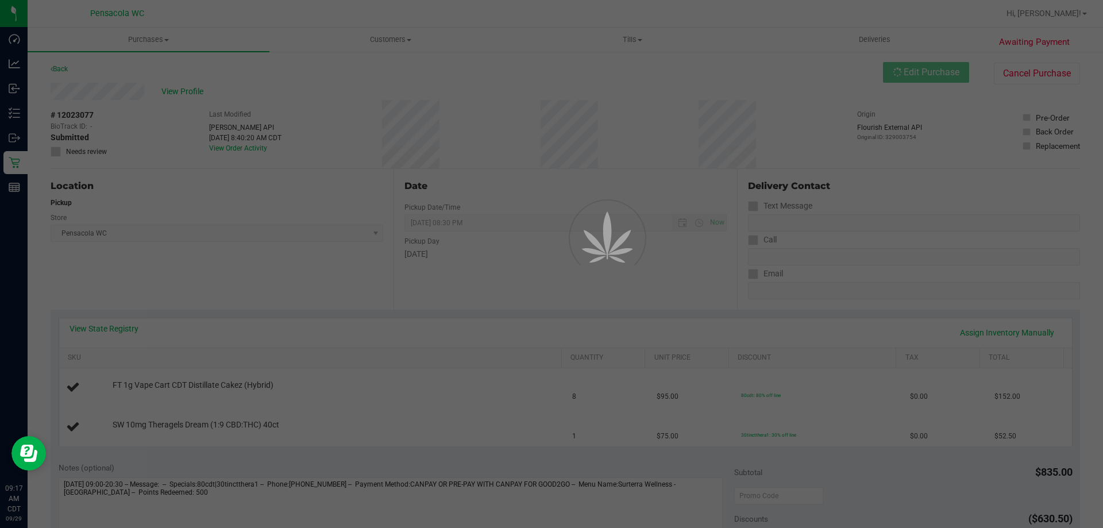
click at [94, 150] on div at bounding box center [551, 264] width 1103 height 528
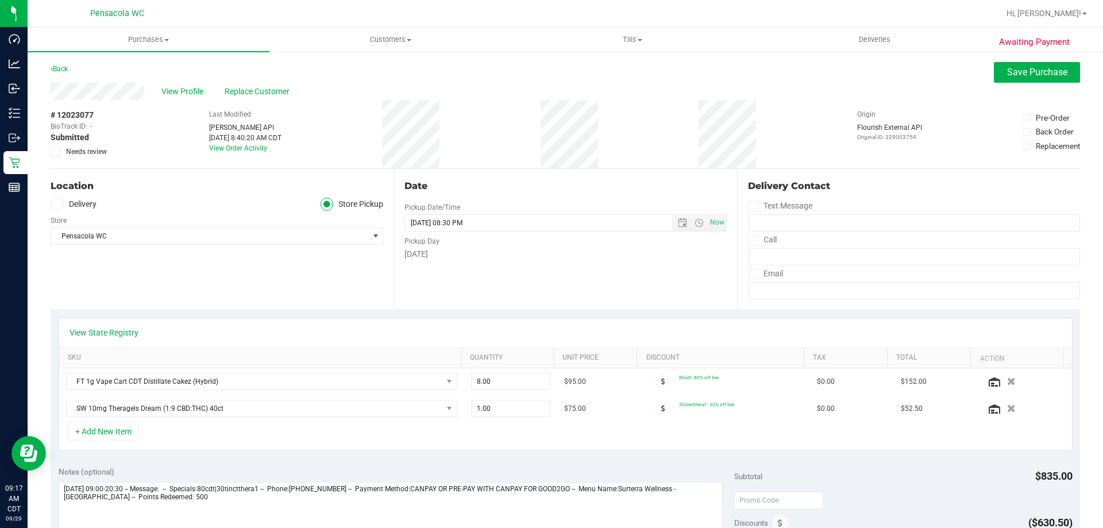
click at [94, 150] on span "Needs review" at bounding box center [86, 151] width 41 height 10
click at [0, 0] on input "Needs review" at bounding box center [0, 0] width 0 height 0
click at [1002, 80] on button "Save Purchase" at bounding box center [1037, 72] width 86 height 21
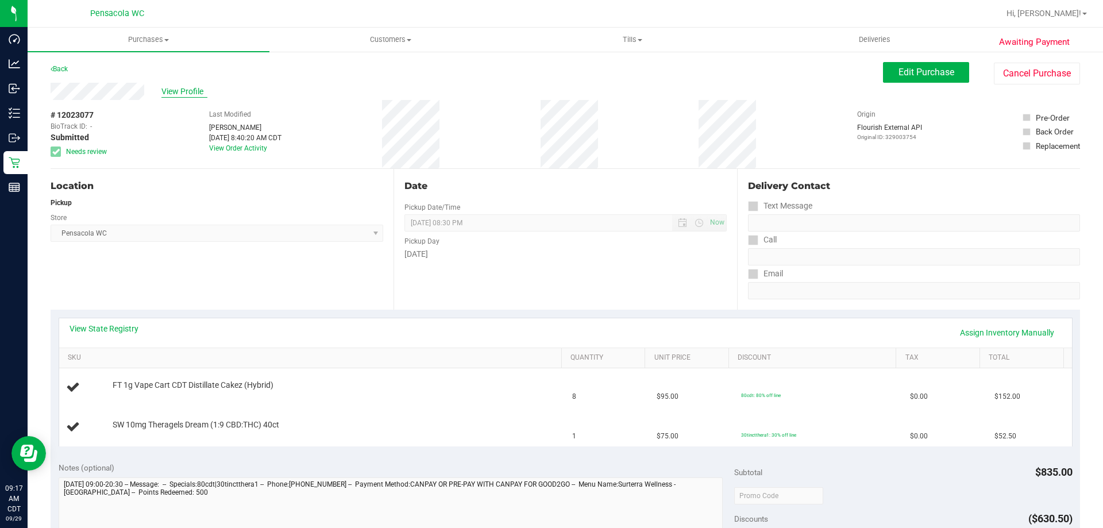
click at [193, 89] on span "View Profile" at bounding box center [184, 92] width 46 height 12
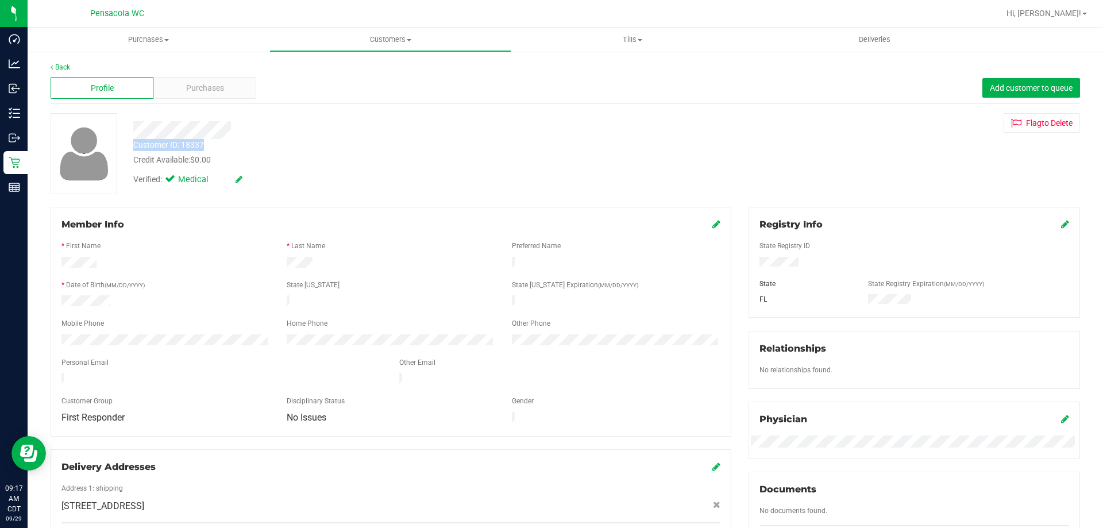
drag, startPoint x: 181, startPoint y: 141, endPoint x: 135, endPoint y: 146, distance: 46.3
click at [135, 146] on div "Customer ID: 18337 Credit Available: $0.00" at bounding box center [386, 152] width 523 height 27
copy div "Customer ID: 18337"
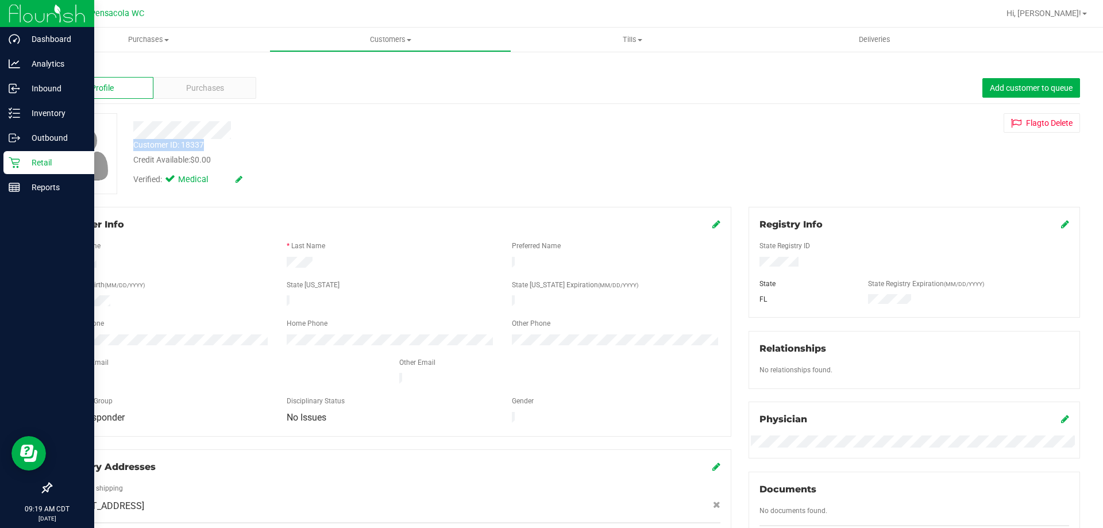
click at [23, 161] on p "Retail" at bounding box center [54, 163] width 69 height 14
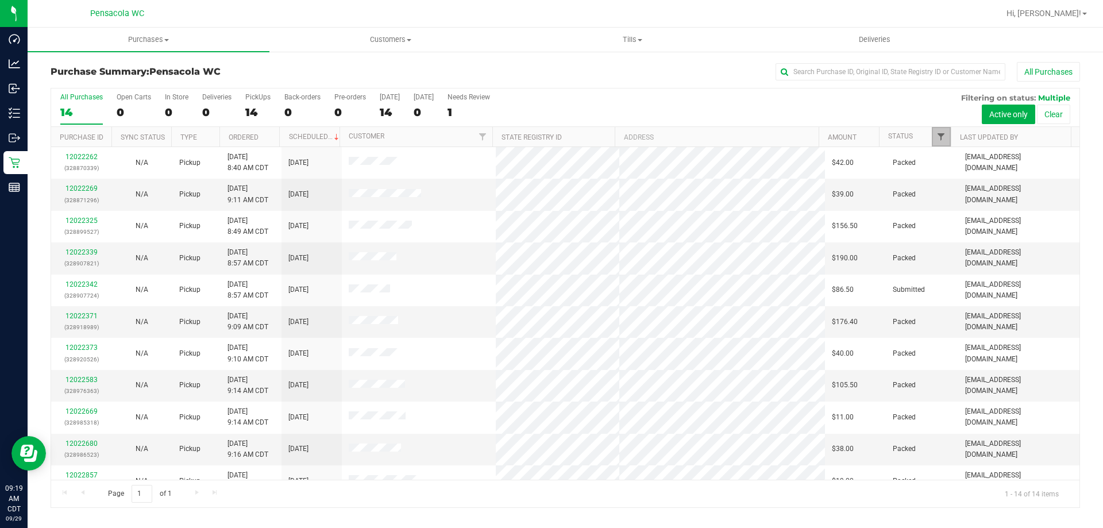
click at [944, 138] on span "Filter" at bounding box center [940, 136] width 9 height 9
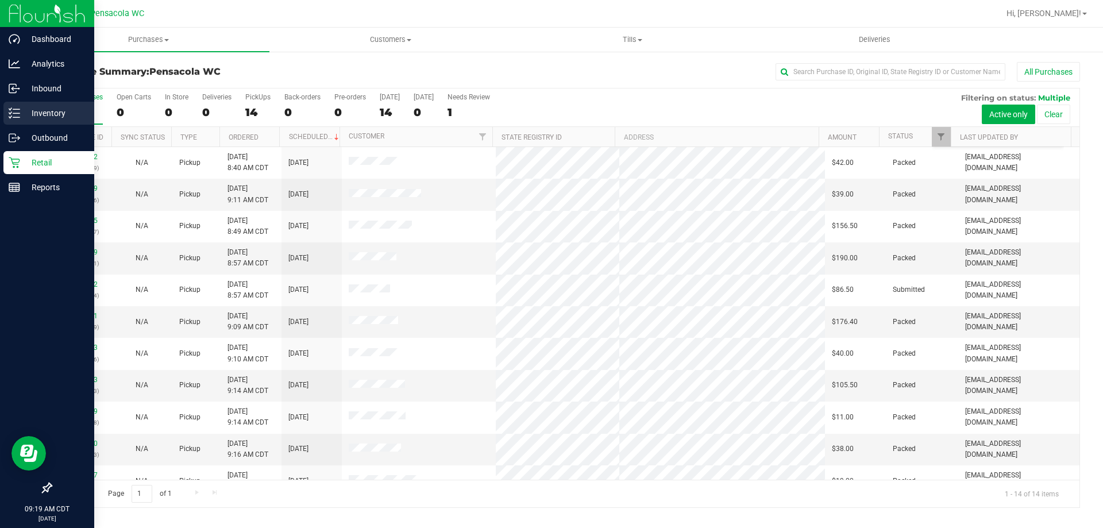
click at [14, 115] on icon at bounding box center [14, 112] width 11 height 11
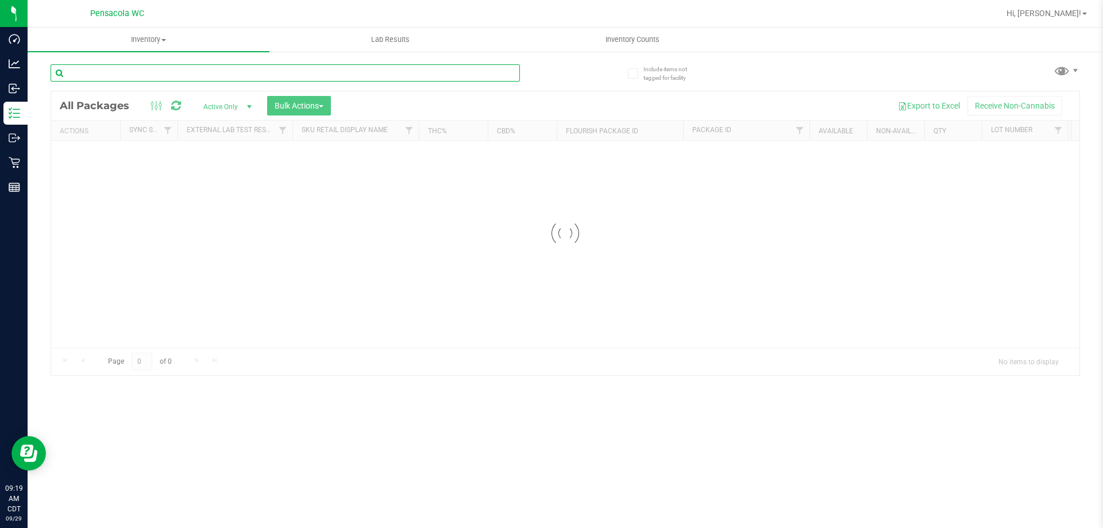
click at [140, 72] on input "text" at bounding box center [285, 72] width 469 height 17
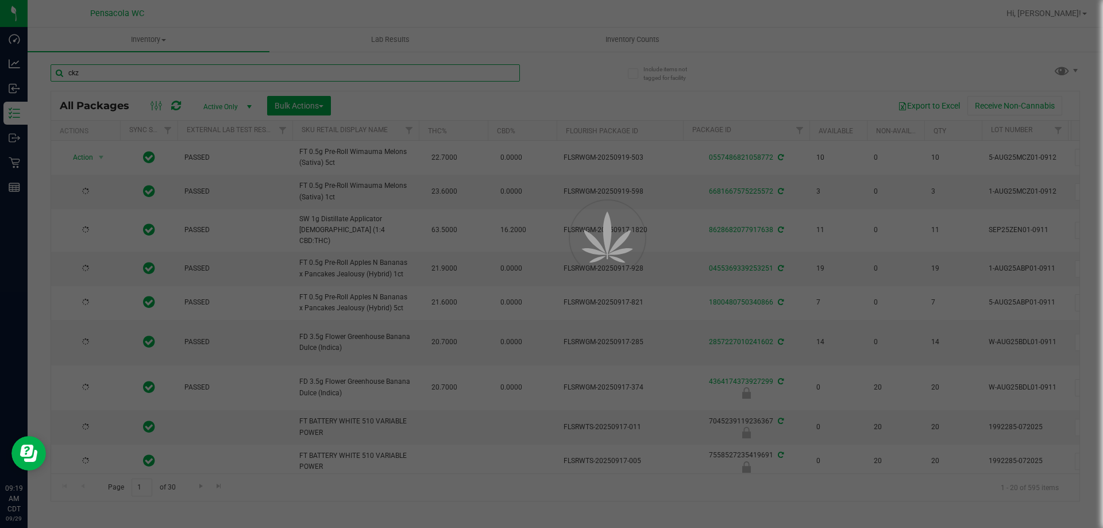
type input "ckz"
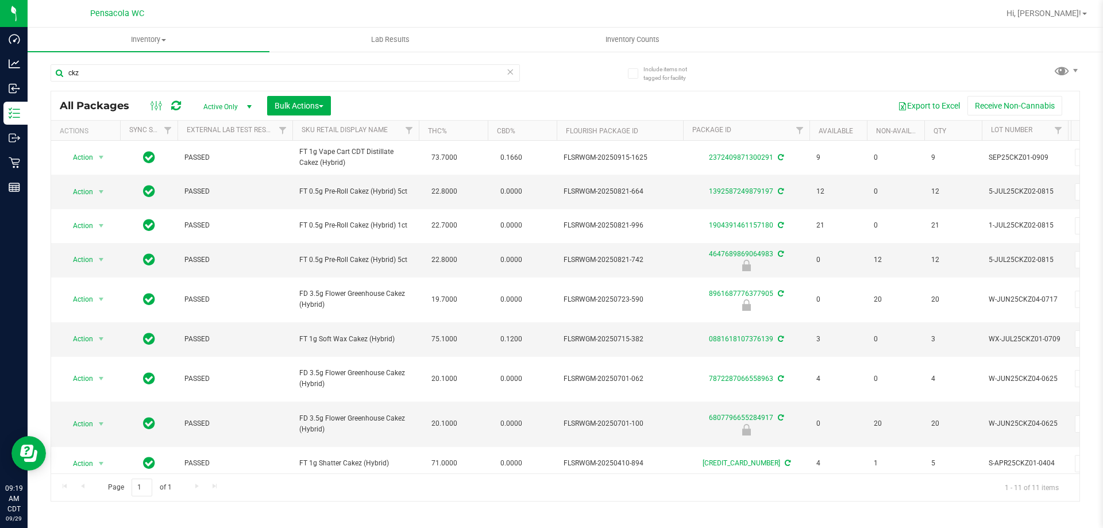
click at [397, 130] on th "Sku Retail Display Name" at bounding box center [355, 131] width 126 height 20
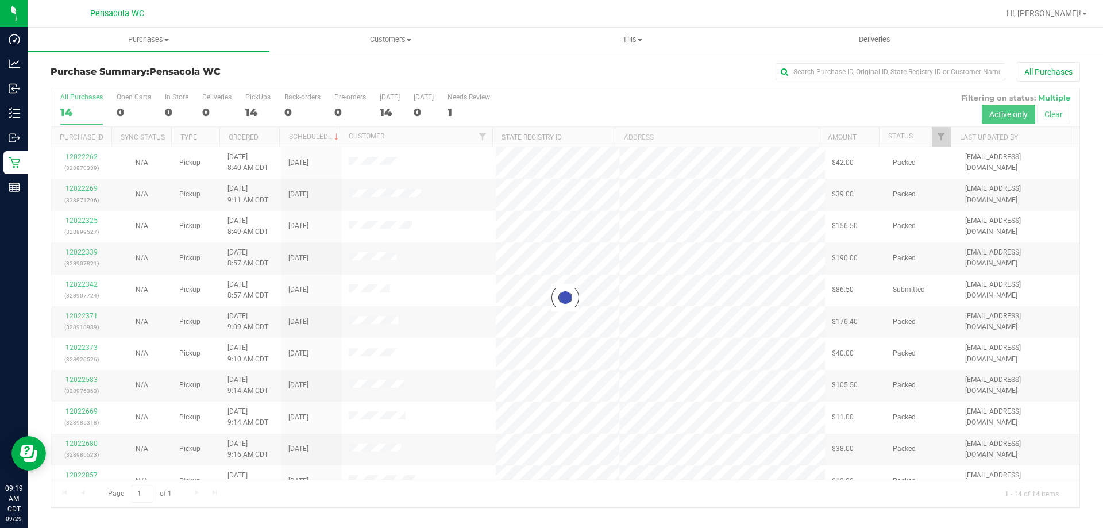
click at [530, 498] on div "Page 1 of 1 1 - 14 of 14 items" at bounding box center [565, 494] width 1028 height 28
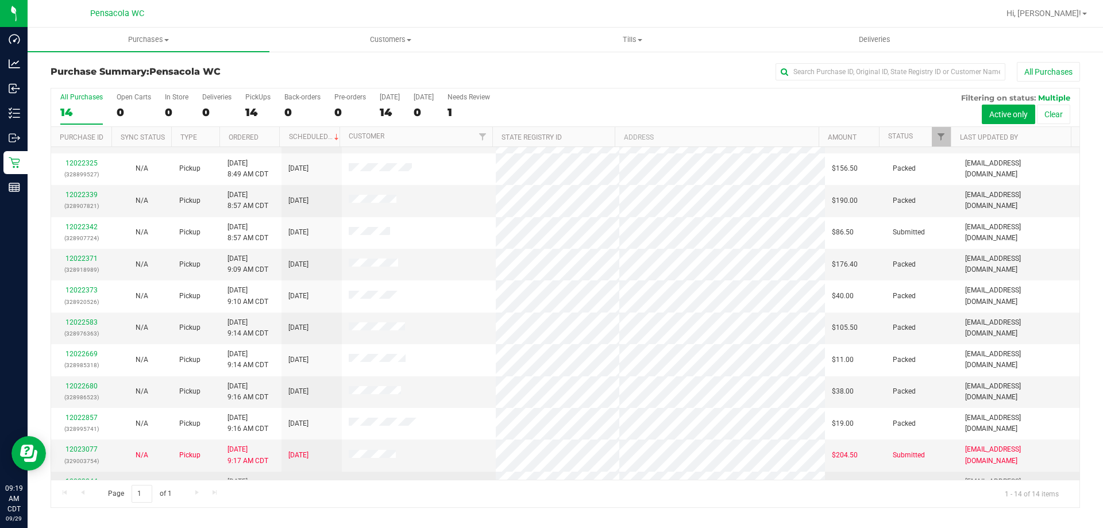
scroll to position [113, 0]
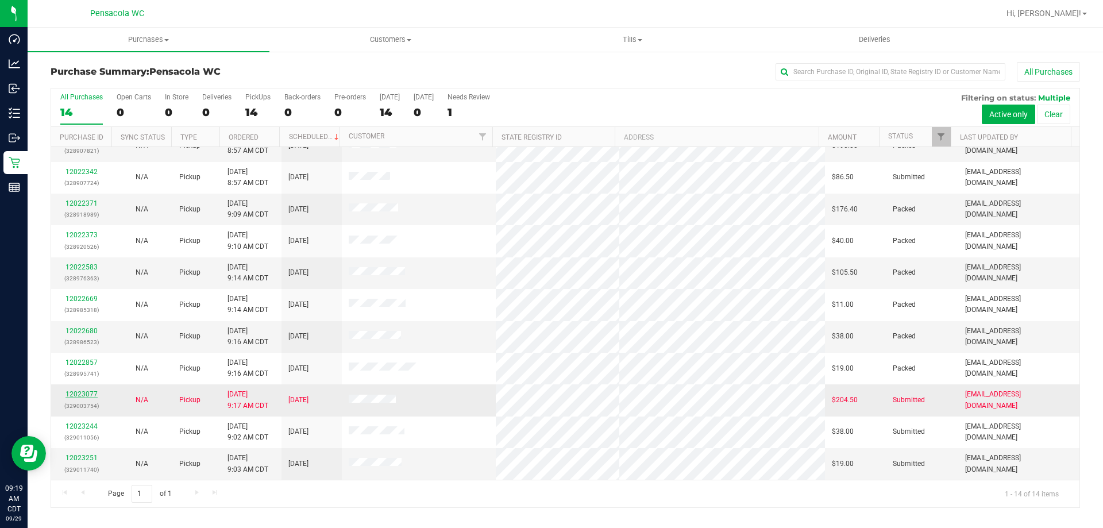
click at [67, 395] on link "12023077" at bounding box center [81, 394] width 32 height 8
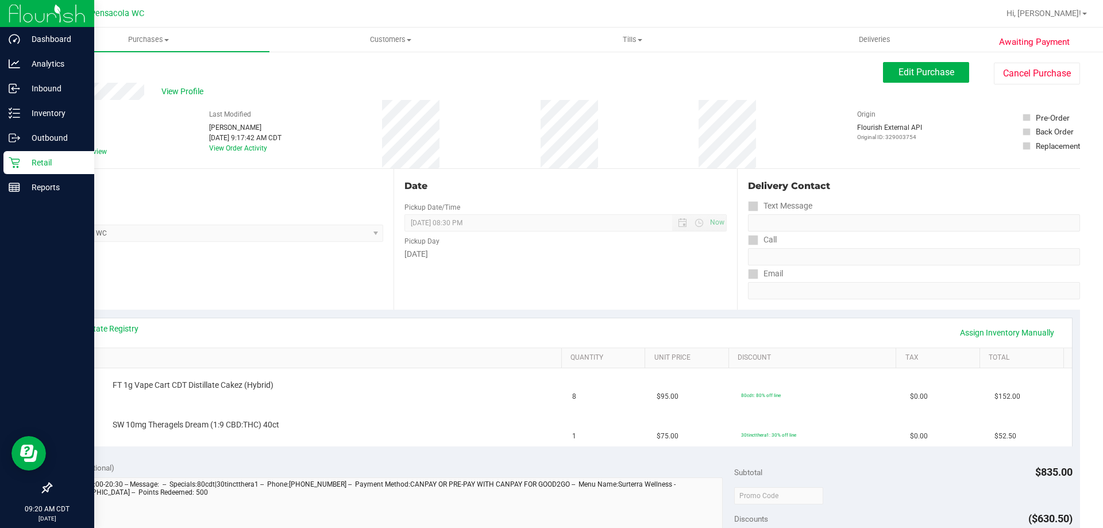
click at [24, 161] on p "Retail" at bounding box center [54, 163] width 69 height 14
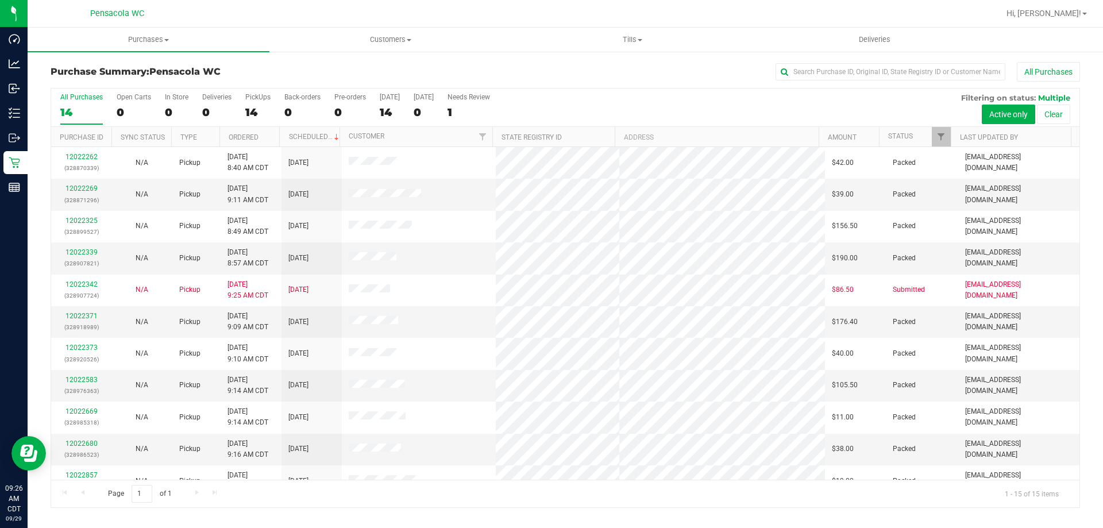
click at [637, 502] on div "Page 1 of 1 1 - 15 of 15 items" at bounding box center [565, 494] width 1028 height 28
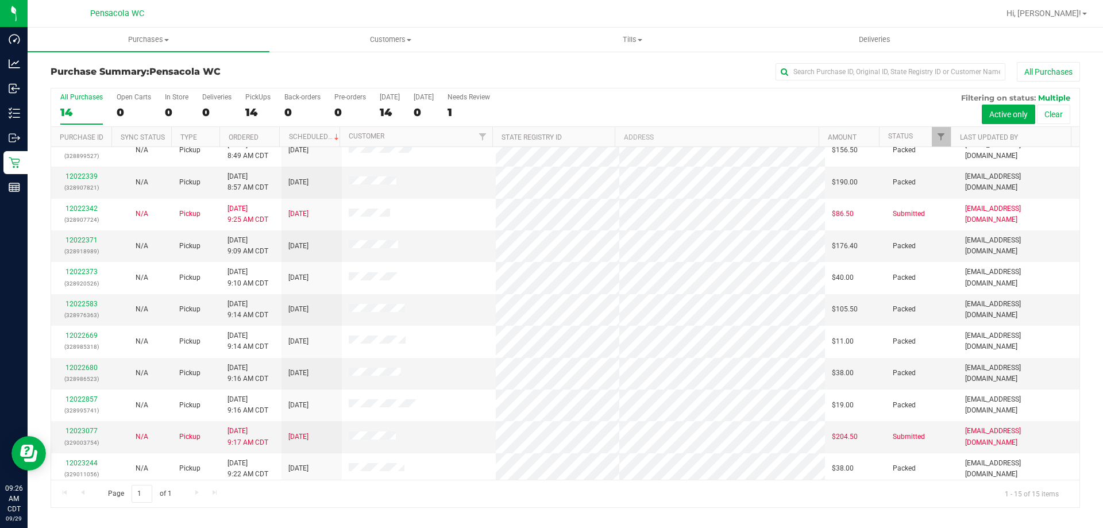
scroll to position [144, 0]
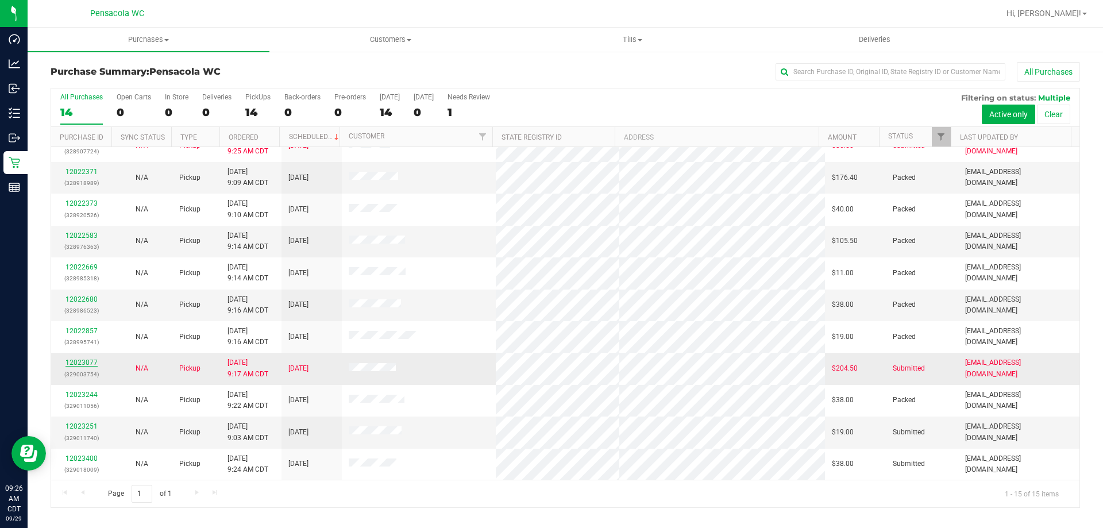
click at [88, 361] on link "12023077" at bounding box center [81, 362] width 32 height 8
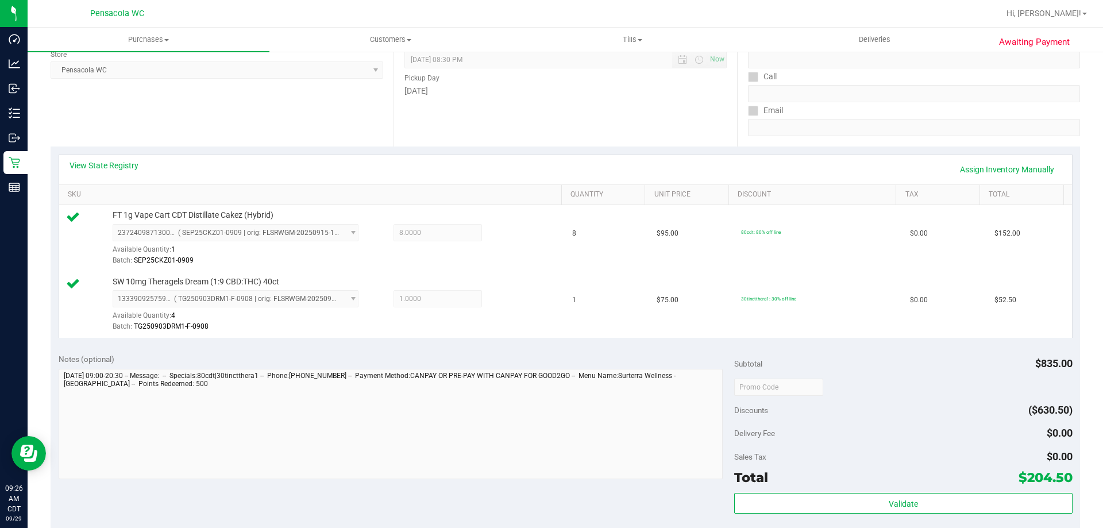
scroll to position [204, 0]
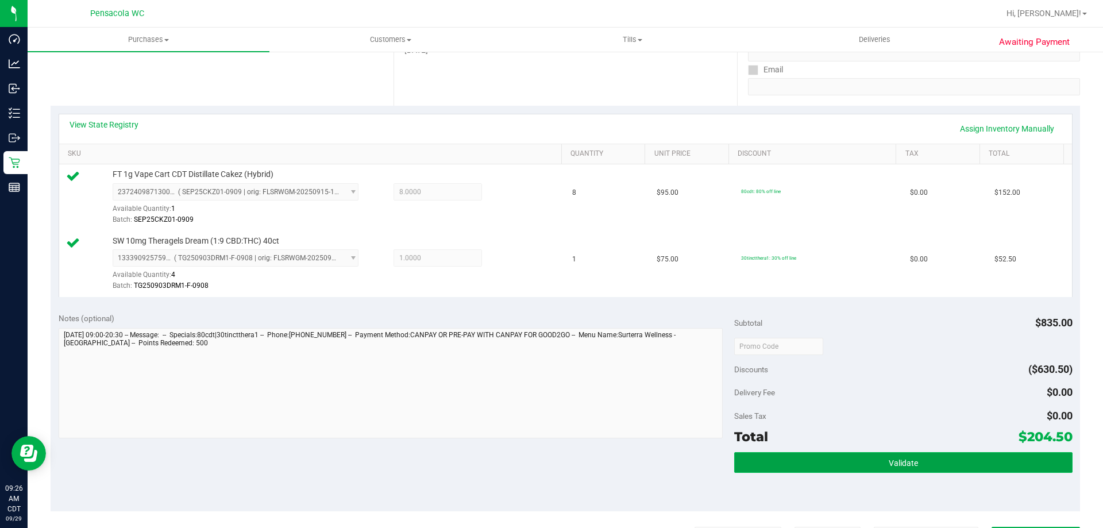
click at [891, 459] on span "Validate" at bounding box center [902, 462] width 29 height 9
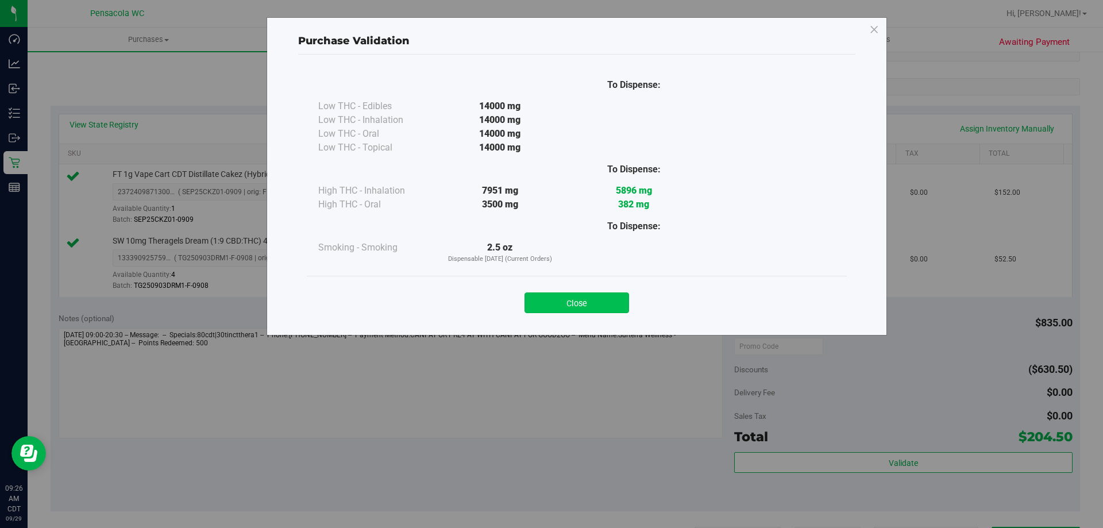
click at [594, 300] on button "Close" at bounding box center [576, 302] width 105 height 21
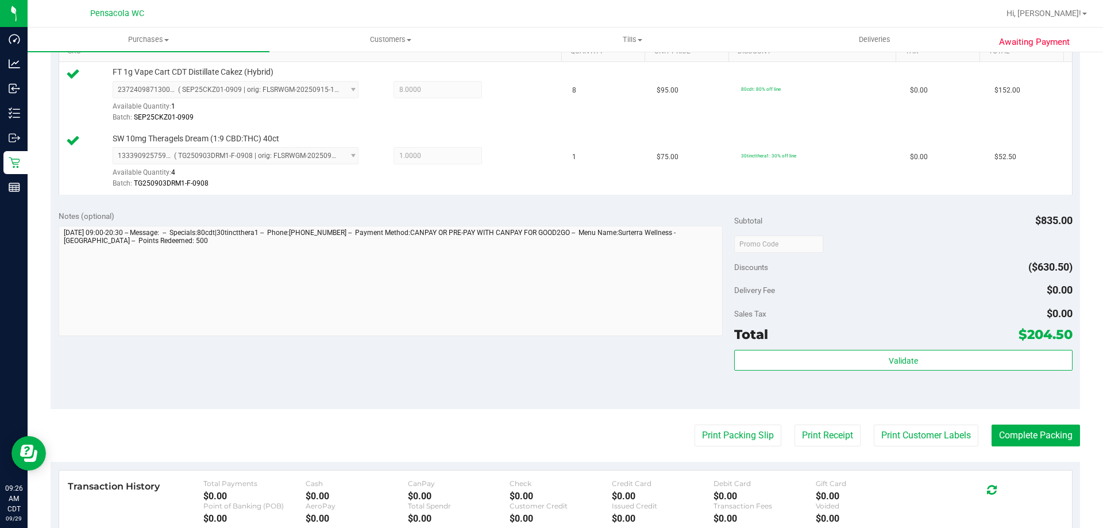
scroll to position [308, 0]
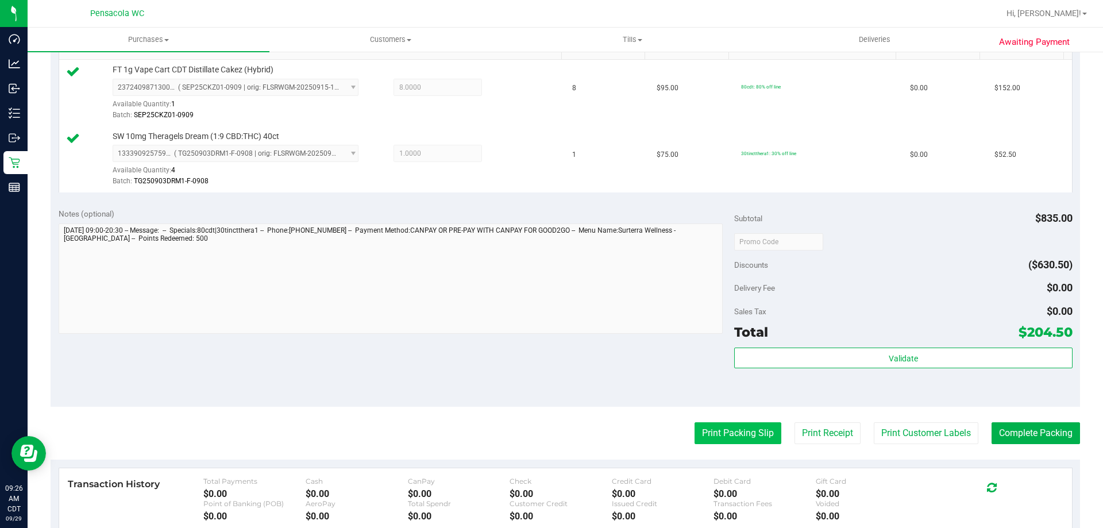
click at [724, 432] on button "Print Packing Slip" at bounding box center [737, 433] width 87 height 22
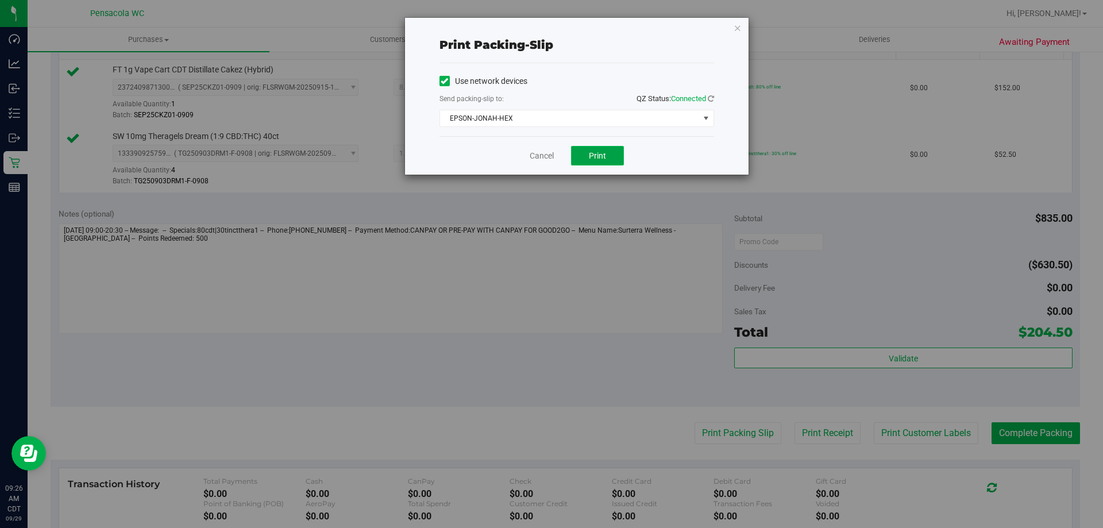
click at [593, 152] on span "Print" at bounding box center [597, 155] width 17 height 9
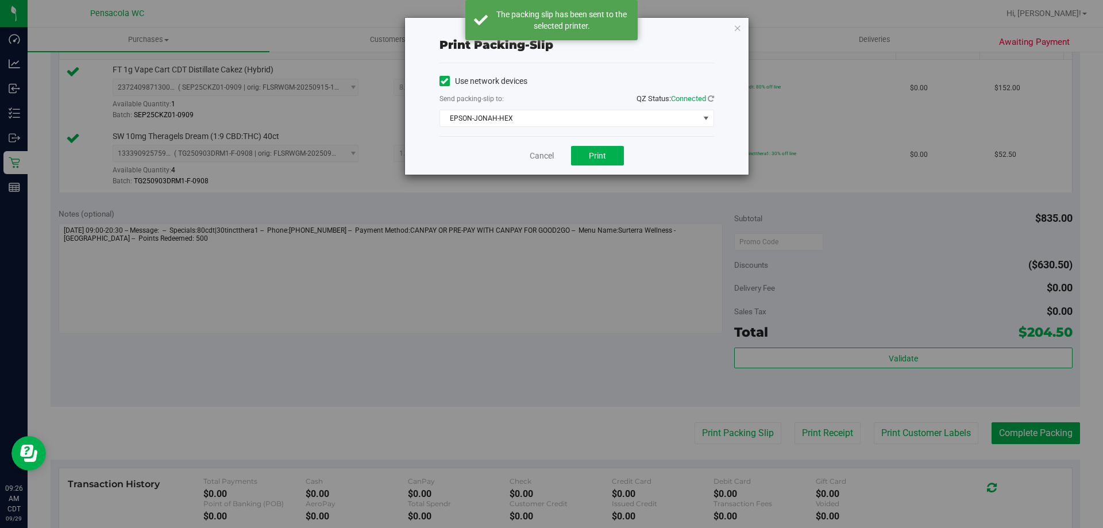
click at [1030, 441] on div "Print packing-slip Use network devices Send packing-slip to: QZ Status: Connect…" at bounding box center [555, 264] width 1111 height 528
click at [543, 153] on link "Cancel" at bounding box center [542, 156] width 24 height 12
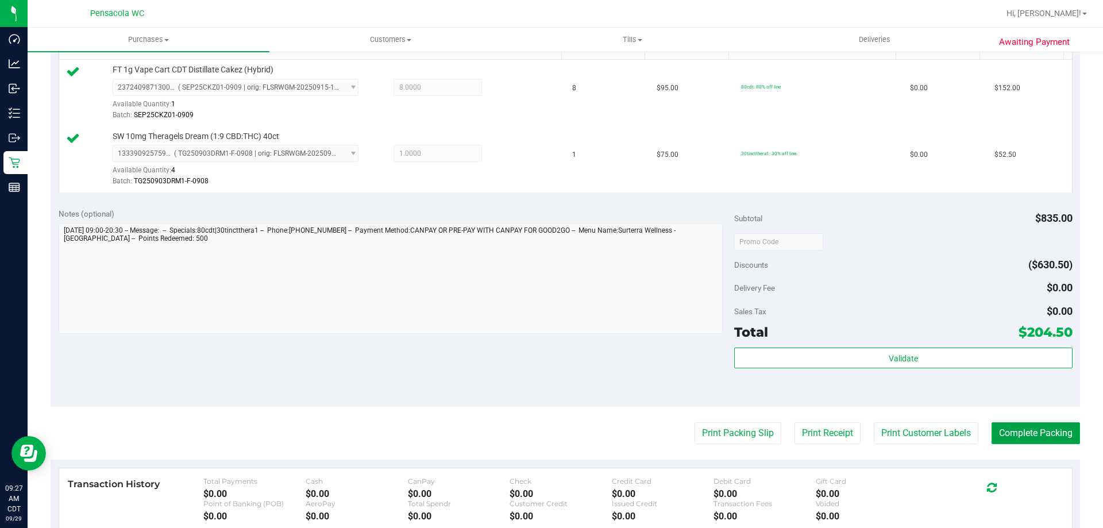
click at [1022, 430] on button "Complete Packing" at bounding box center [1035, 433] width 88 height 22
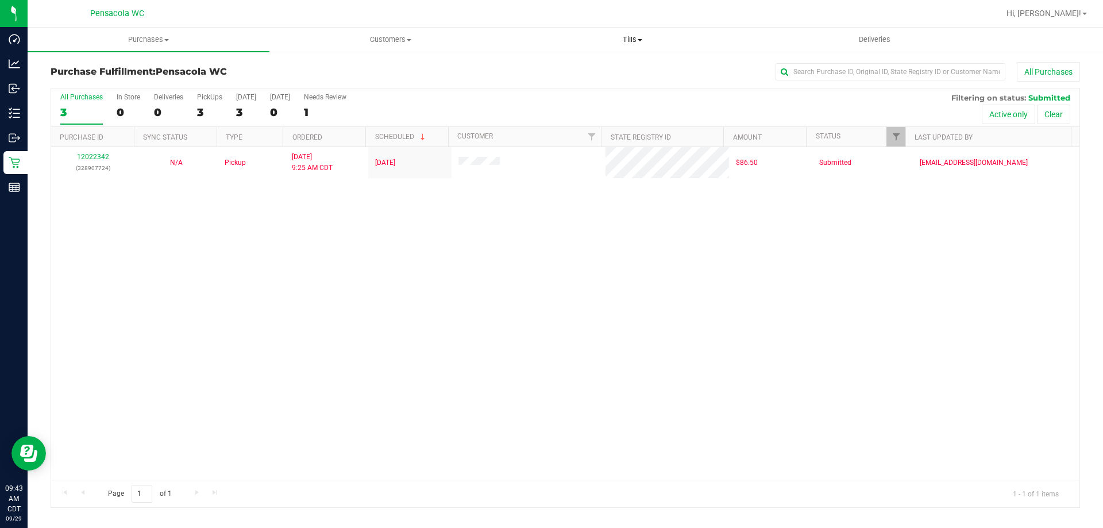
drag, startPoint x: 644, startPoint y: 29, endPoint x: 636, endPoint y: 41, distance: 14.8
click at [644, 29] on uib-tab-heading "Tills Manage tills Reconcile e-payments" at bounding box center [632, 39] width 241 height 23
click at [628, 64] on li "Manage tills" at bounding box center [632, 70] width 242 height 14
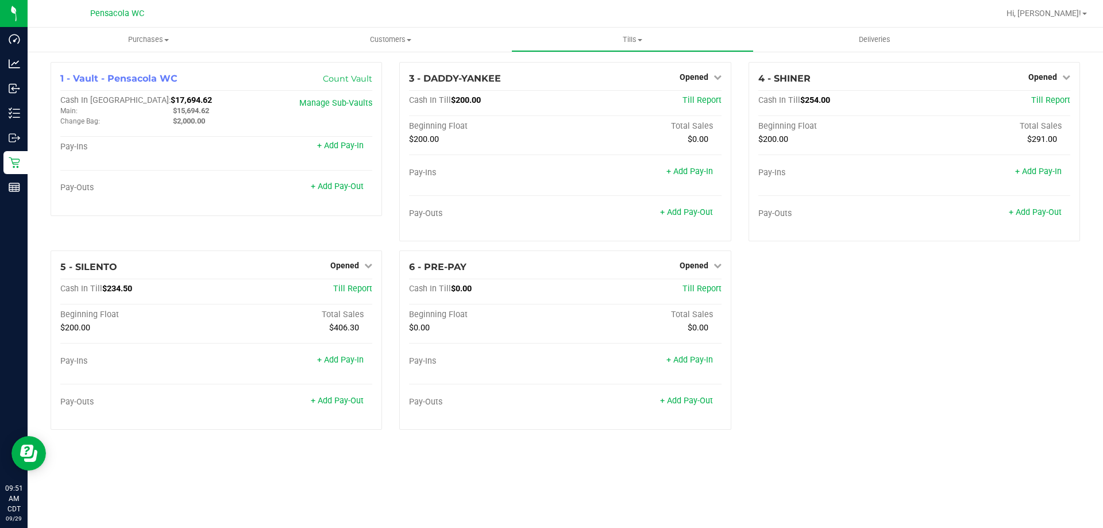
drag, startPoint x: 505, startPoint y: 494, endPoint x: 544, endPoint y: 521, distance: 47.9
click at [509, 496] on div "Purchases Summary of purchases Fulfillment All purchases Customers All customer…" at bounding box center [565, 278] width 1075 height 500
